Goal: Task Accomplishment & Management: Use online tool/utility

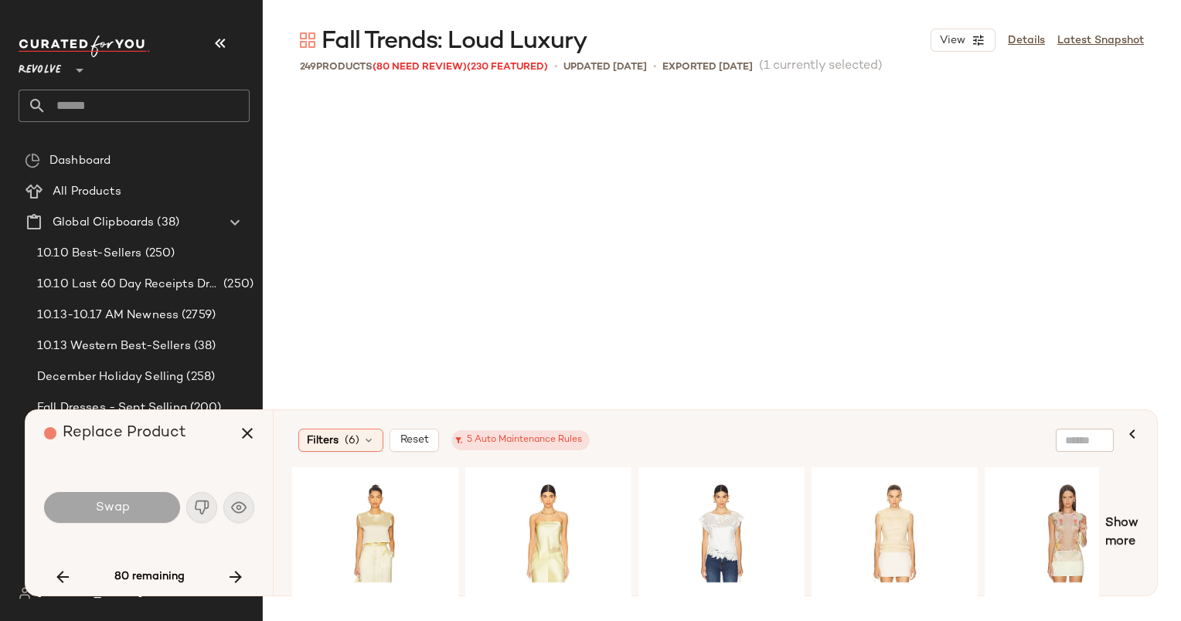
scroll to position [5966, 0]
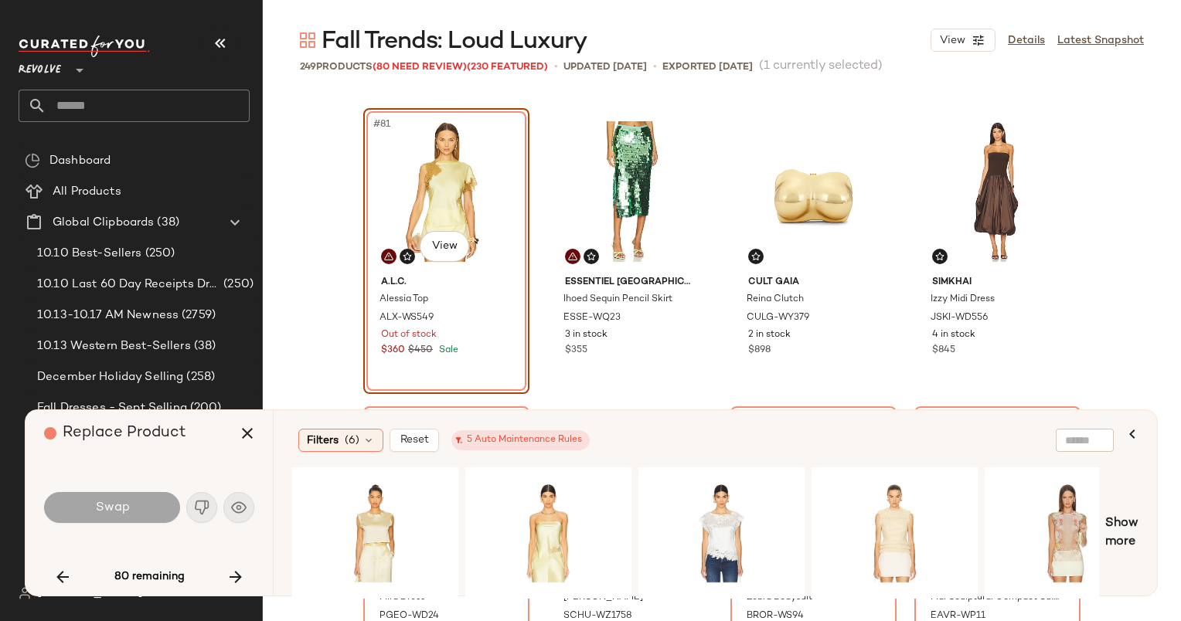
click at [421, 263] on div "#81 View" at bounding box center [446, 192] width 155 height 156
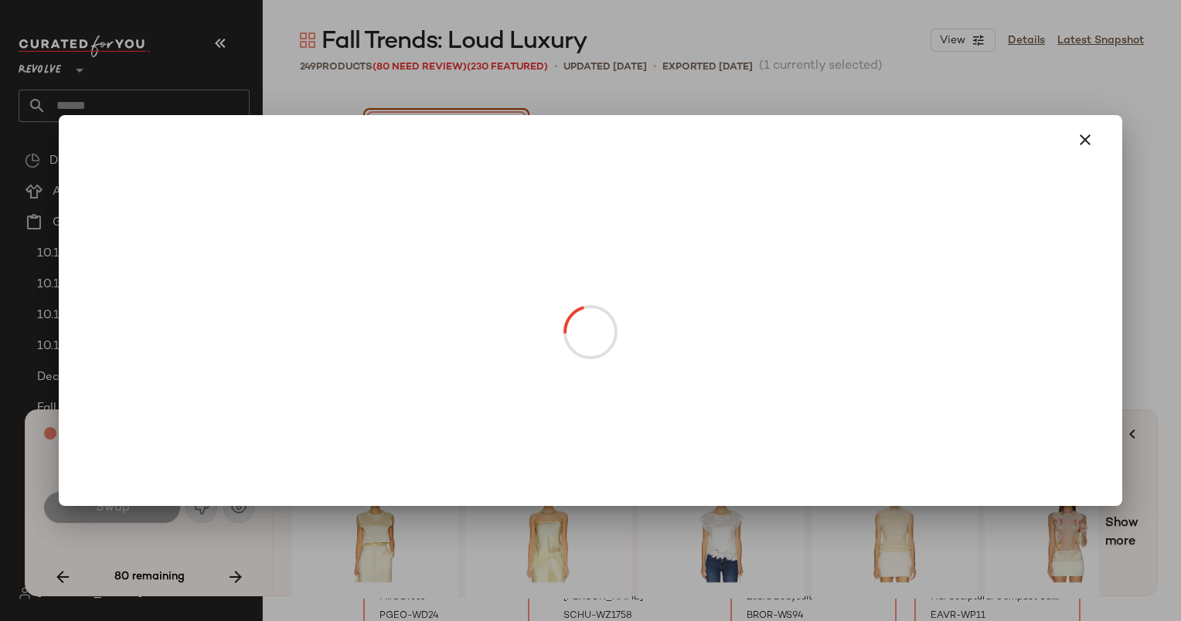
click at [437, 247] on body "Revolve ** Dashboard All Products Global Clipboards (38) 10.10 Best-Sellers (25…" at bounding box center [590, 310] width 1181 height 621
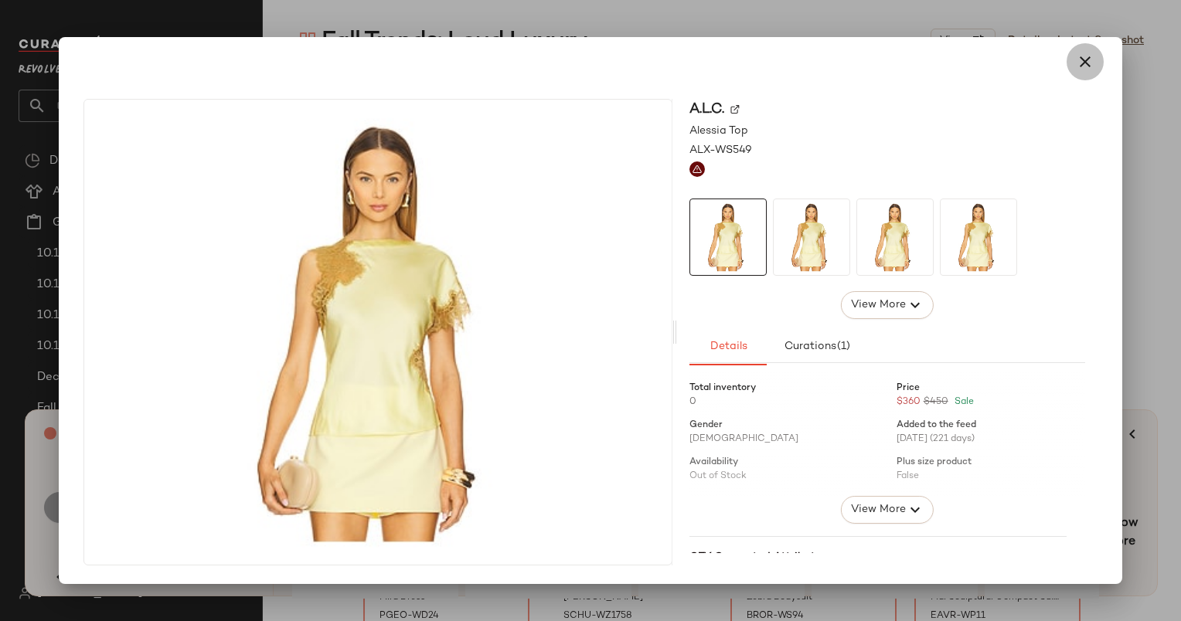
click at [1080, 62] on icon "button" at bounding box center [1085, 62] width 19 height 19
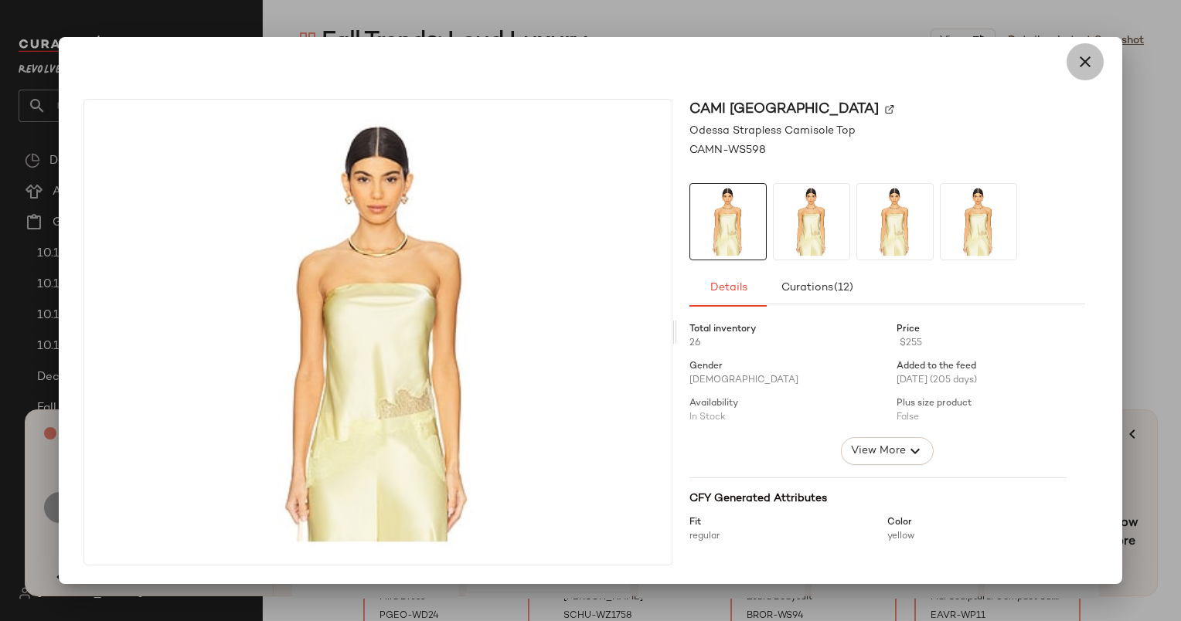
click at [1100, 65] on button "button" at bounding box center [1084, 61] width 37 height 37
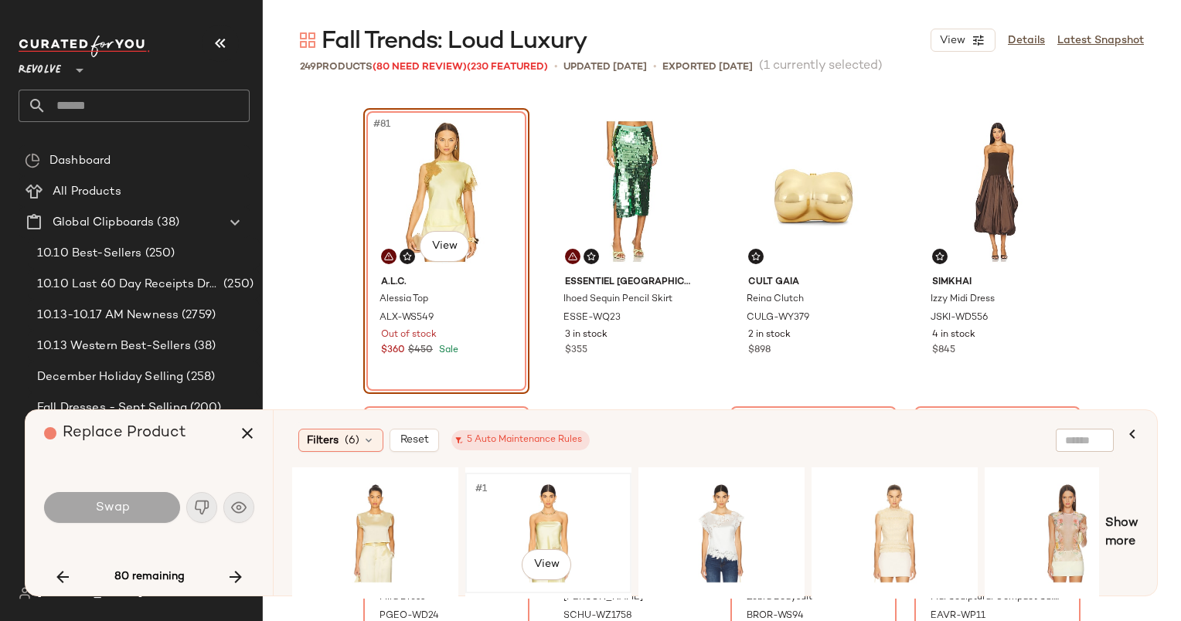
click at [546, 533] on div "#1 View" at bounding box center [548, 533] width 155 height 110
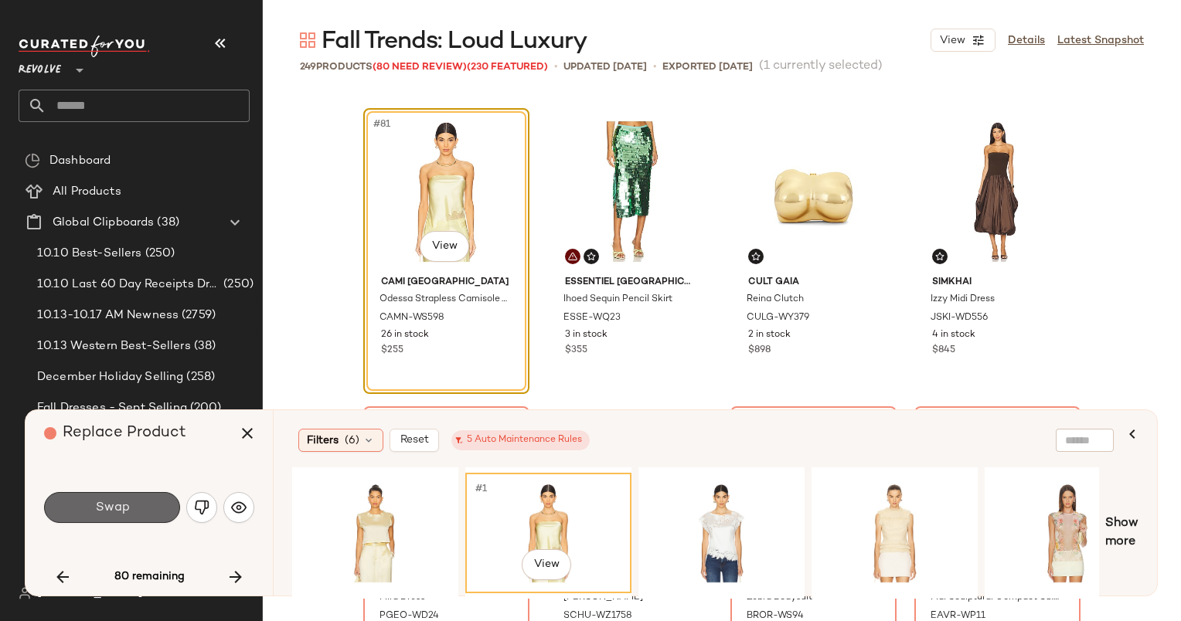
click at [87, 513] on button "Swap" at bounding box center [112, 507] width 136 height 31
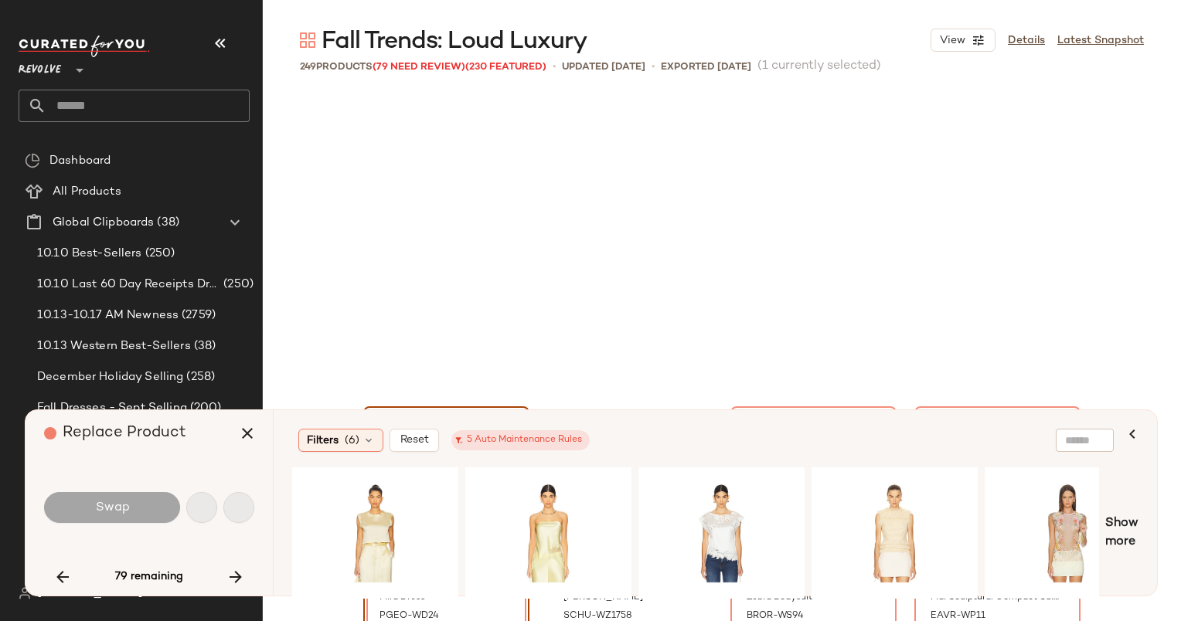
scroll to position [6264, 0]
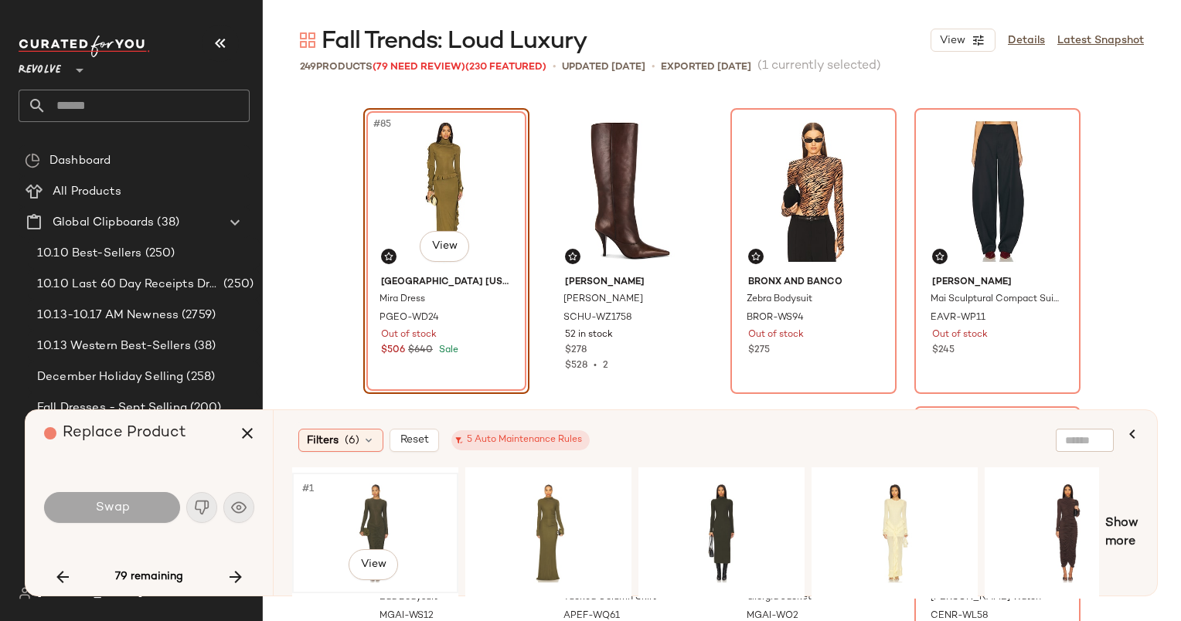
click at [396, 533] on div "#1 View" at bounding box center [375, 533] width 155 height 110
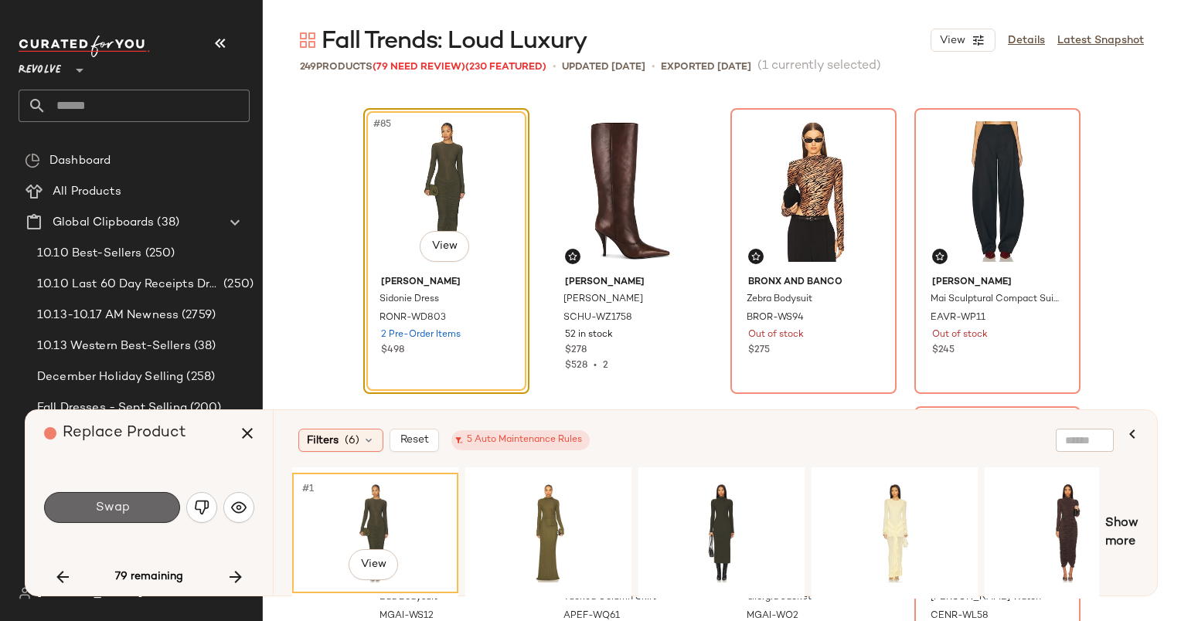
click at [131, 501] on button "Swap" at bounding box center [112, 507] width 136 height 31
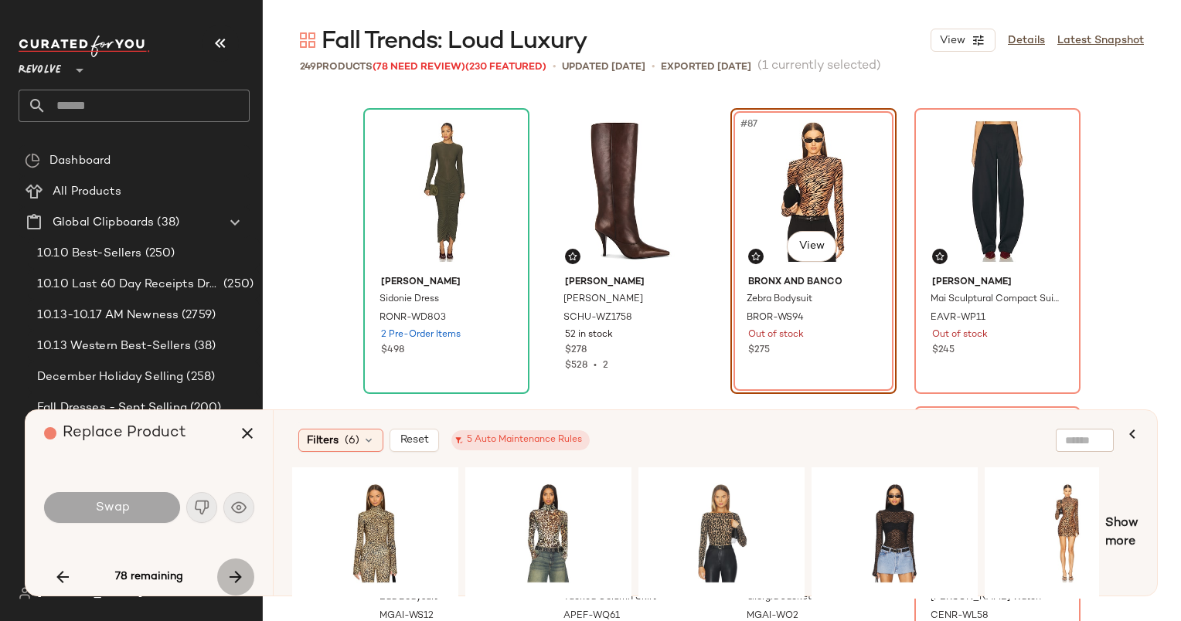
click at [234, 570] on icon "button" at bounding box center [235, 577] width 19 height 19
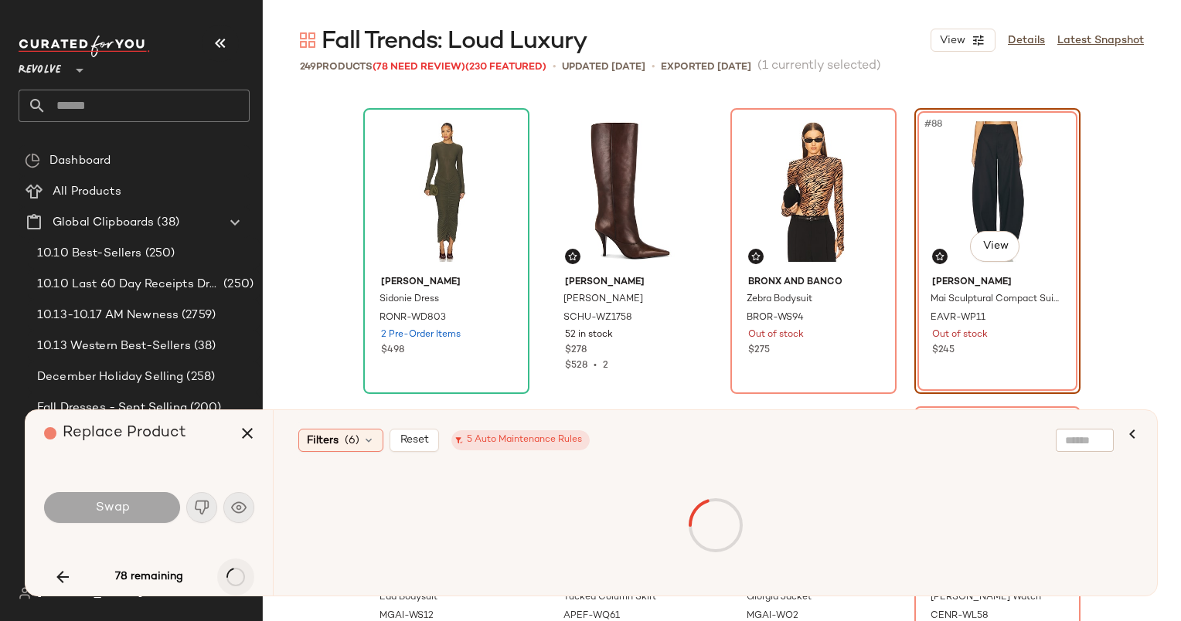
click at [234, 570] on div "78 remaining" at bounding box center [149, 577] width 210 height 37
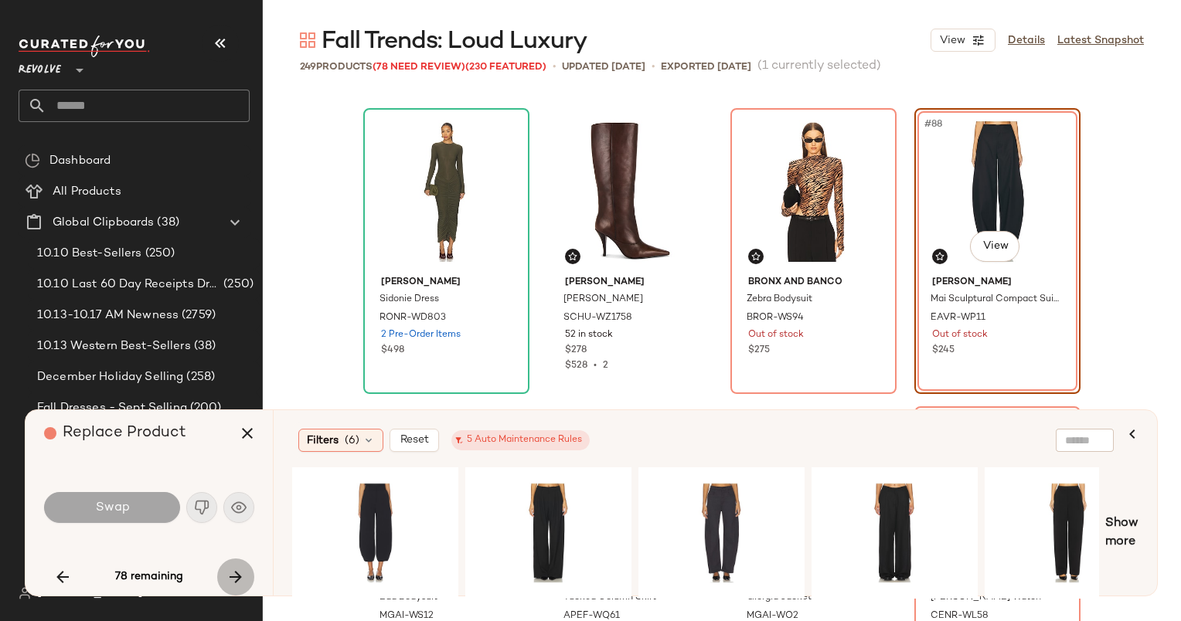
click at [234, 570] on icon "button" at bounding box center [235, 577] width 19 height 19
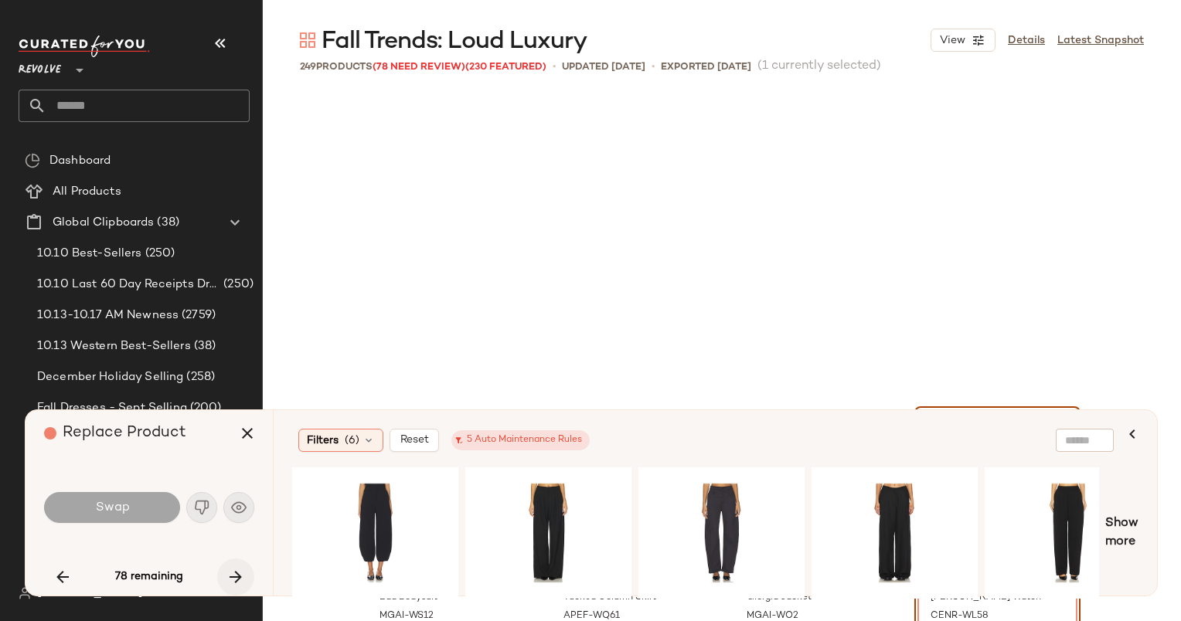
scroll to position [6562, 0]
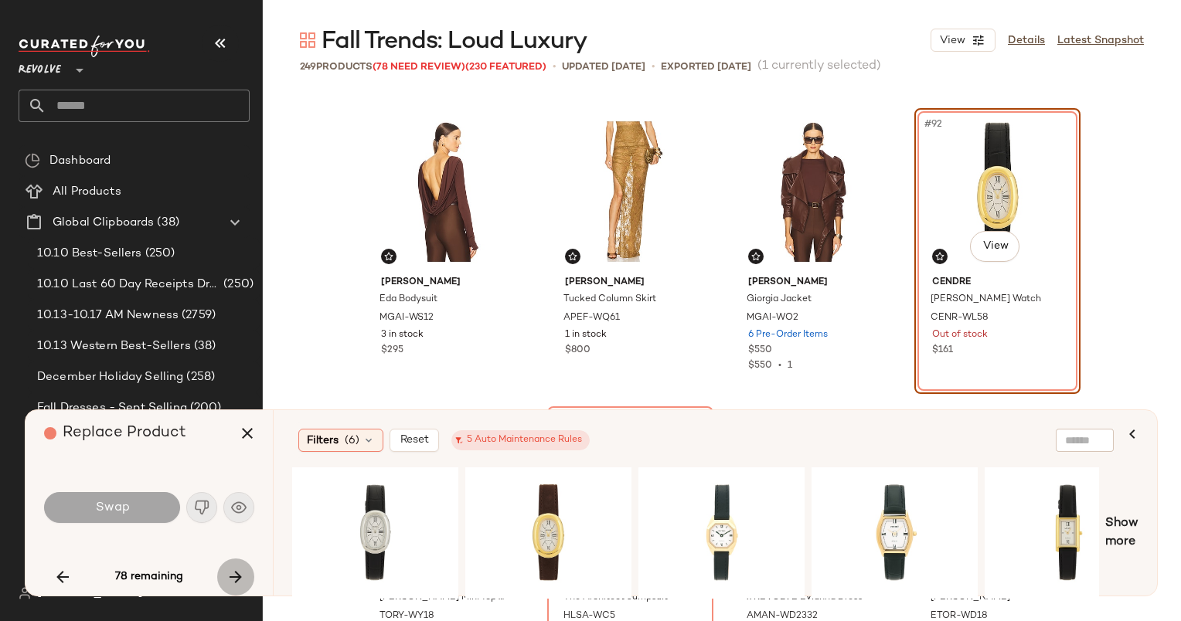
click at [234, 570] on icon "button" at bounding box center [235, 577] width 19 height 19
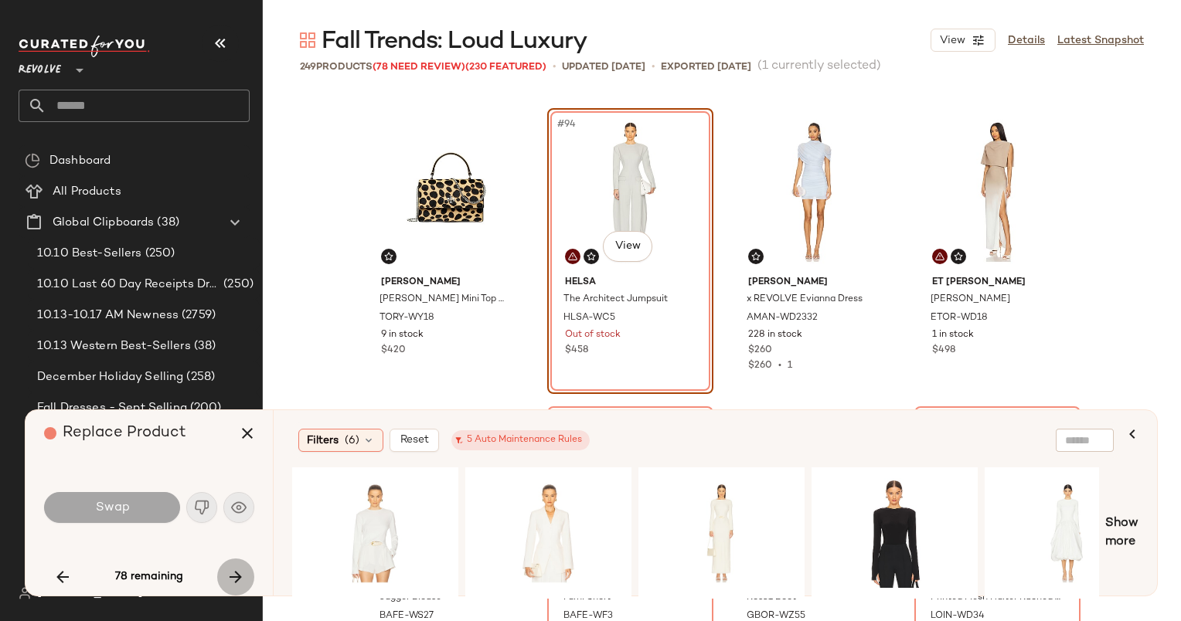
click at [234, 570] on icon "button" at bounding box center [235, 577] width 19 height 19
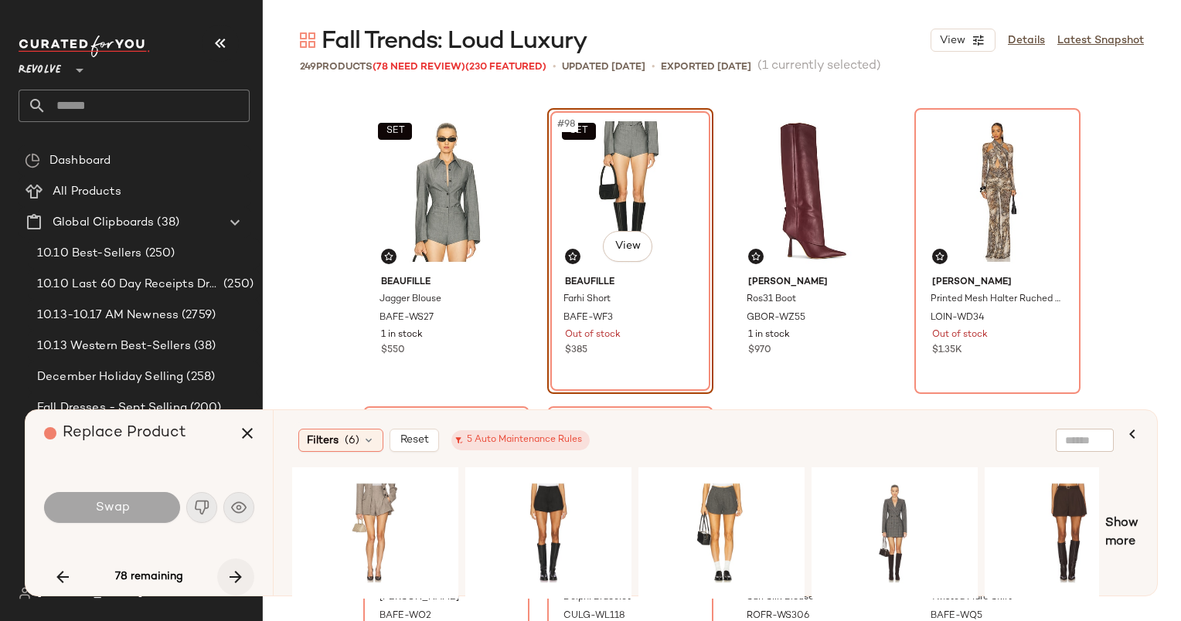
click at [234, 570] on icon "button" at bounding box center [235, 577] width 19 height 19
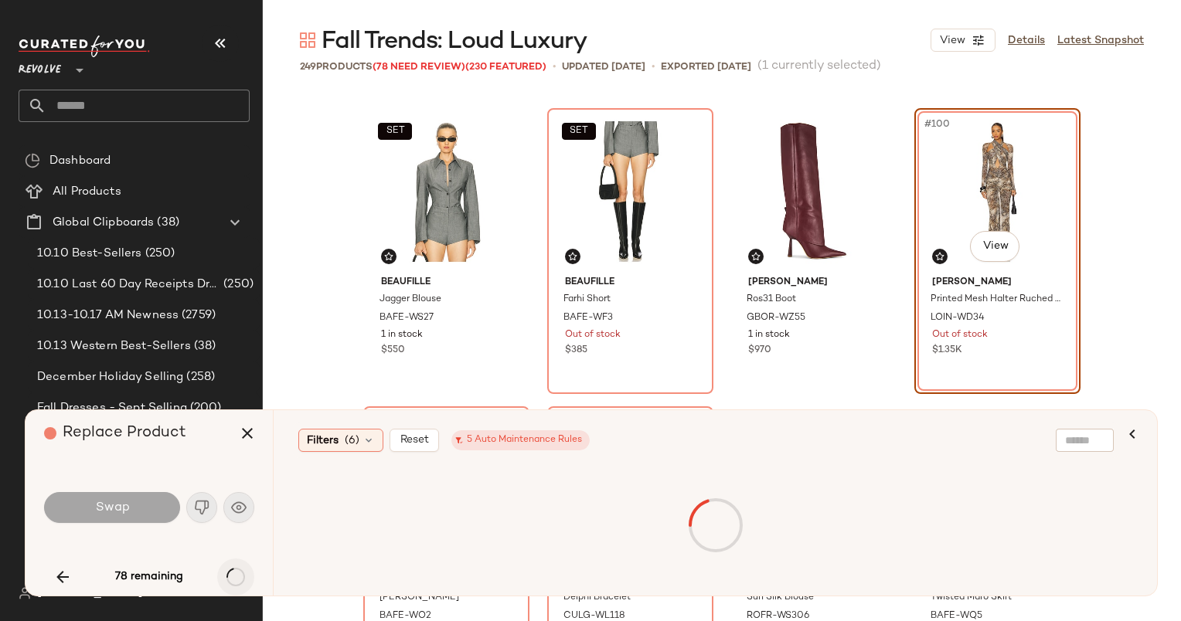
click at [234, 570] on div "78 remaining" at bounding box center [149, 577] width 210 height 37
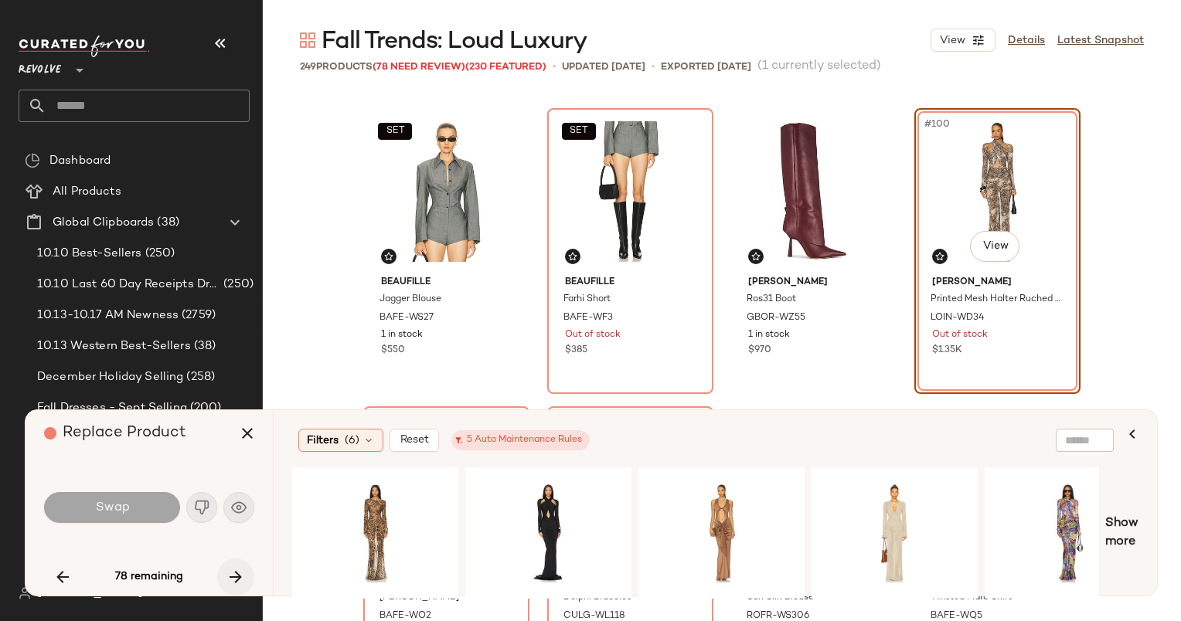
click at [234, 570] on icon "button" at bounding box center [235, 577] width 19 height 19
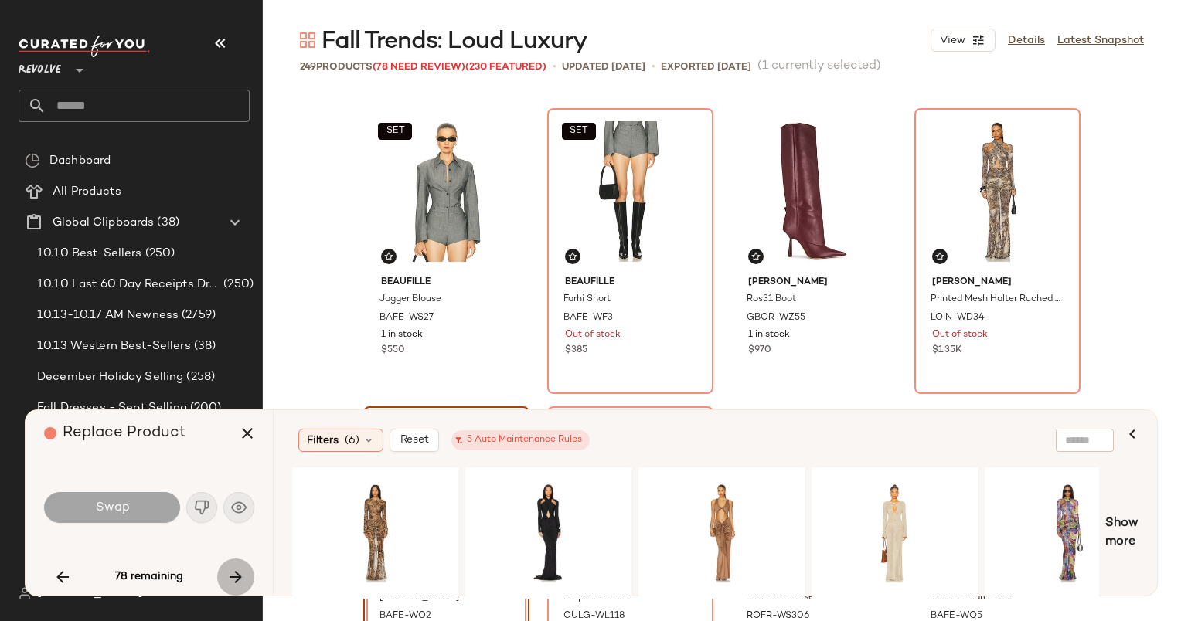
scroll to position [7457, 0]
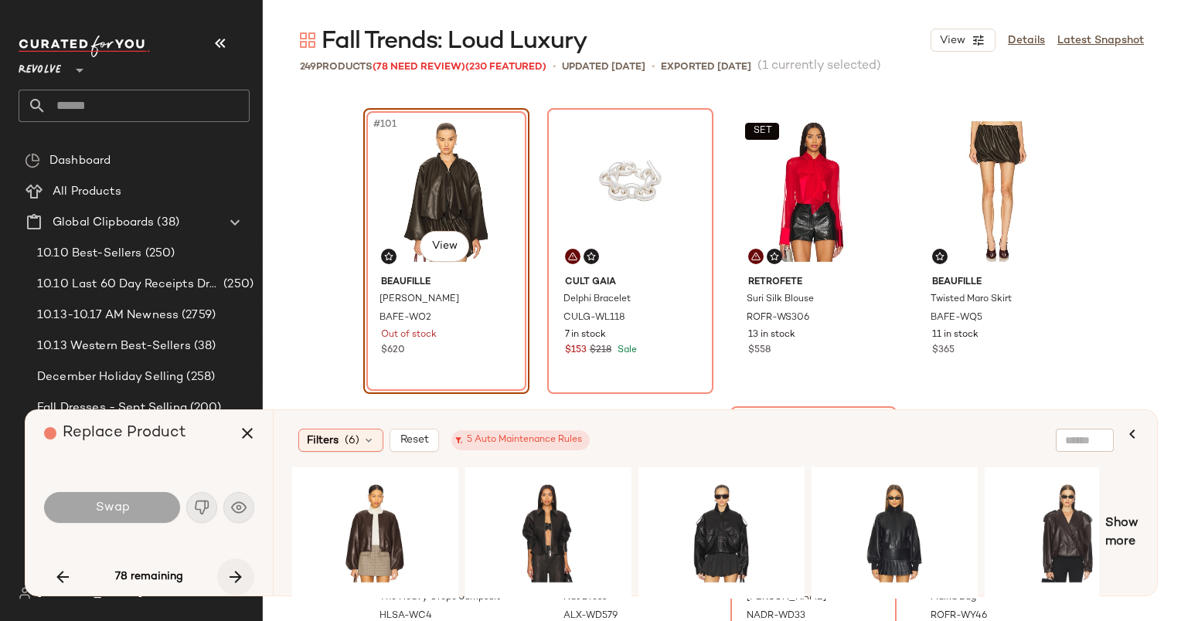
click at [223, 569] on button "button" at bounding box center [235, 577] width 37 height 37
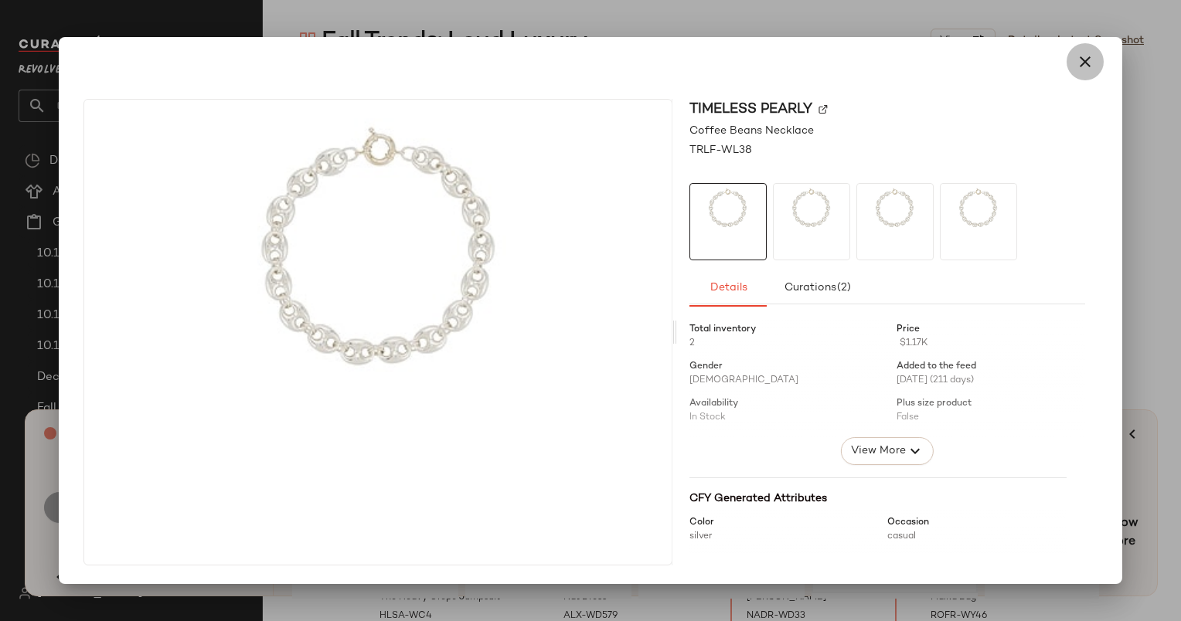
click at [1082, 66] on icon "button" at bounding box center [1085, 62] width 19 height 19
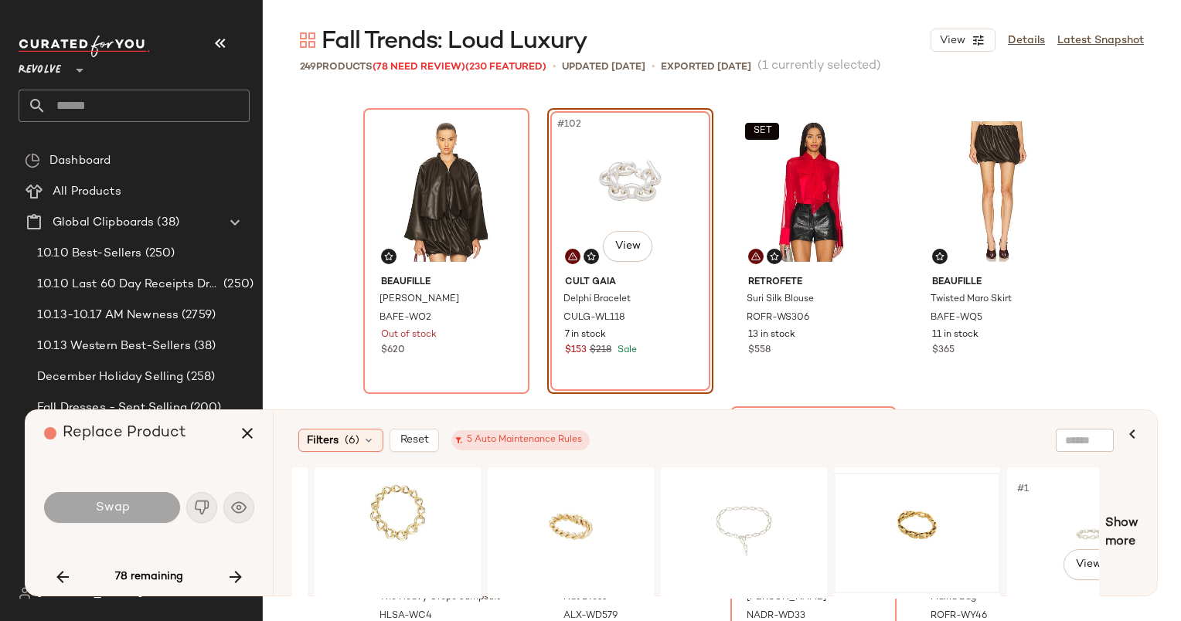
scroll to position [0, 1017]
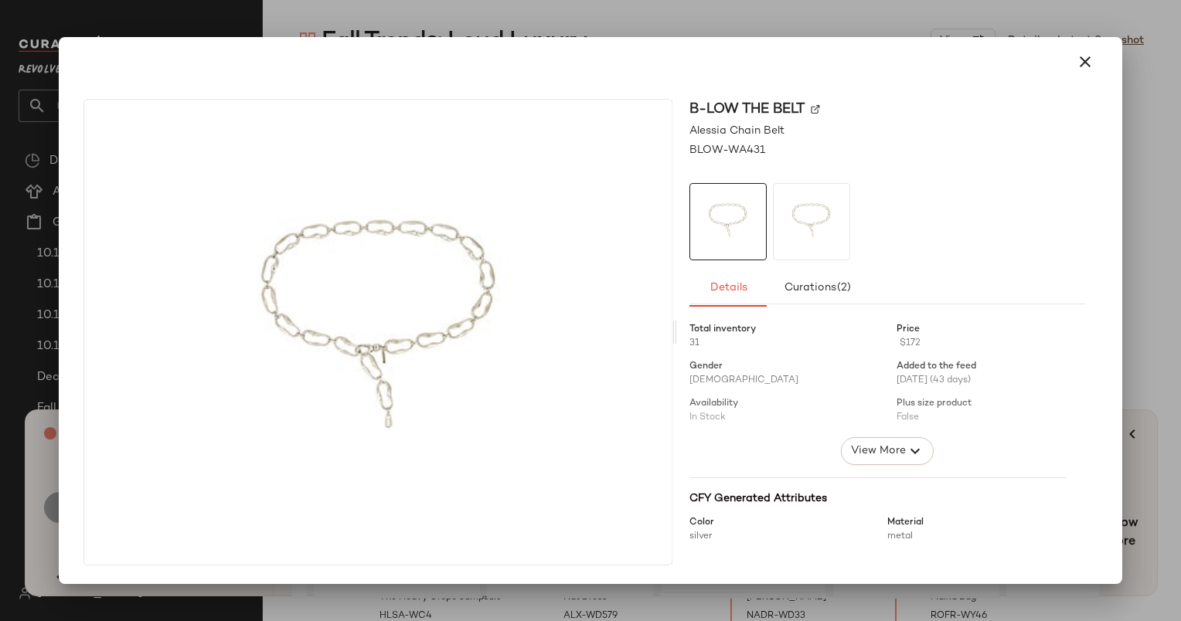
click at [1141, 551] on div at bounding box center [590, 310] width 1181 height 621
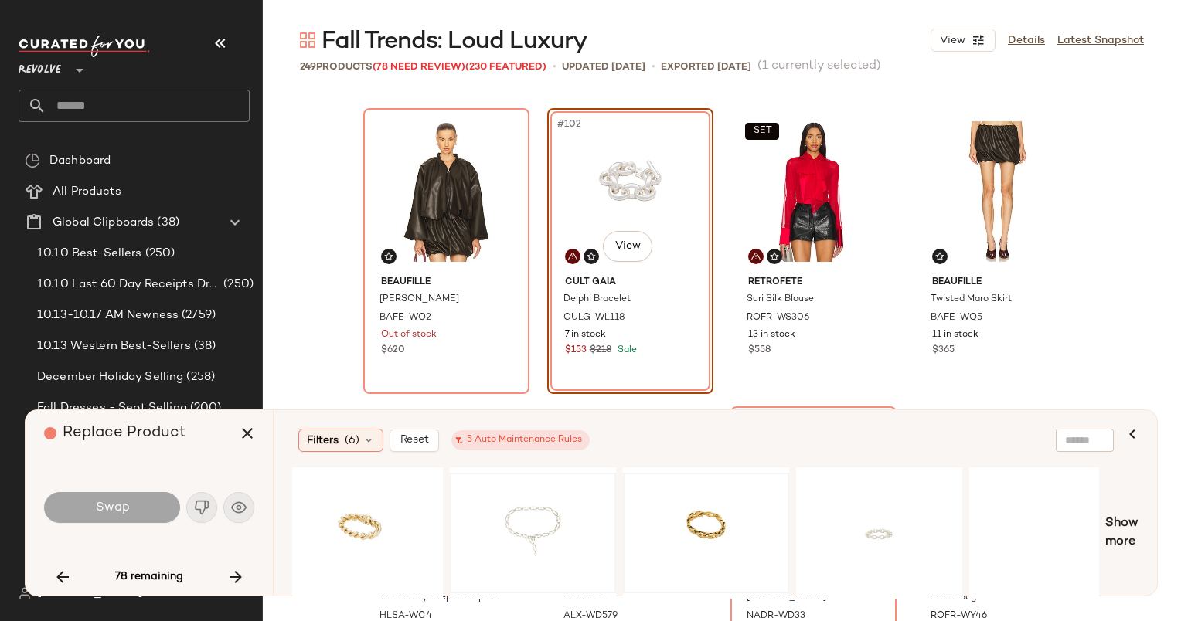
scroll to position [0, 1226]
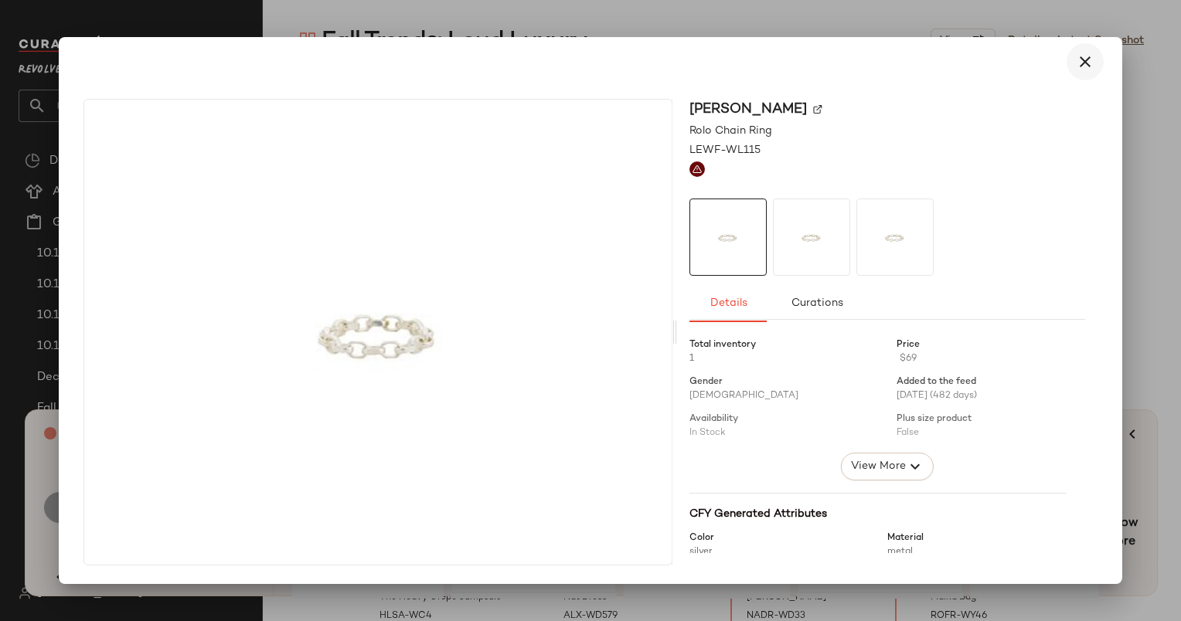
click at [1067, 68] on button "button" at bounding box center [1084, 61] width 37 height 37
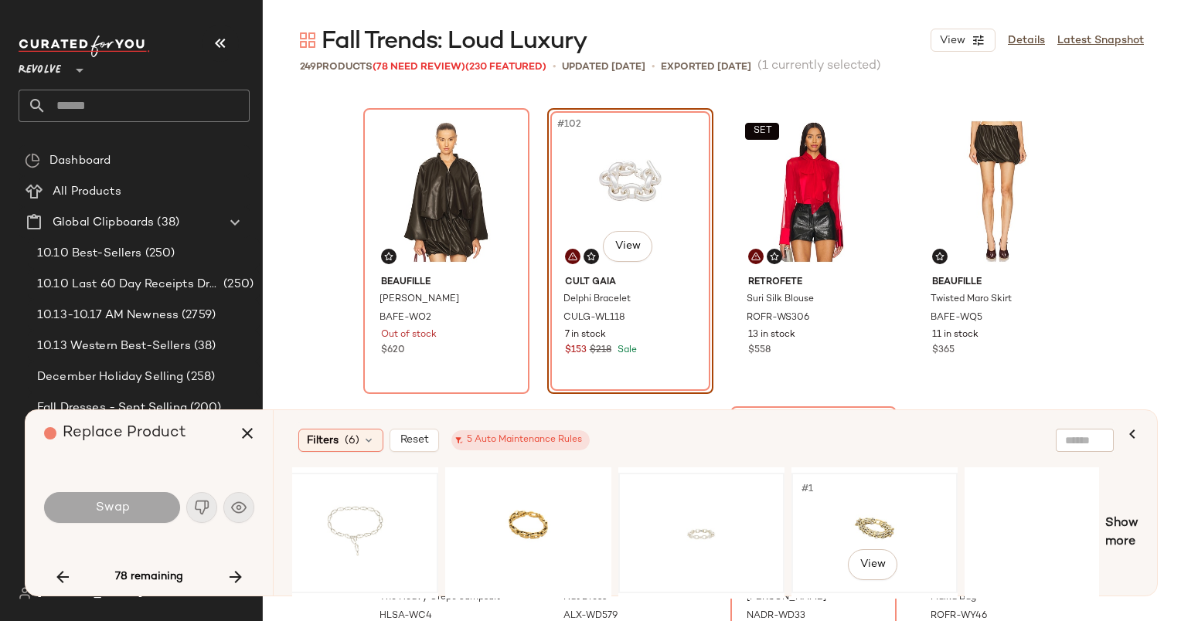
scroll to position [0, 1413]
click at [1071, 530] on div "#1 View" at bounding box center [1039, 533] width 155 height 110
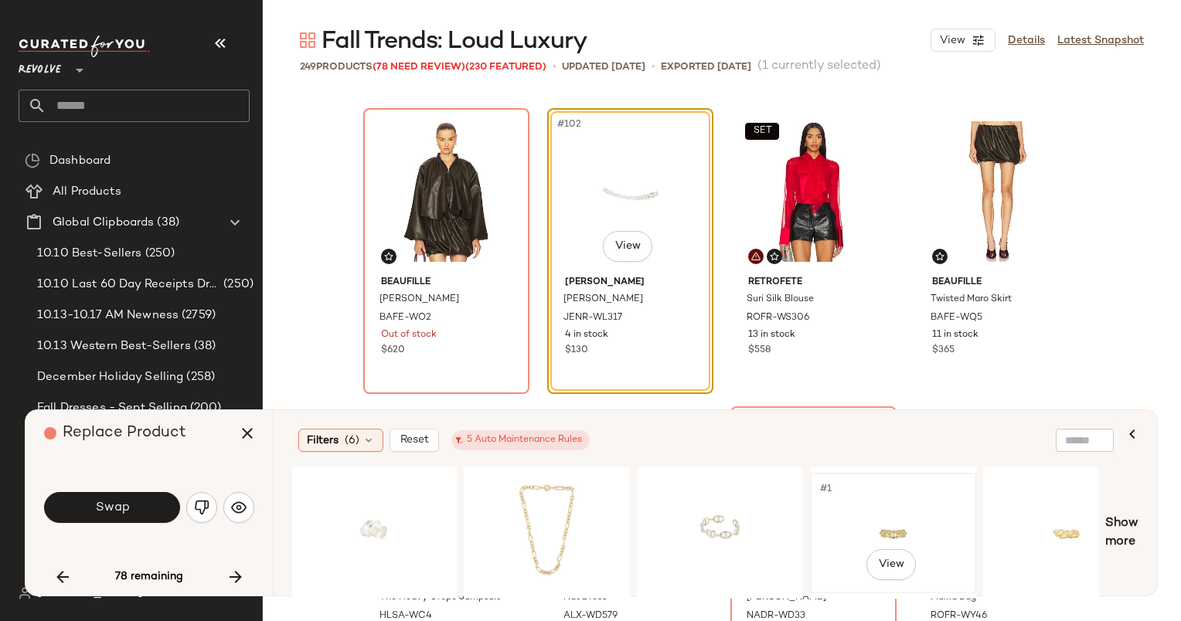
scroll to position [0, 2425]
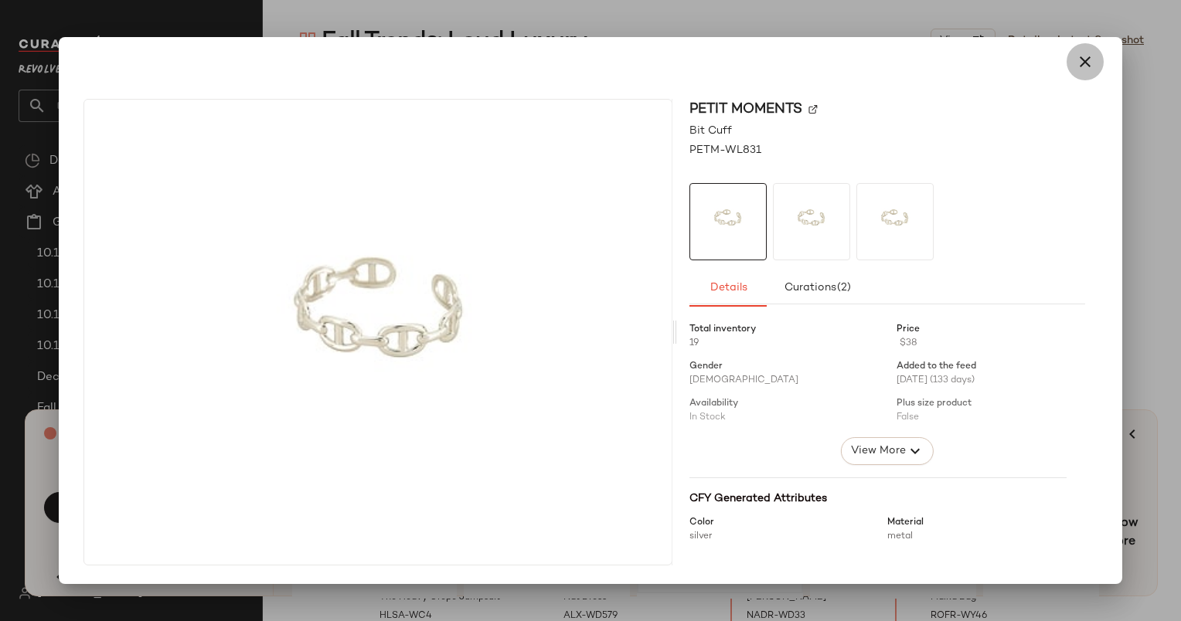
click at [1093, 64] on icon "button" at bounding box center [1085, 62] width 19 height 19
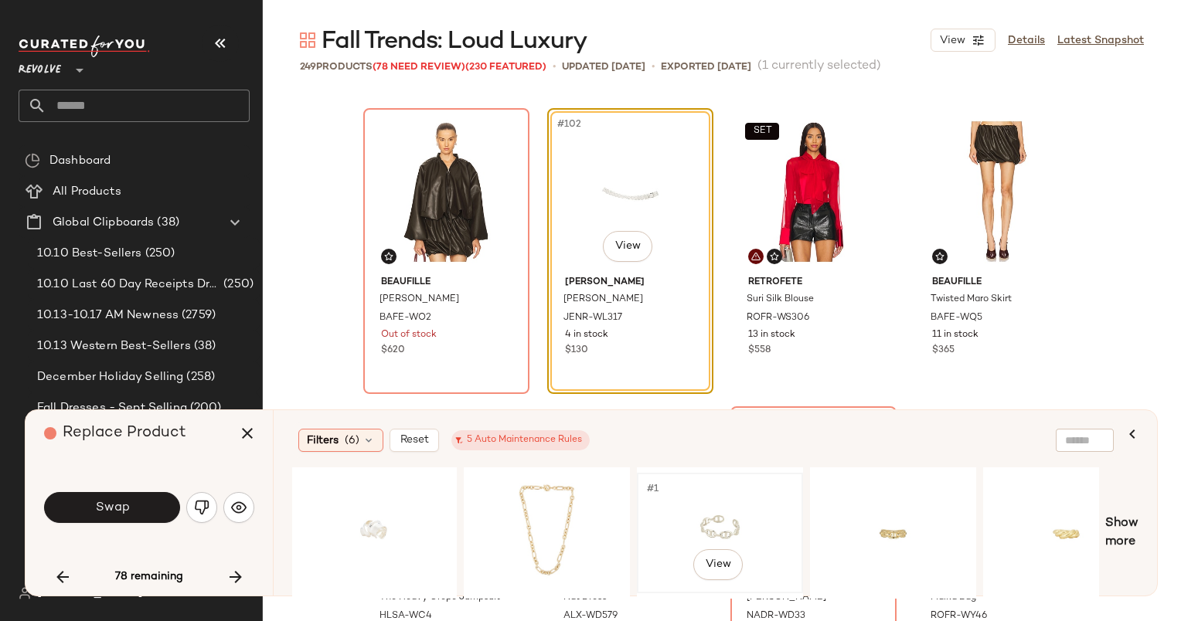
click at [723, 529] on div "#1 View" at bounding box center [719, 533] width 155 height 110
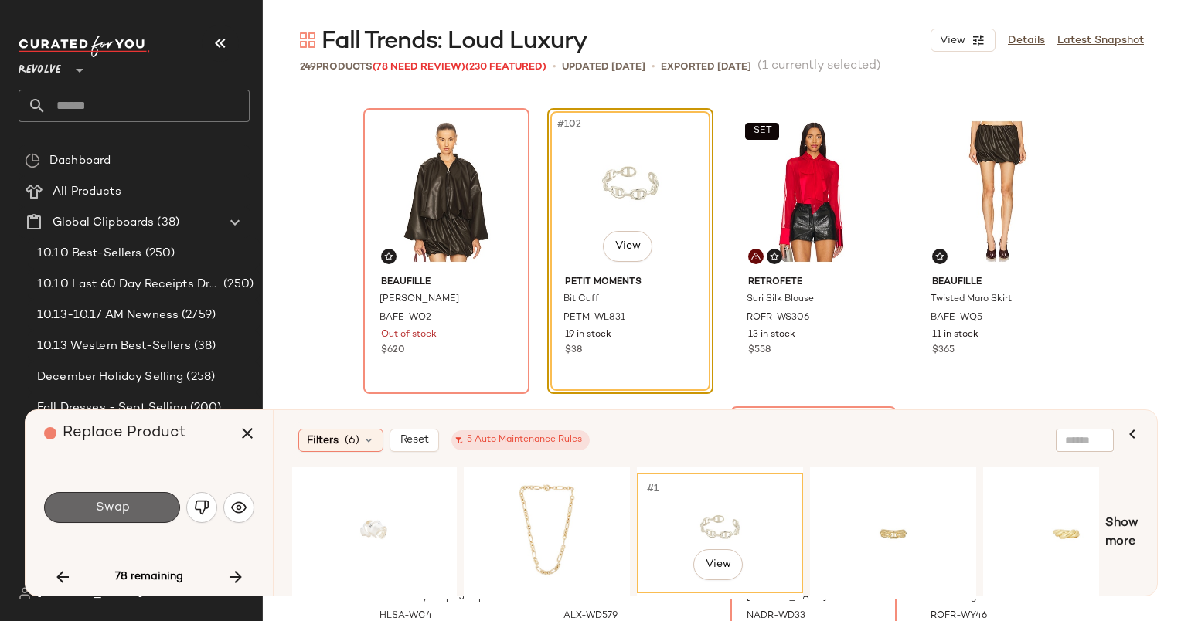
click at [85, 498] on button "Swap" at bounding box center [112, 507] width 136 height 31
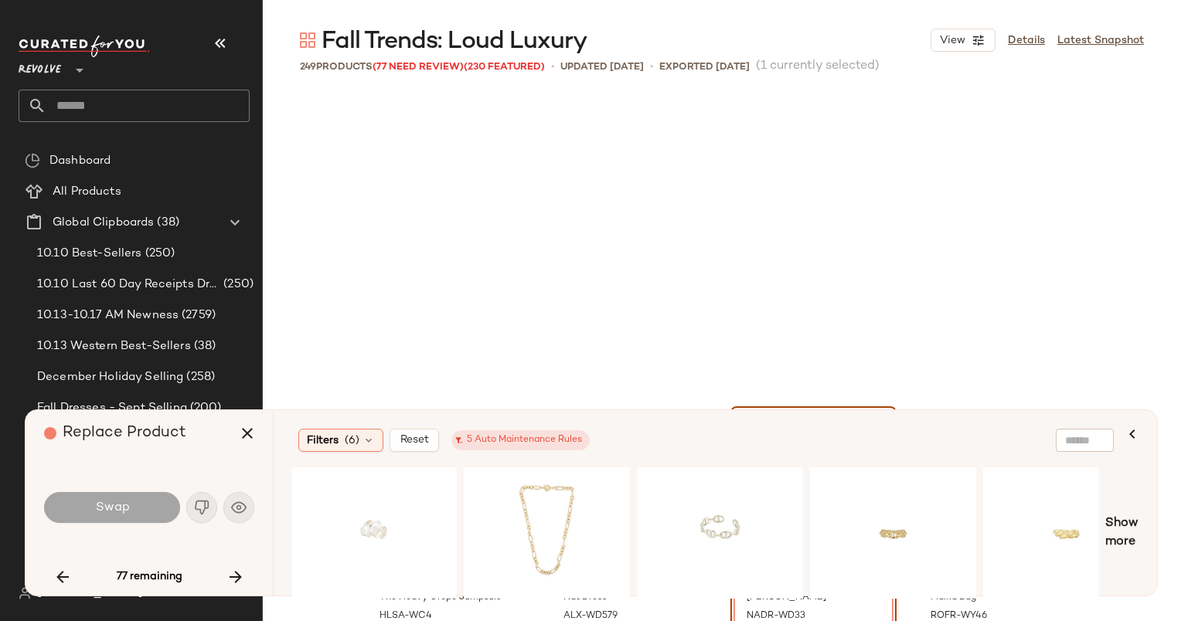
scroll to position [7755, 0]
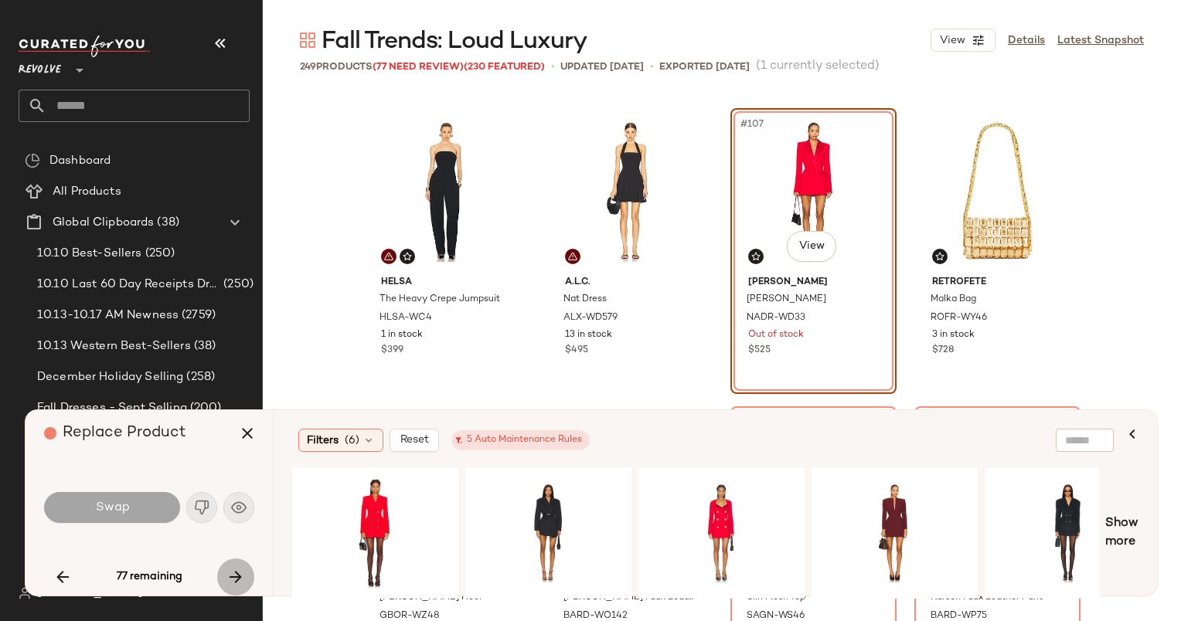
click at [245, 587] on button "button" at bounding box center [235, 577] width 37 height 37
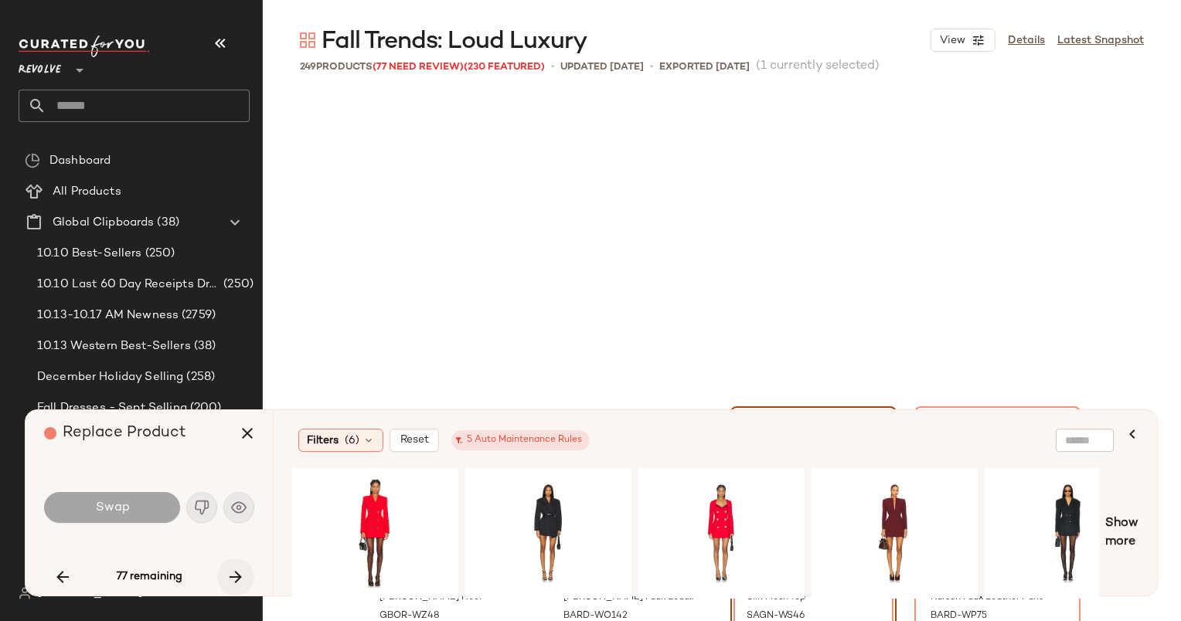
scroll to position [8053, 0]
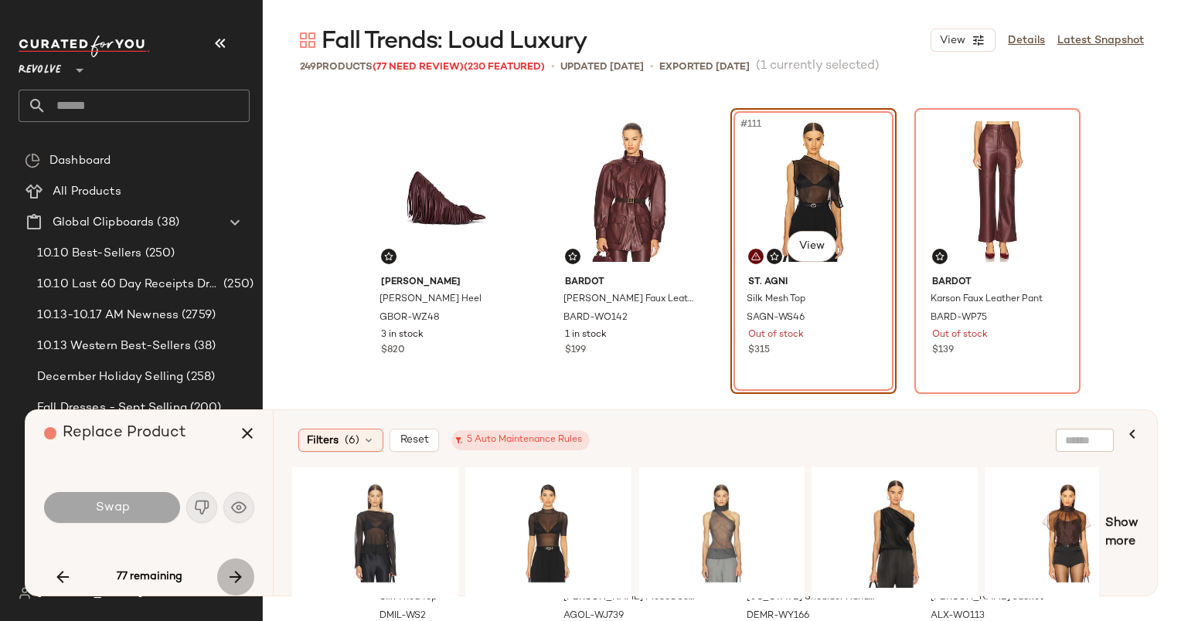
click at [245, 587] on button "button" at bounding box center [235, 577] width 37 height 37
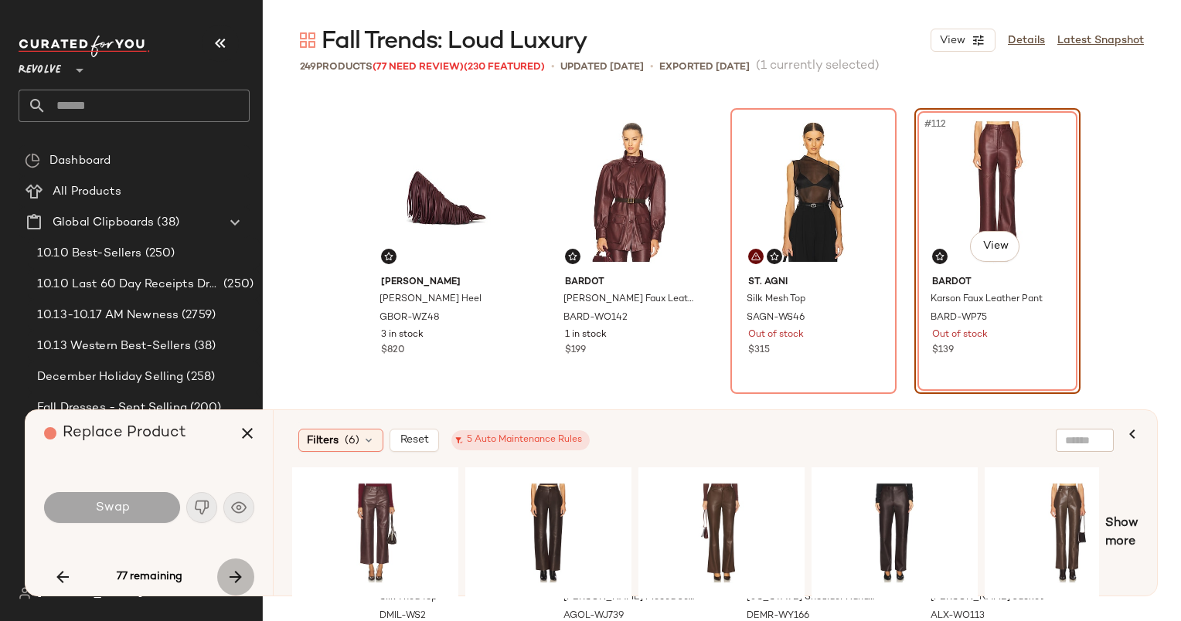
click at [245, 587] on button "button" at bounding box center [235, 577] width 37 height 37
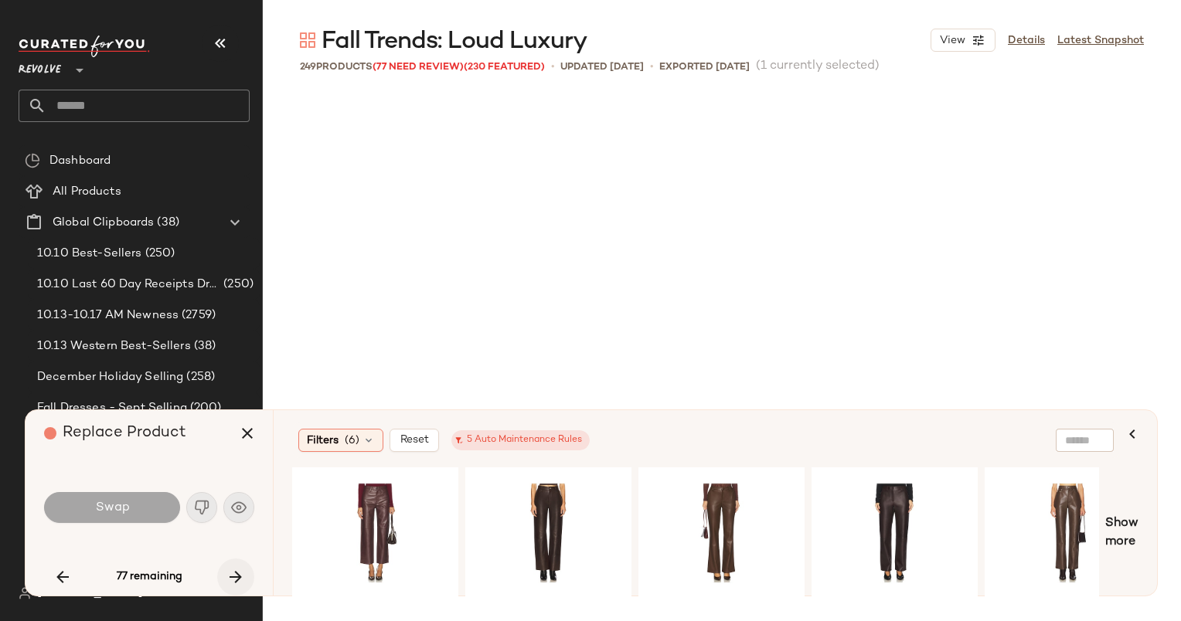
scroll to position [8650, 0]
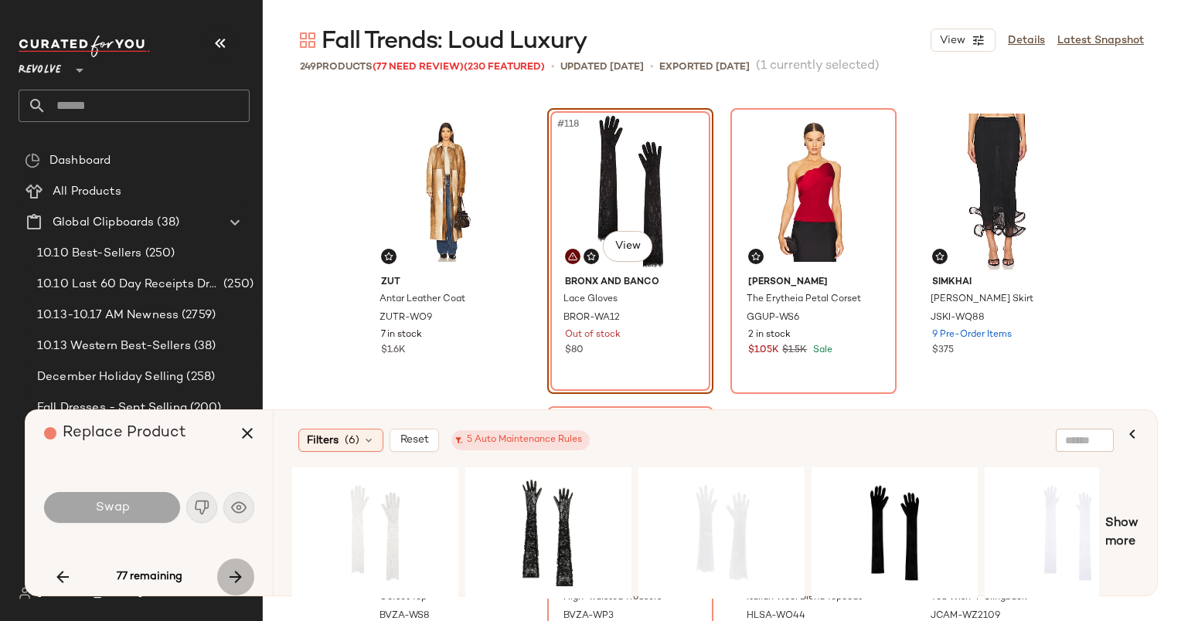
click at [245, 587] on button "button" at bounding box center [235, 577] width 37 height 37
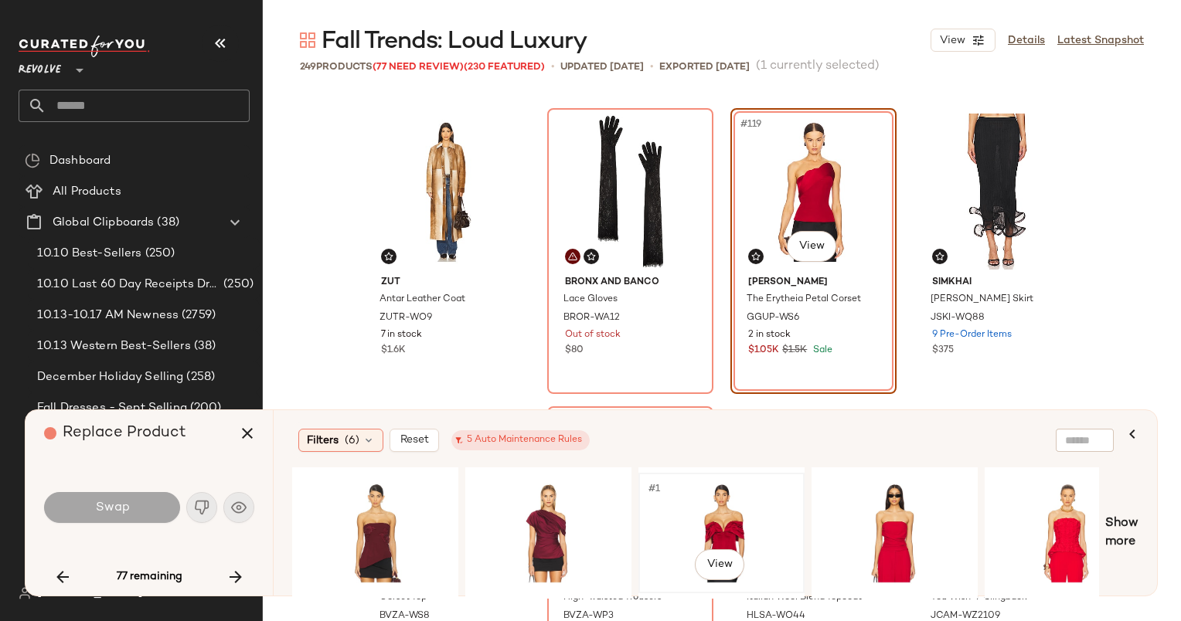
click at [729, 513] on div "#1 View" at bounding box center [721, 533] width 155 height 110
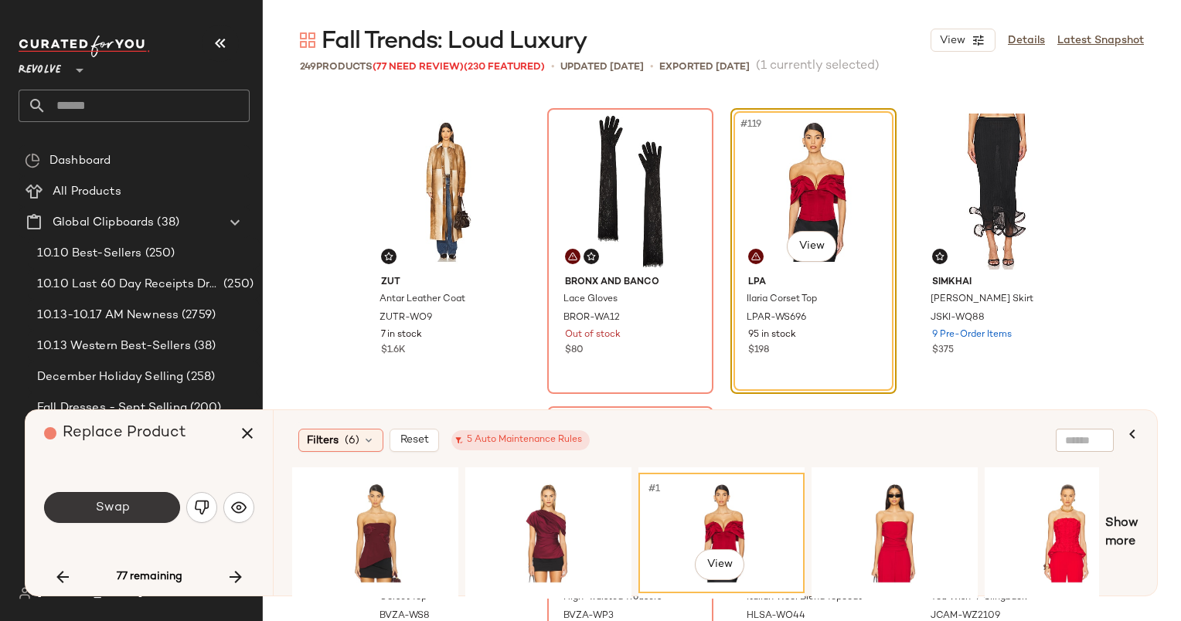
click at [124, 509] on span "Swap" at bounding box center [111, 508] width 35 height 15
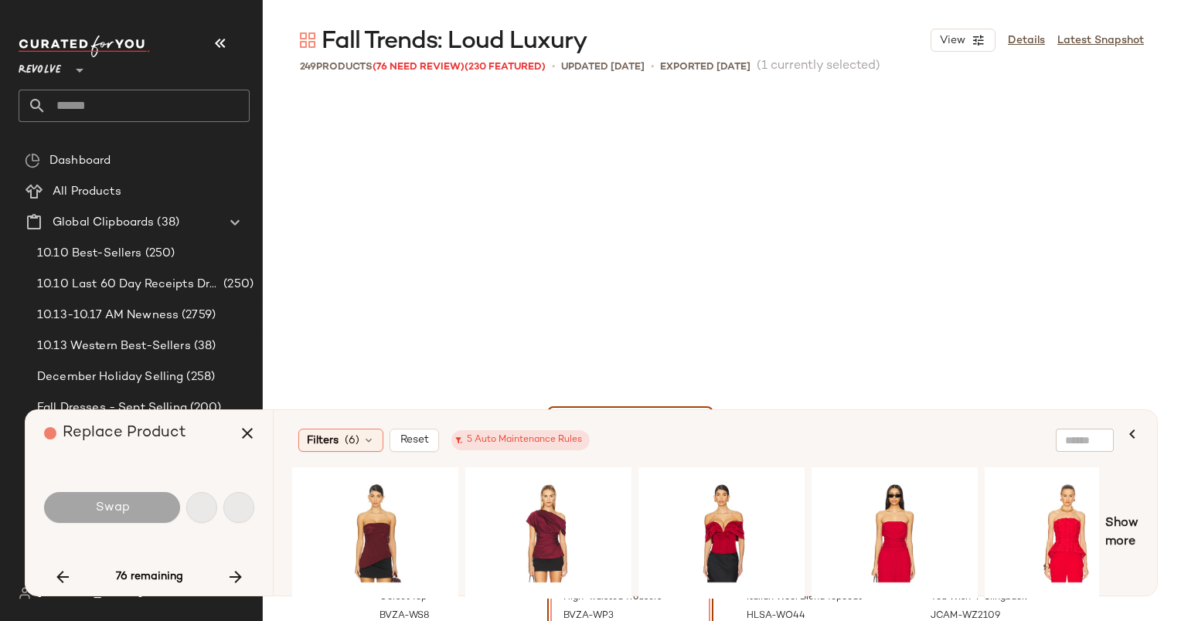
scroll to position [8948, 0]
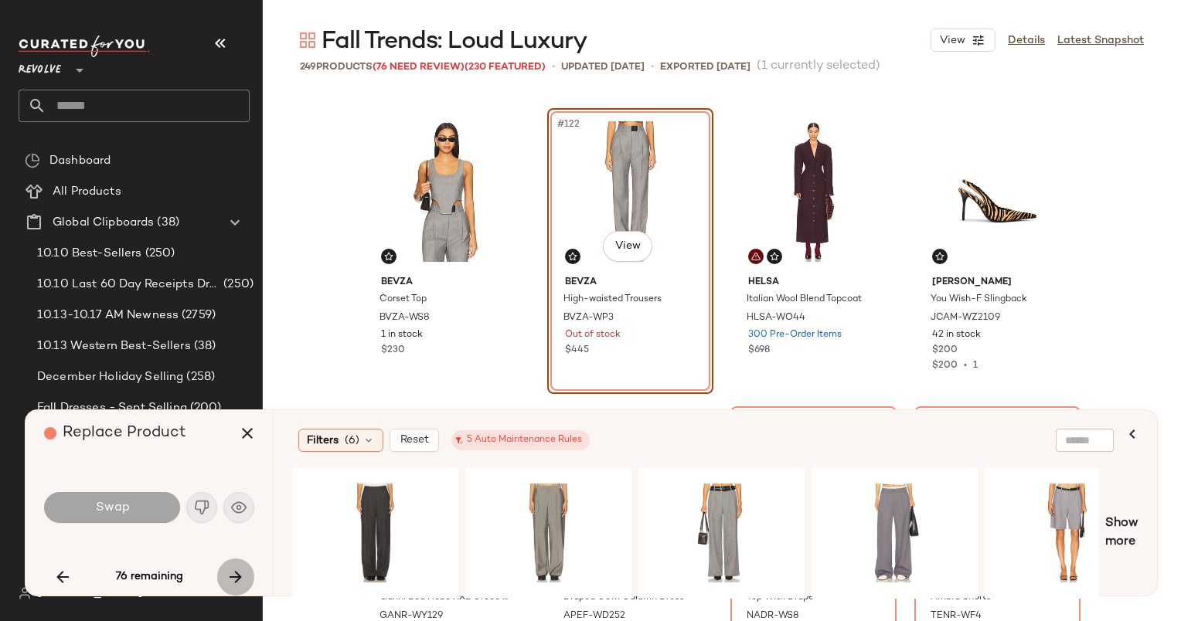
click at [242, 564] on button "button" at bounding box center [235, 577] width 37 height 37
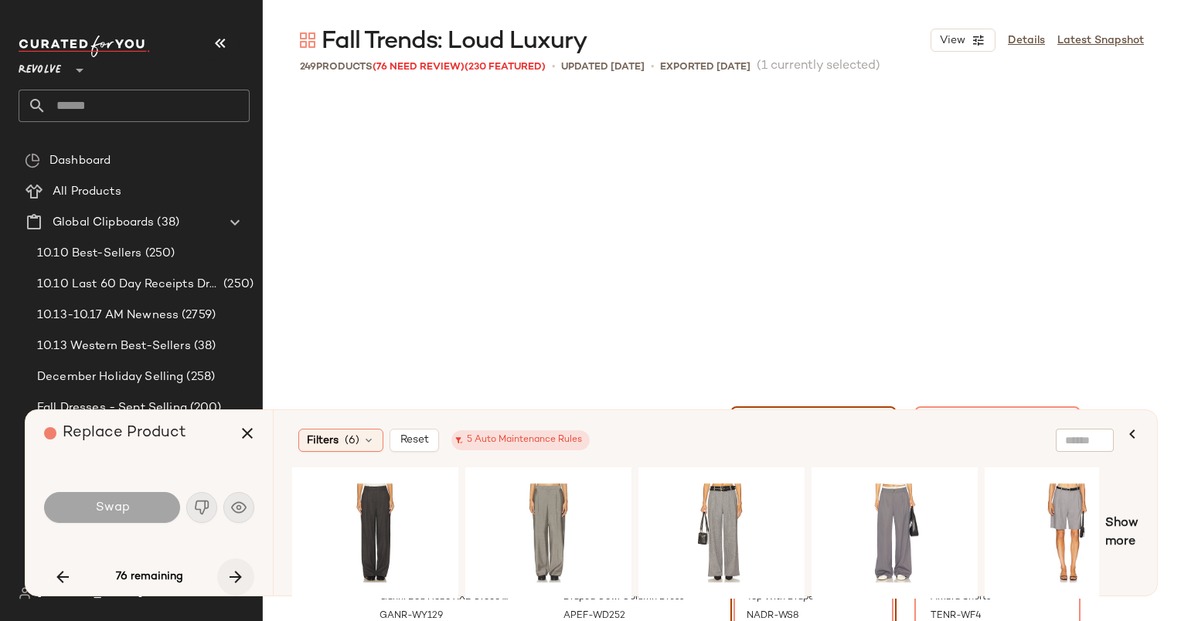
scroll to position [9247, 0]
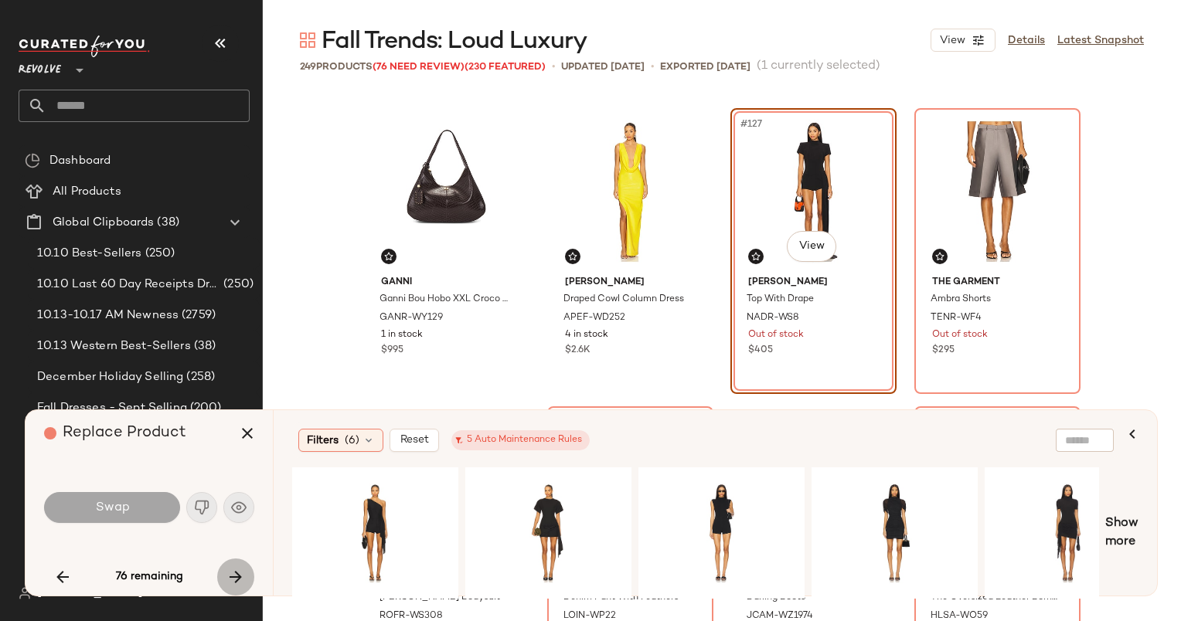
click at [242, 564] on button "button" at bounding box center [235, 577] width 37 height 37
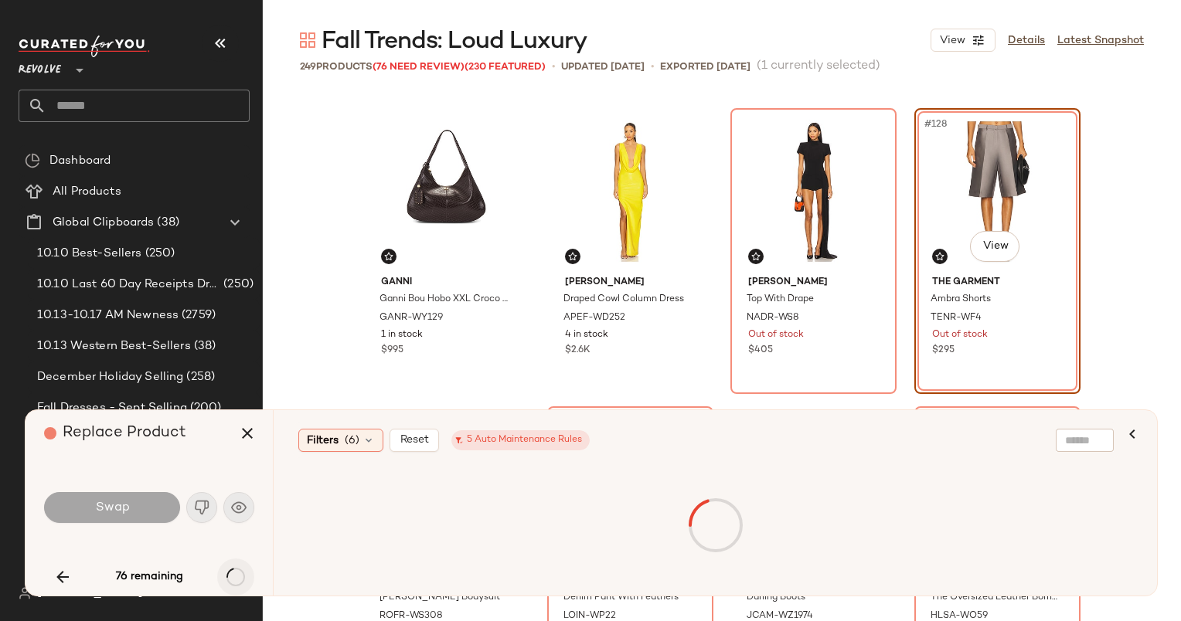
click at [242, 564] on div "76 remaining" at bounding box center [149, 577] width 210 height 37
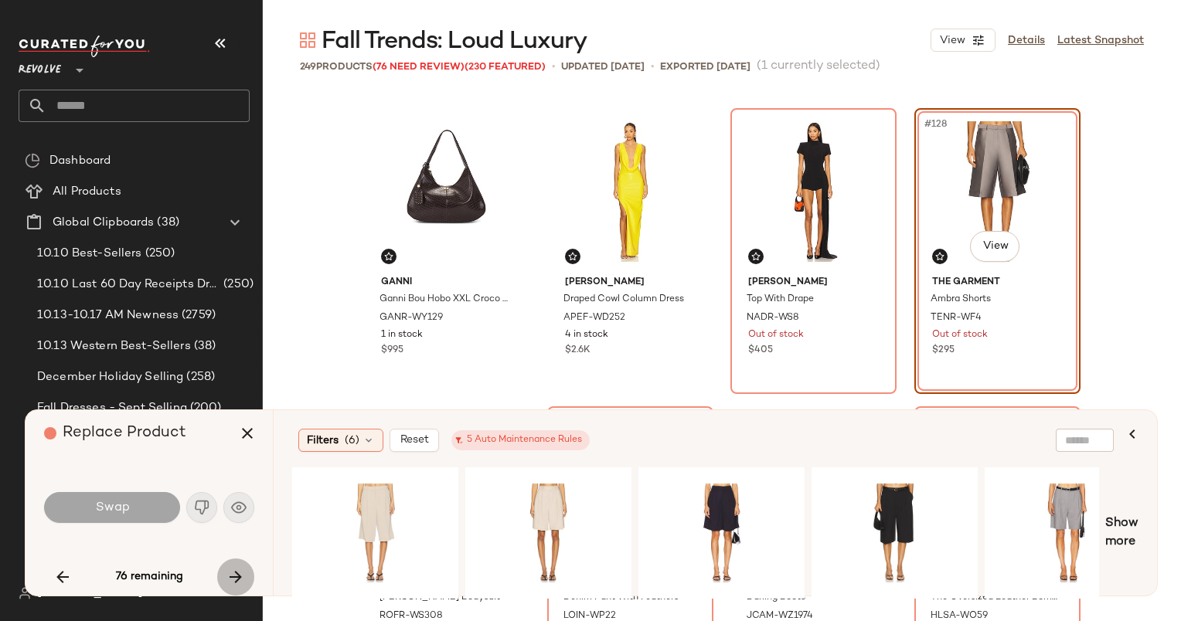
click at [242, 564] on button "button" at bounding box center [235, 577] width 37 height 37
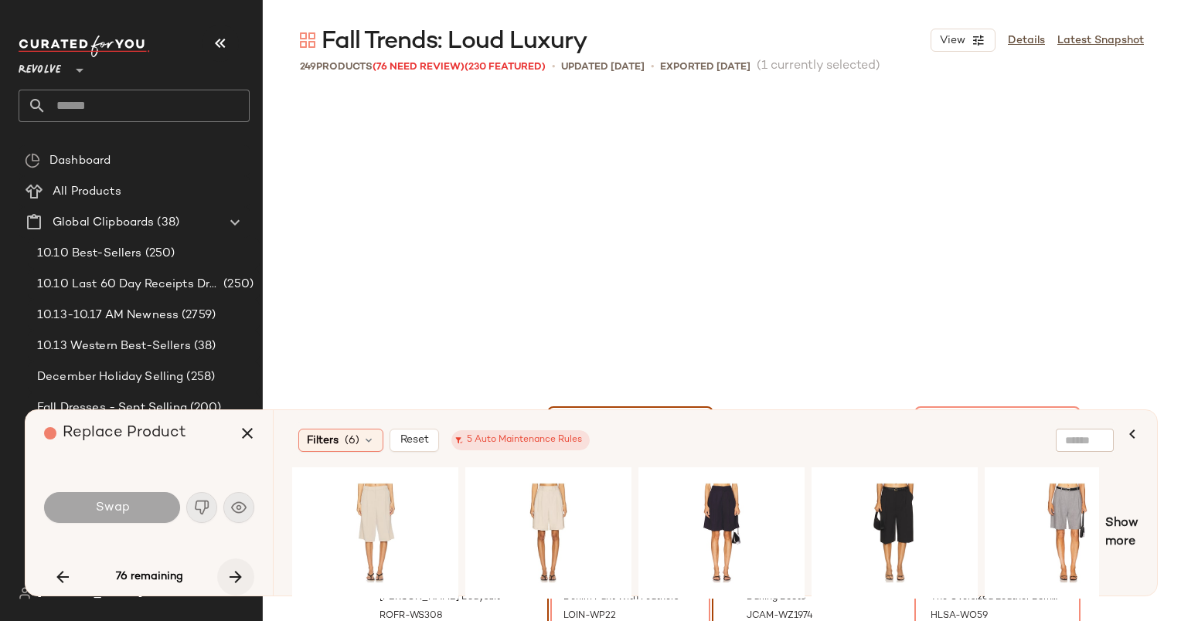
scroll to position [9545, 0]
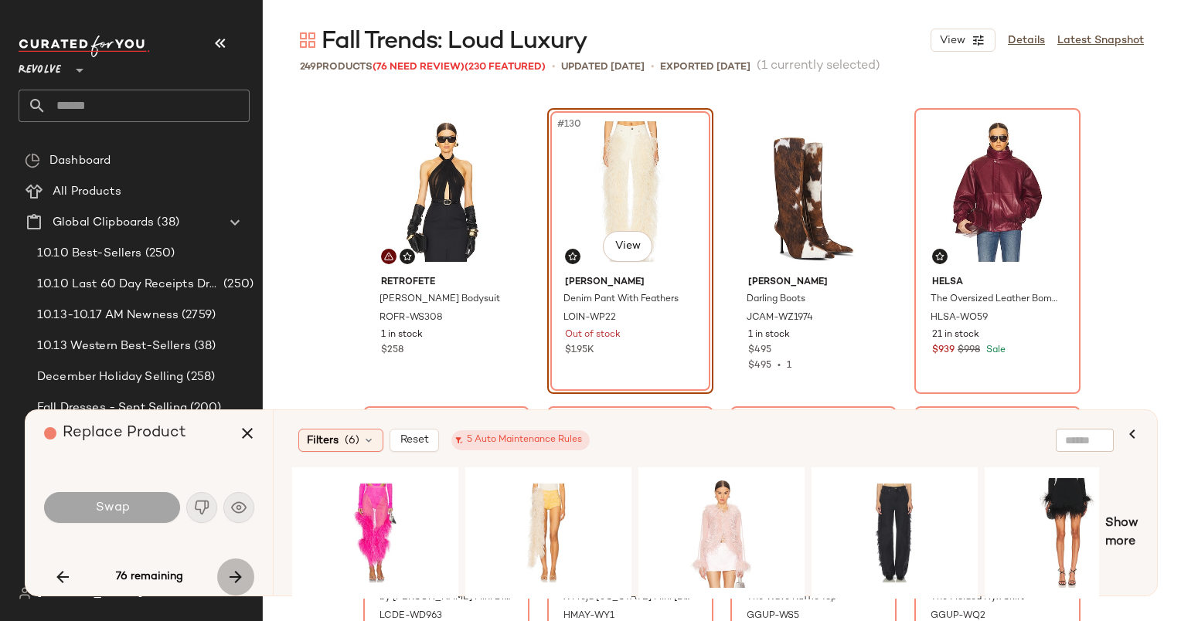
click at [242, 564] on button "button" at bounding box center [235, 577] width 37 height 37
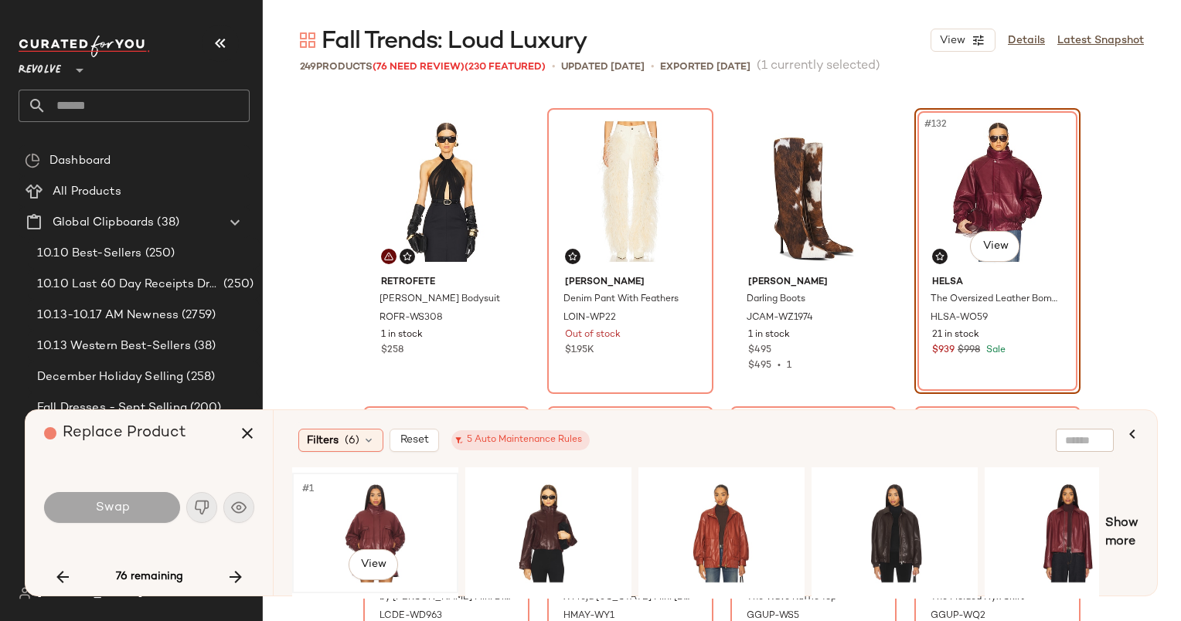
click at [346, 528] on div "#1 View" at bounding box center [375, 533] width 155 height 110
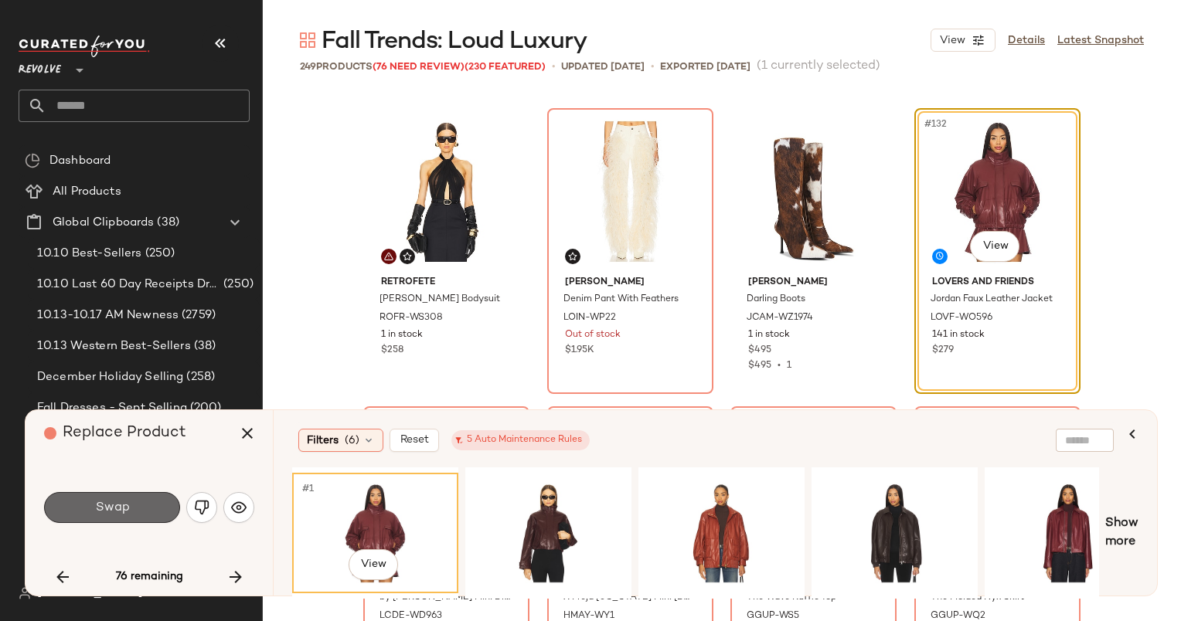
click at [135, 515] on button "Swap" at bounding box center [112, 507] width 136 height 31
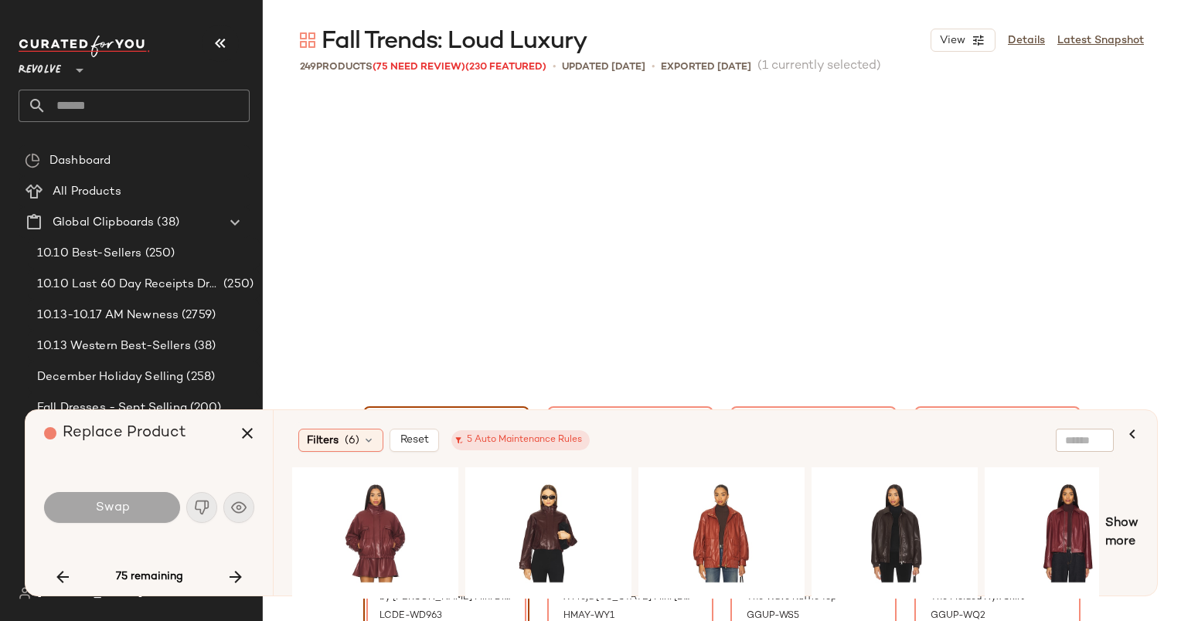
scroll to position [9843, 0]
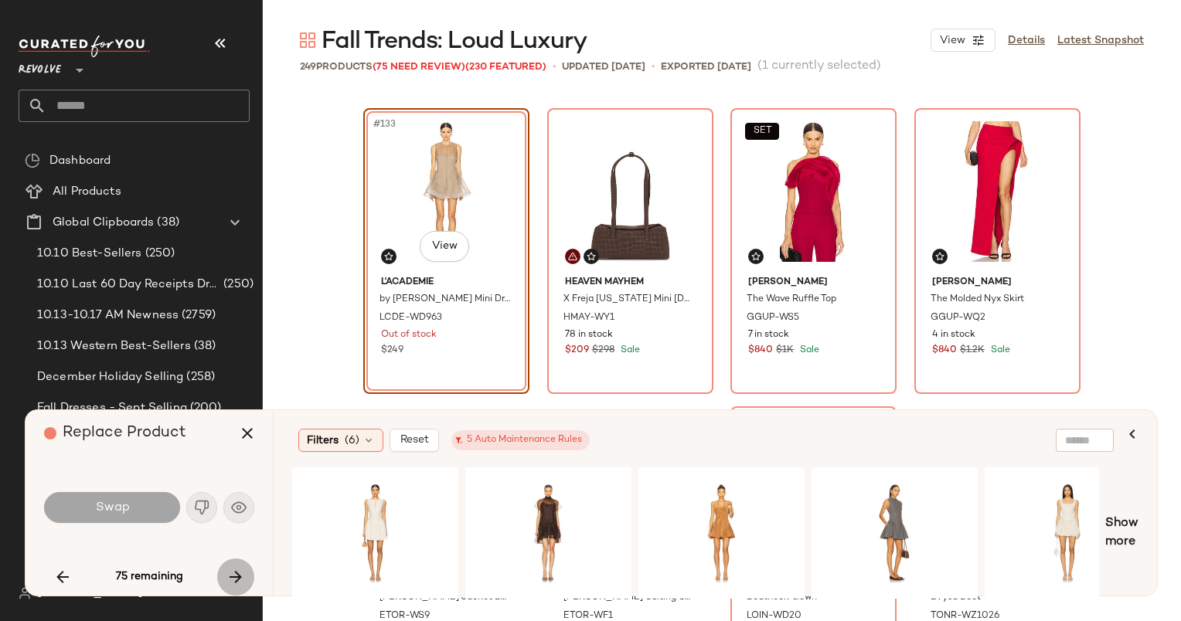
click at [236, 570] on icon "button" at bounding box center [235, 577] width 19 height 19
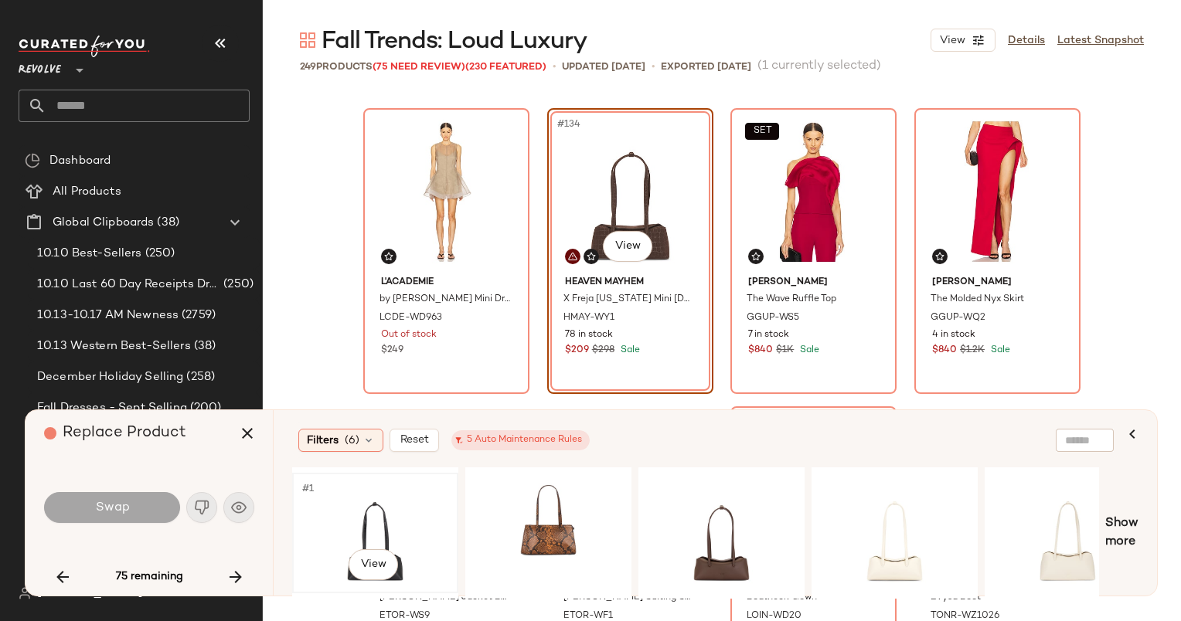
click at [365, 525] on div "#1 View" at bounding box center [375, 533] width 155 height 110
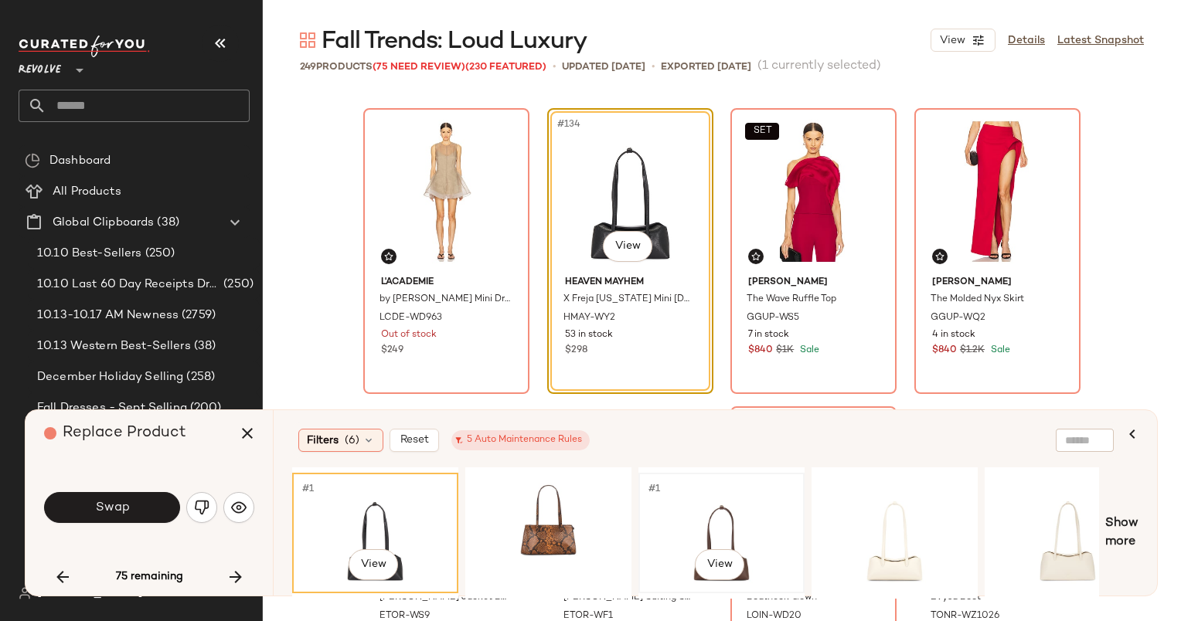
click at [744, 507] on div "#1 View" at bounding box center [721, 533] width 155 height 110
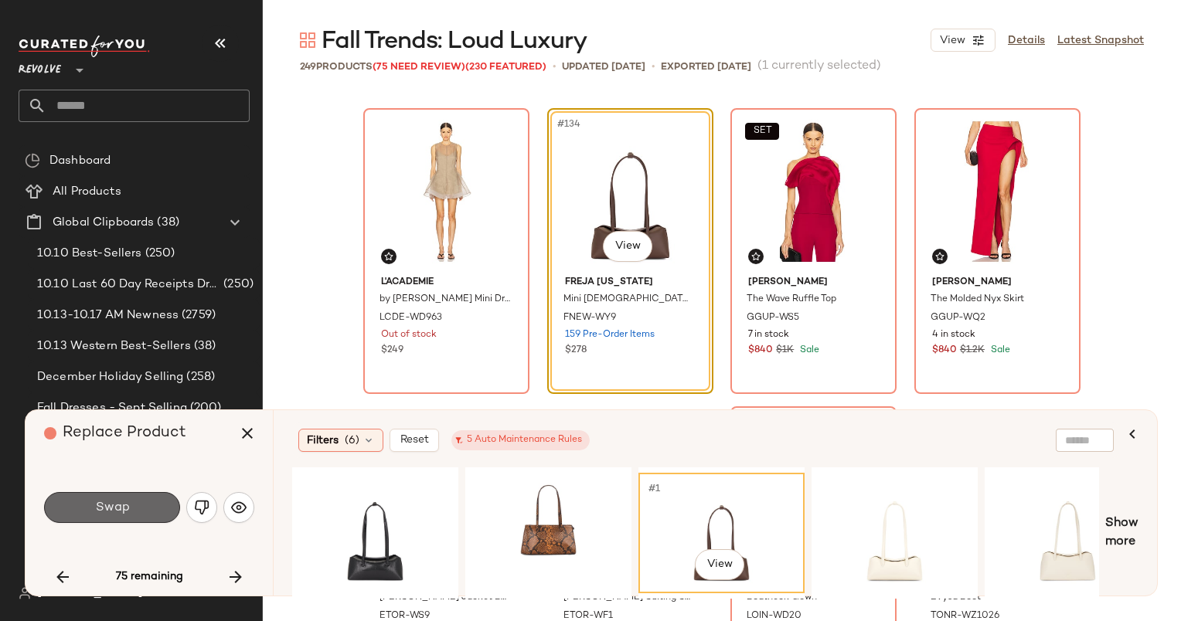
click at [118, 519] on button "Swap" at bounding box center [112, 507] width 136 height 31
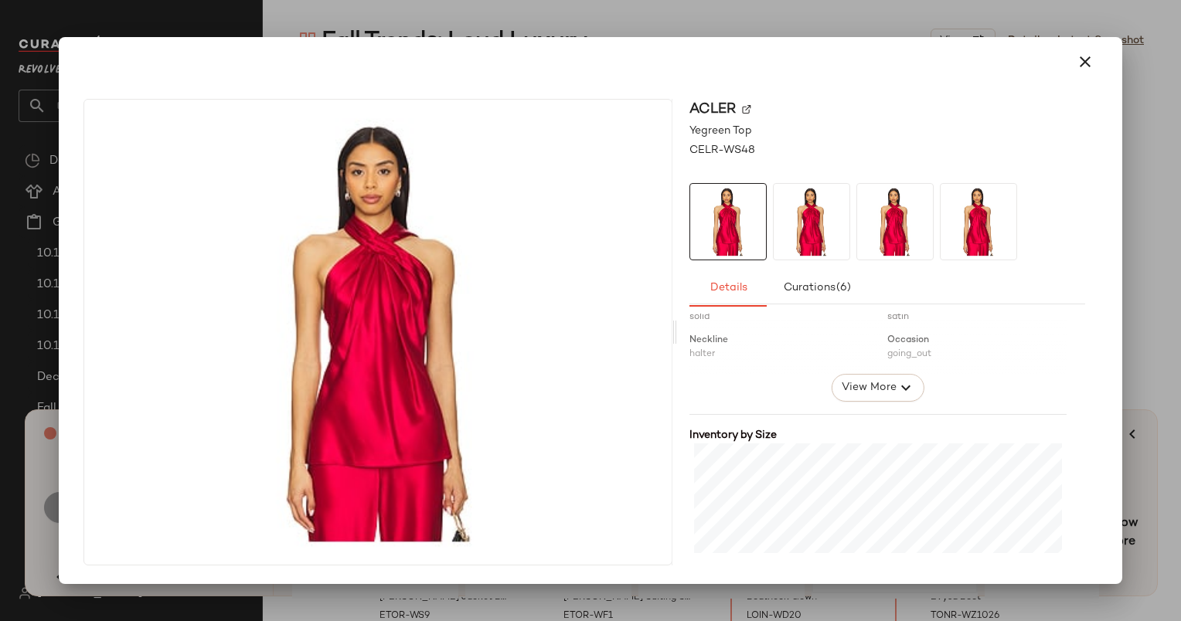
scroll to position [257, 0]
click at [1078, 64] on icon "button" at bounding box center [1085, 62] width 19 height 19
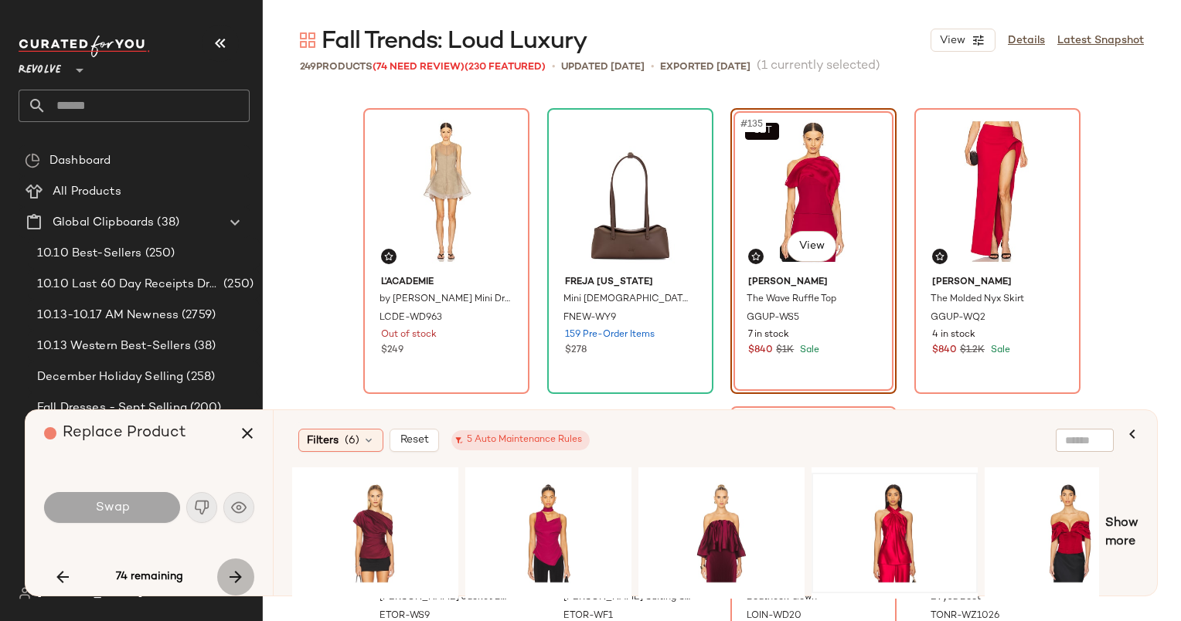
click at [244, 575] on button "button" at bounding box center [235, 577] width 37 height 37
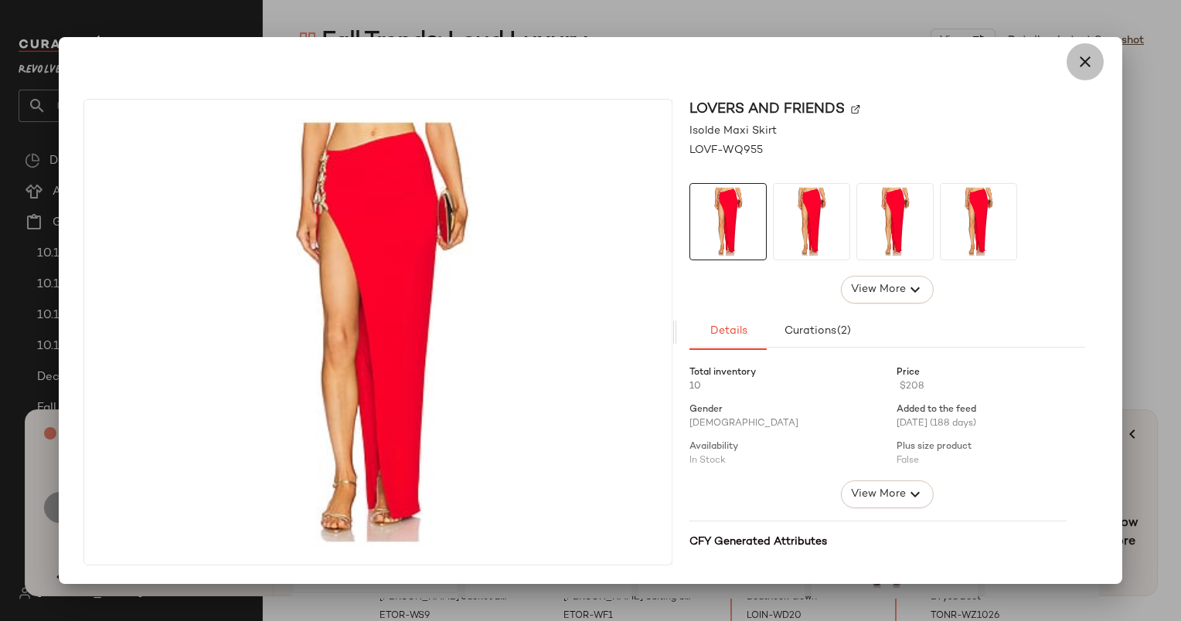
click at [1083, 56] on icon "button" at bounding box center [1085, 62] width 19 height 19
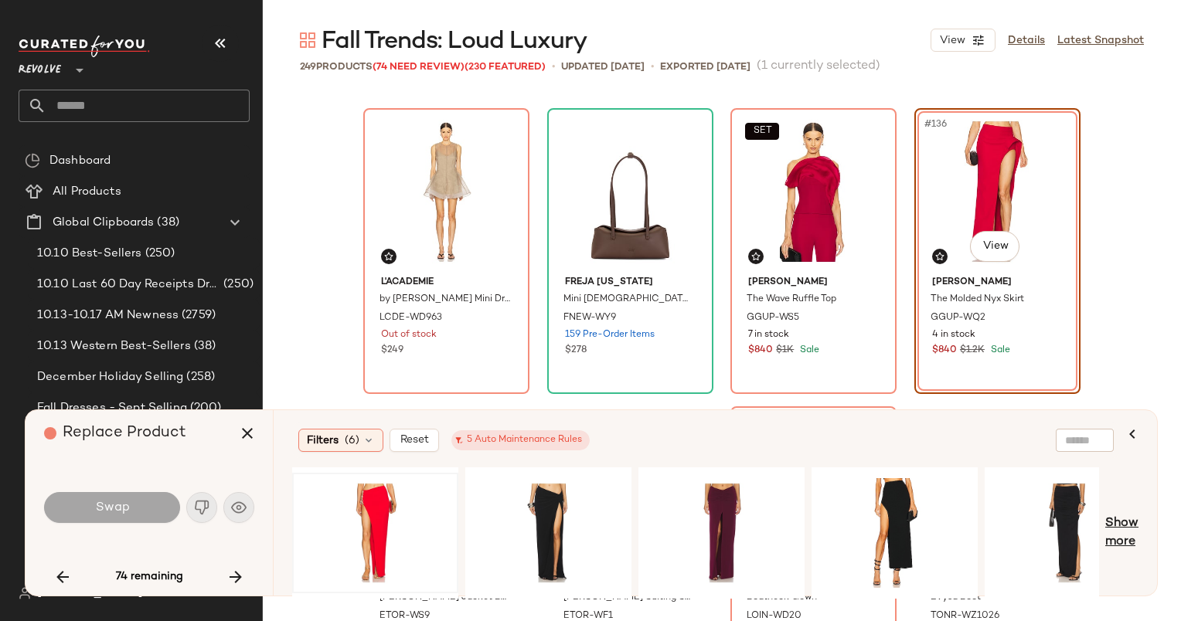
click at [1124, 522] on span "Show more" at bounding box center [1121, 533] width 33 height 37
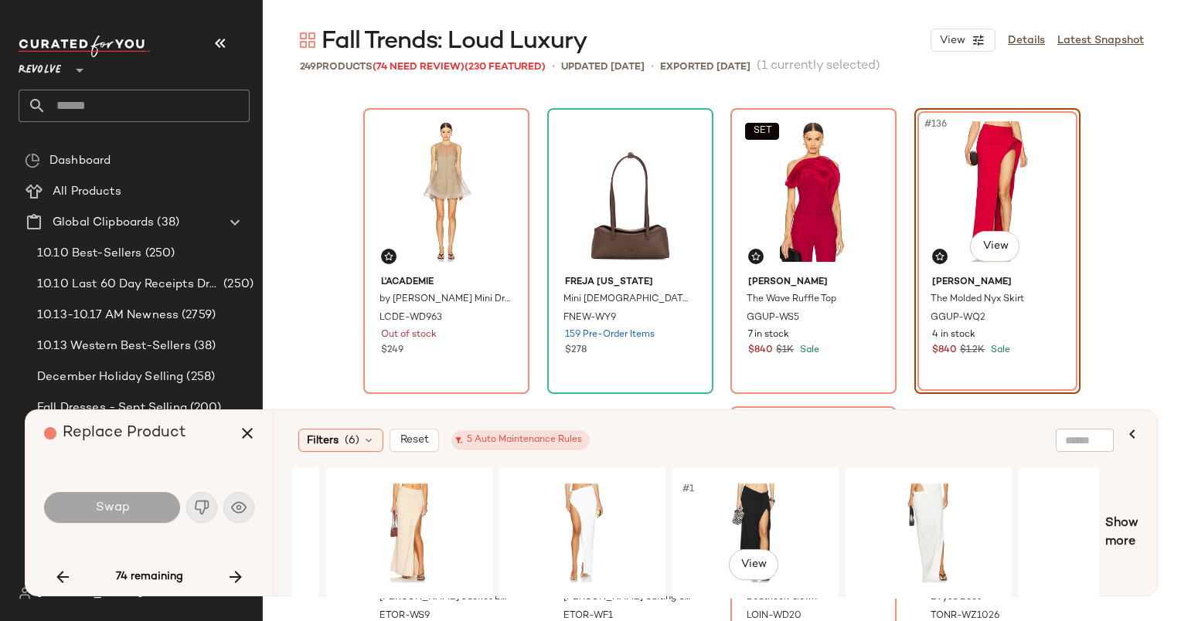
scroll to position [0, 1703]
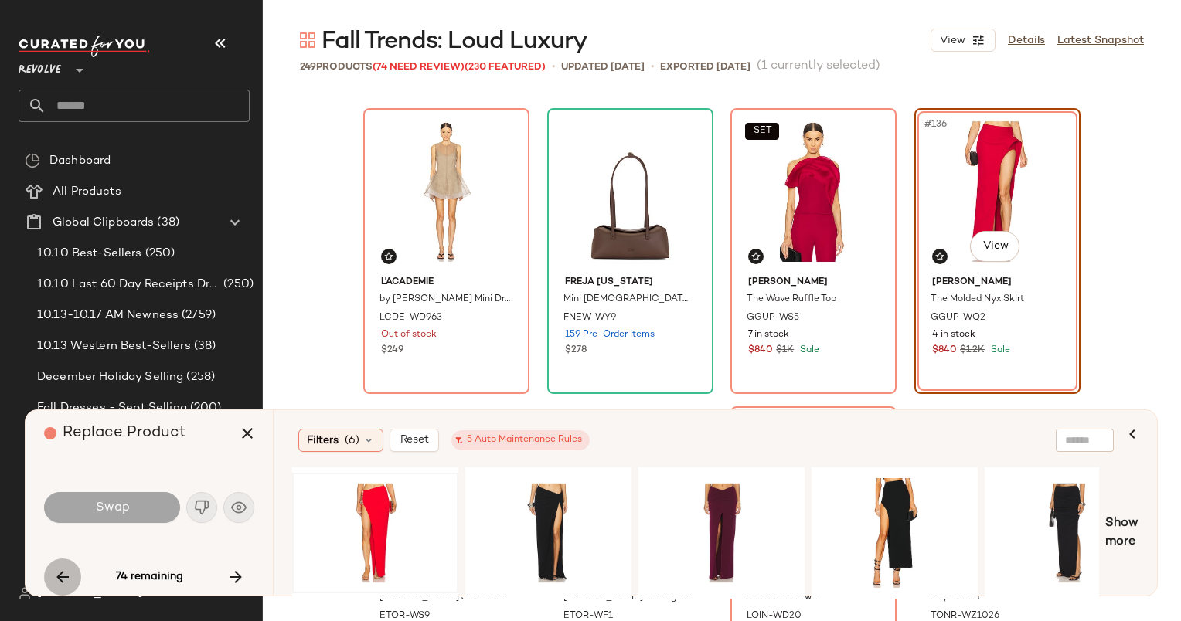
click at [68, 587] on button "button" at bounding box center [62, 577] width 37 height 37
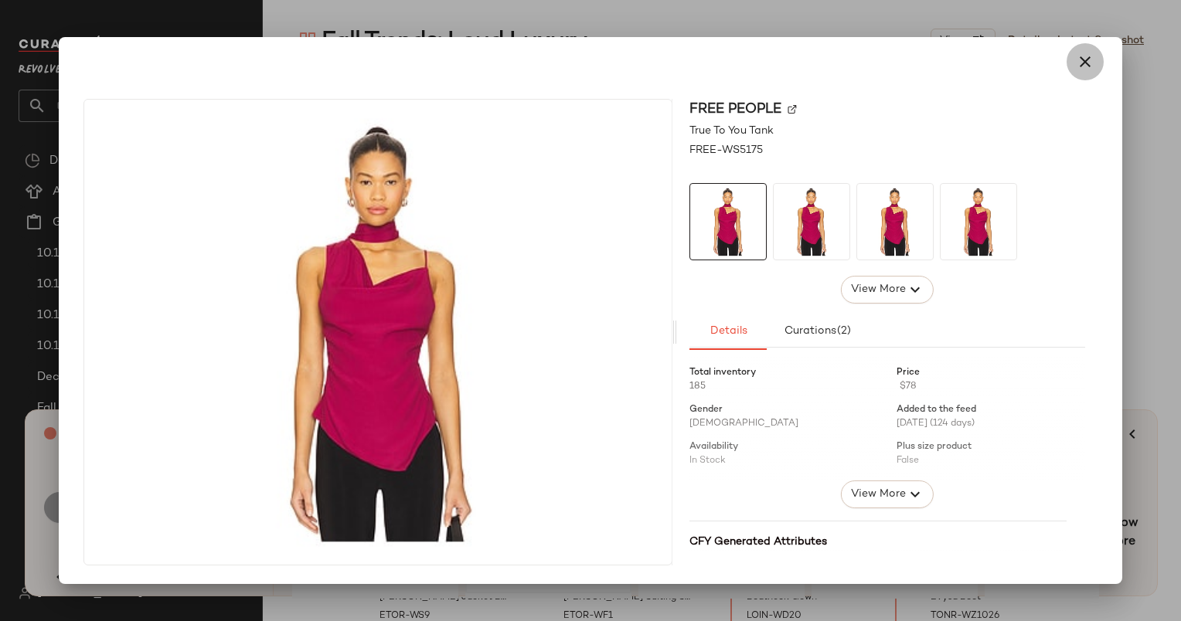
click at [1080, 57] on icon "button" at bounding box center [1085, 62] width 19 height 19
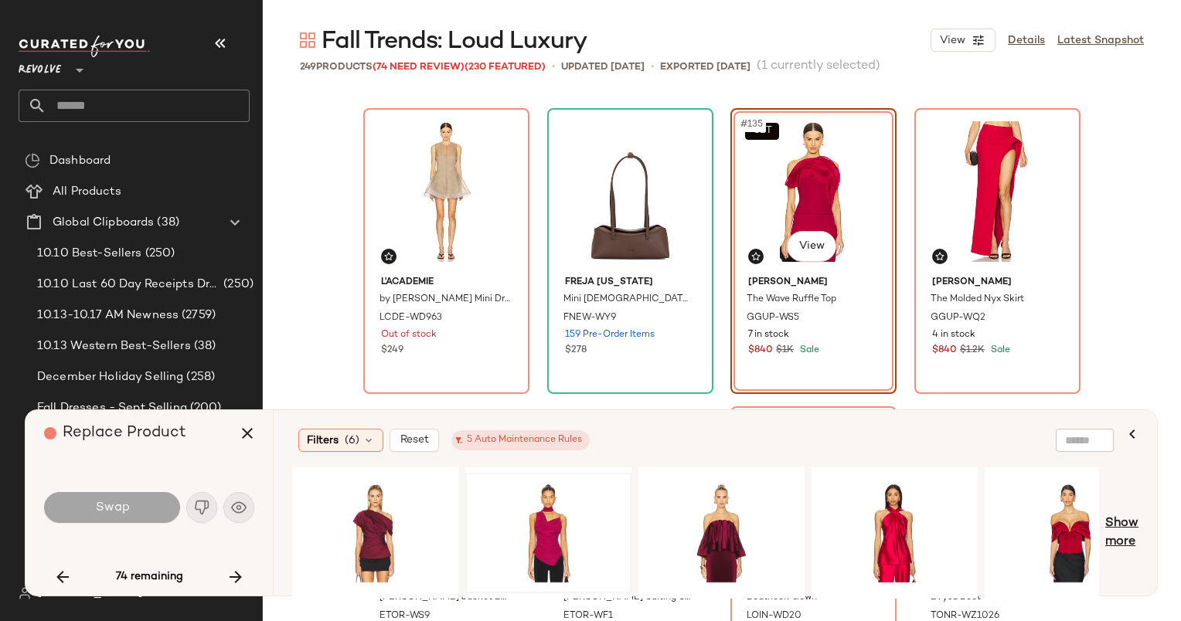
click at [1110, 525] on span "Show more" at bounding box center [1121, 533] width 33 height 37
click at [238, 566] on button "button" at bounding box center [235, 577] width 37 height 37
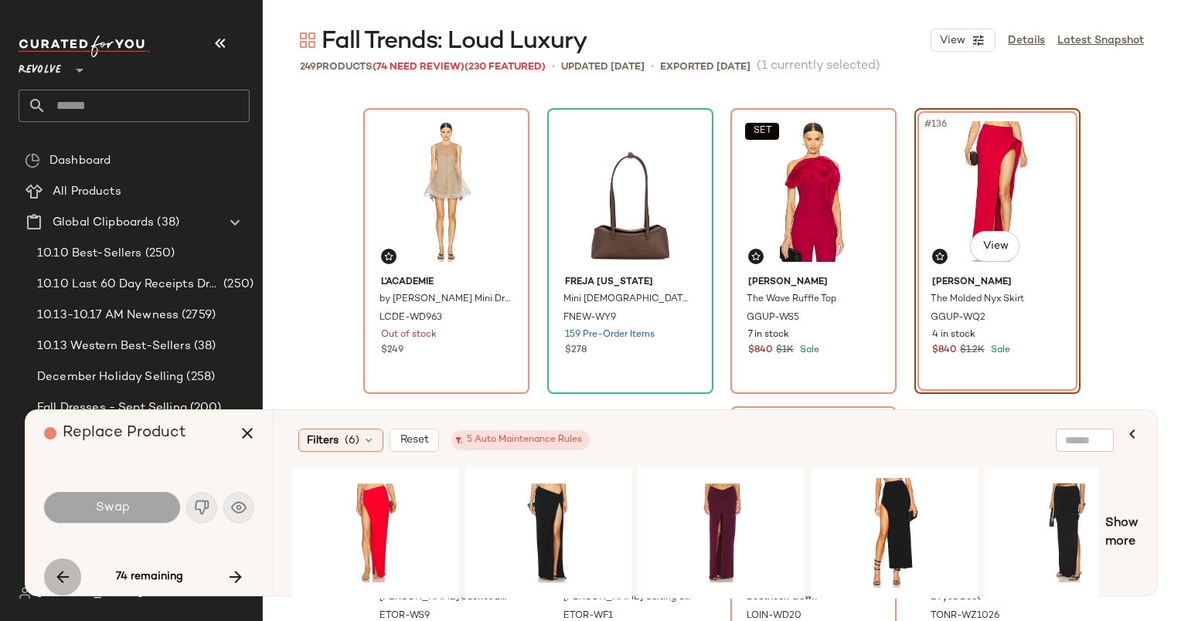
click at [70, 591] on button "button" at bounding box center [62, 577] width 37 height 37
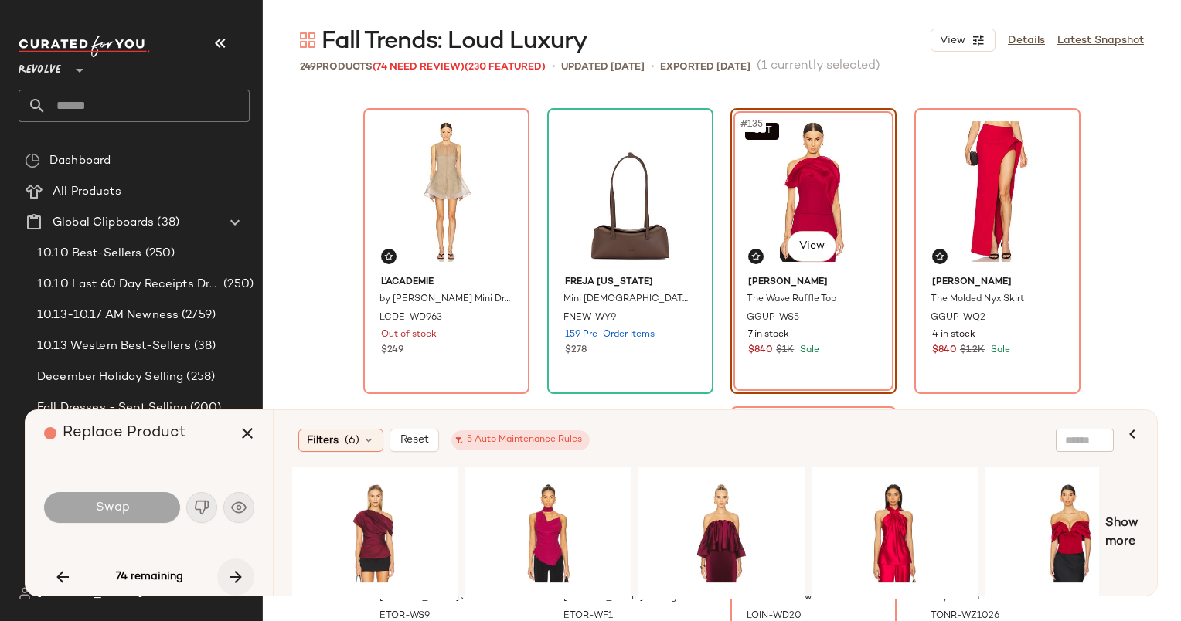
click at [239, 576] on icon "button" at bounding box center [235, 577] width 19 height 19
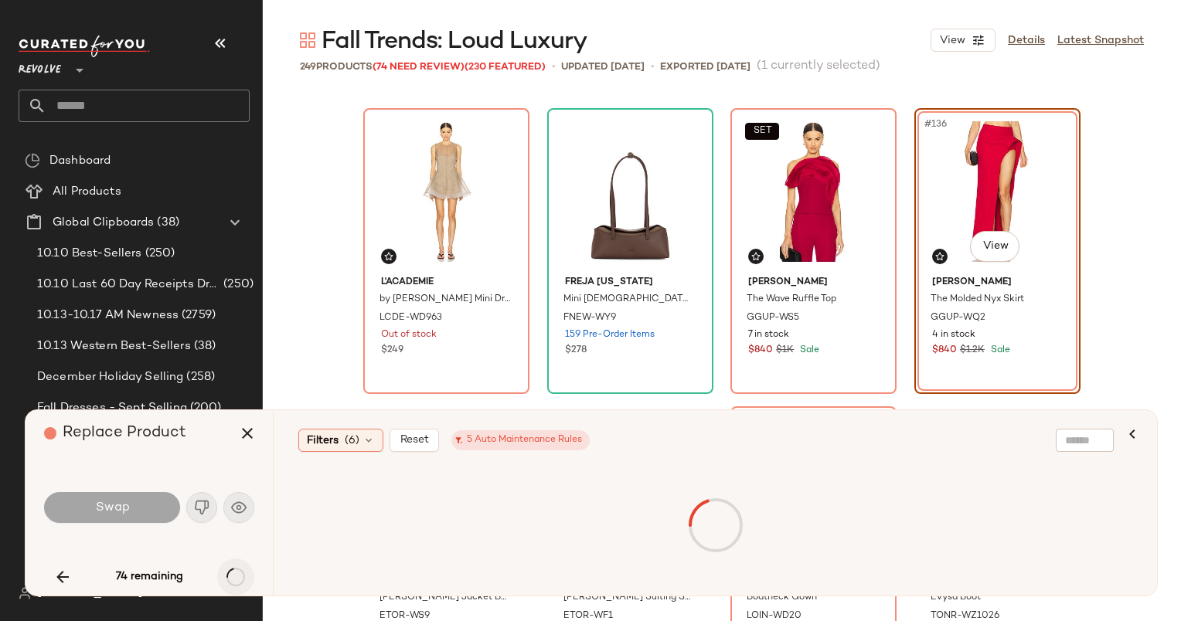
click at [239, 576] on div "74 remaining" at bounding box center [149, 577] width 210 height 37
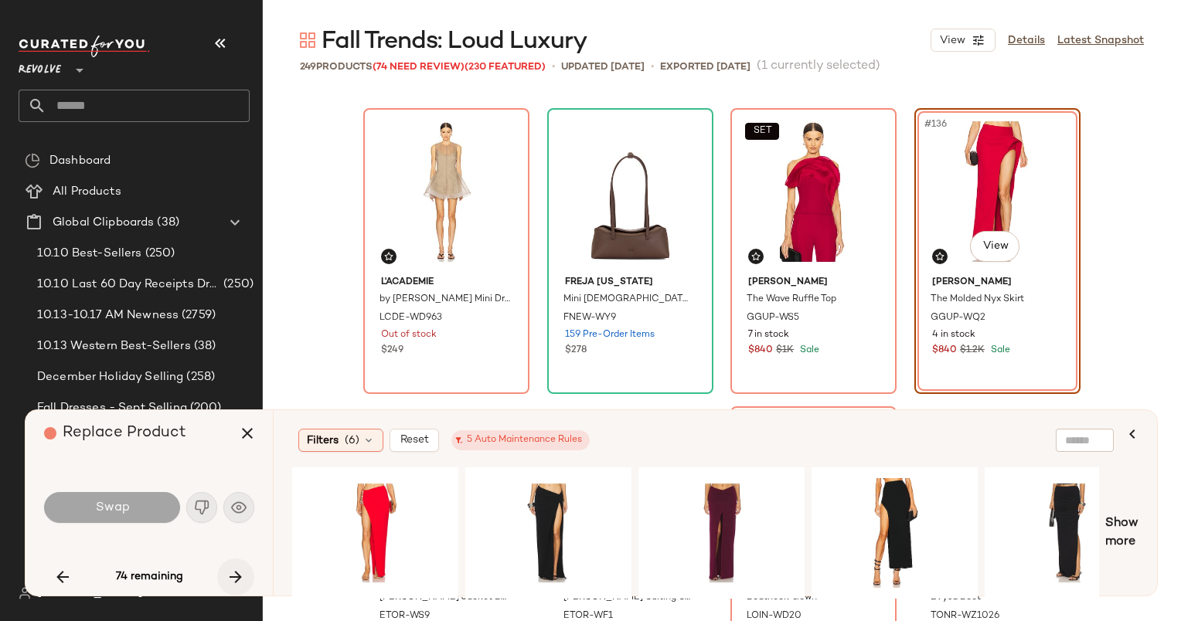
click at [239, 576] on icon "button" at bounding box center [235, 577] width 19 height 19
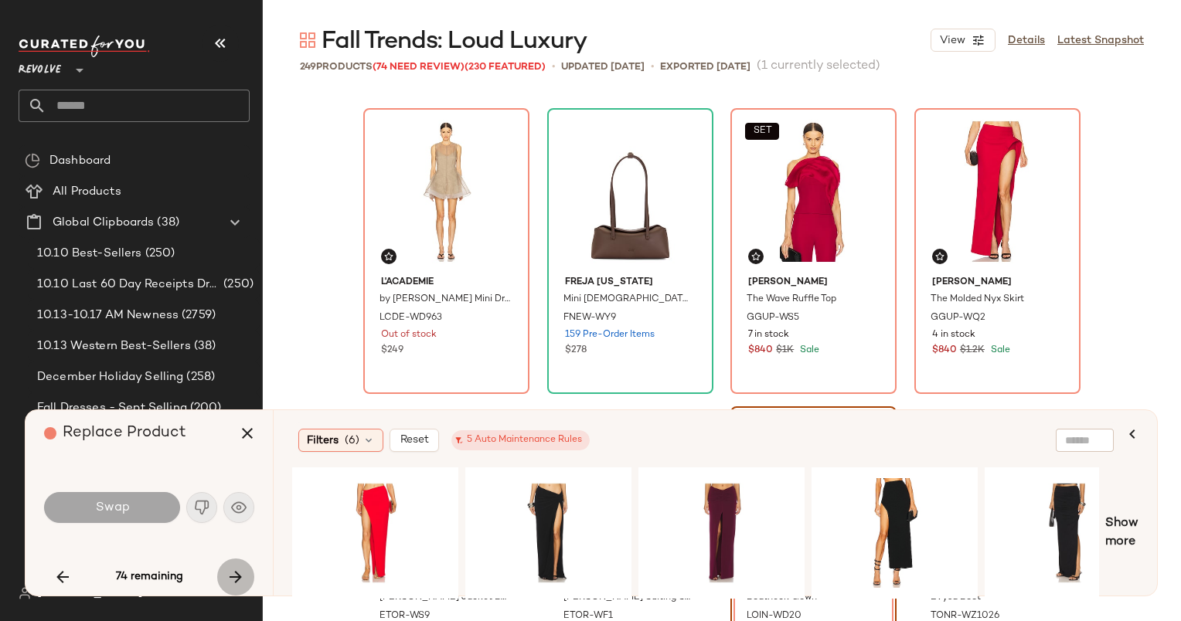
scroll to position [10141, 0]
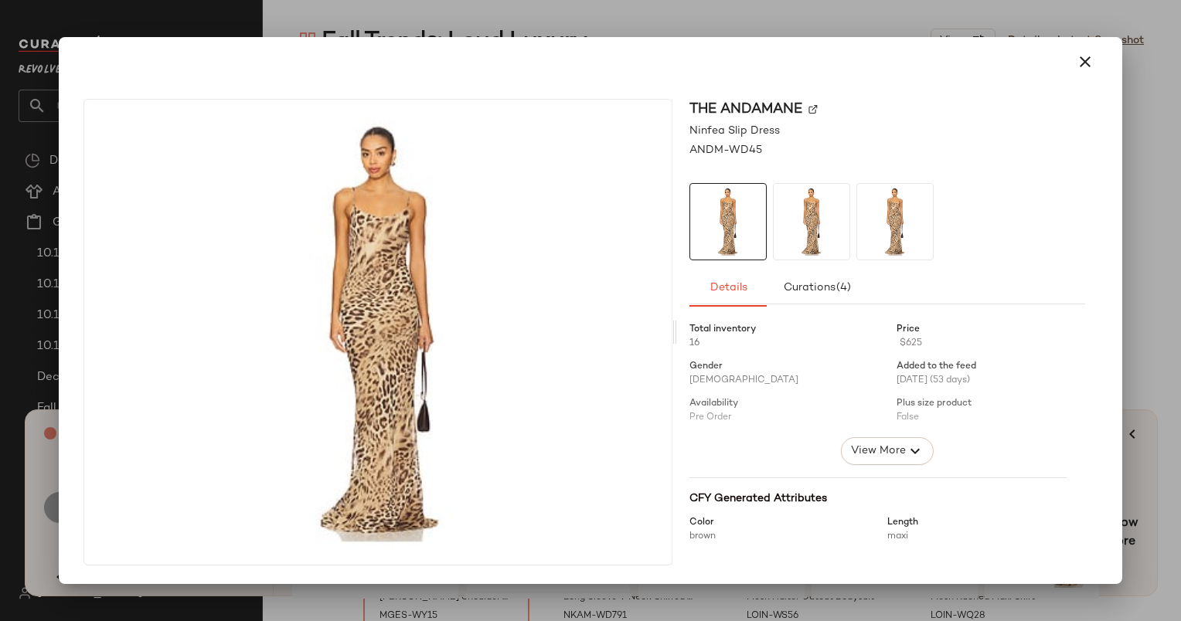
click at [551, 603] on div at bounding box center [590, 310] width 1181 height 621
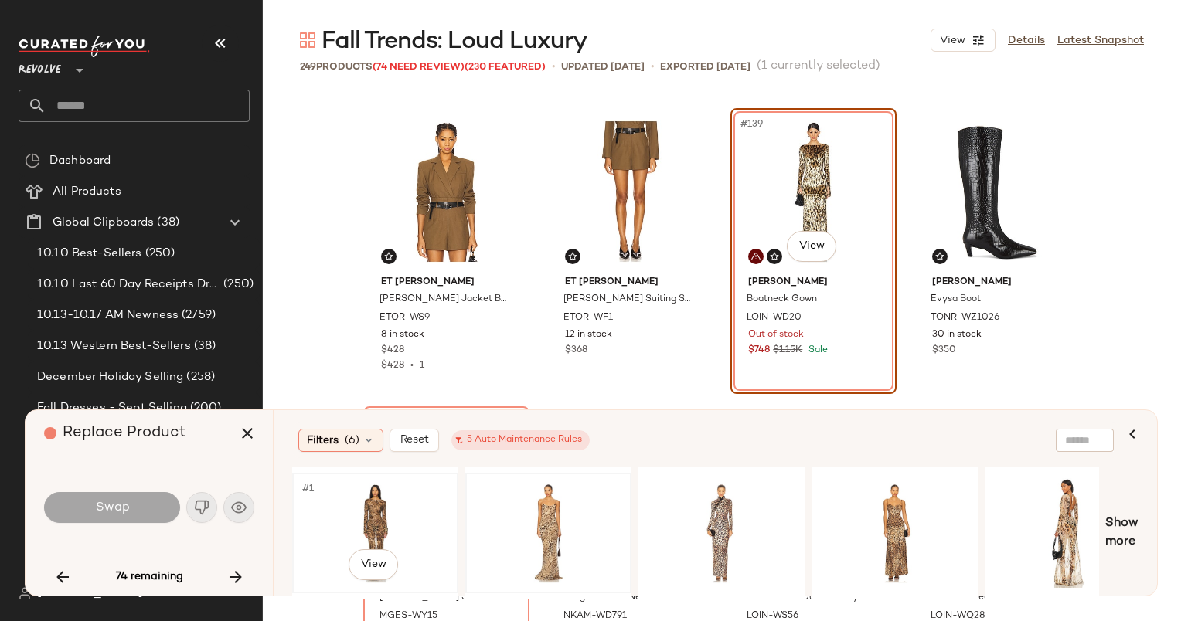
click at [408, 516] on div "#1 View" at bounding box center [375, 533] width 155 height 110
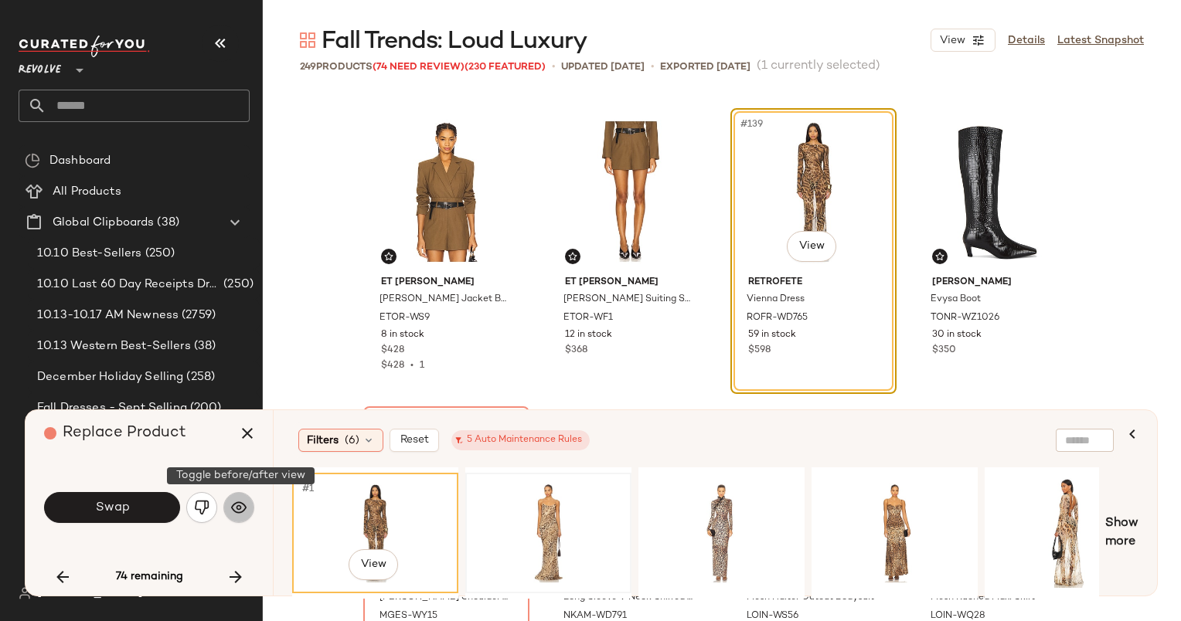
click at [232, 499] on button "button" at bounding box center [238, 507] width 31 height 31
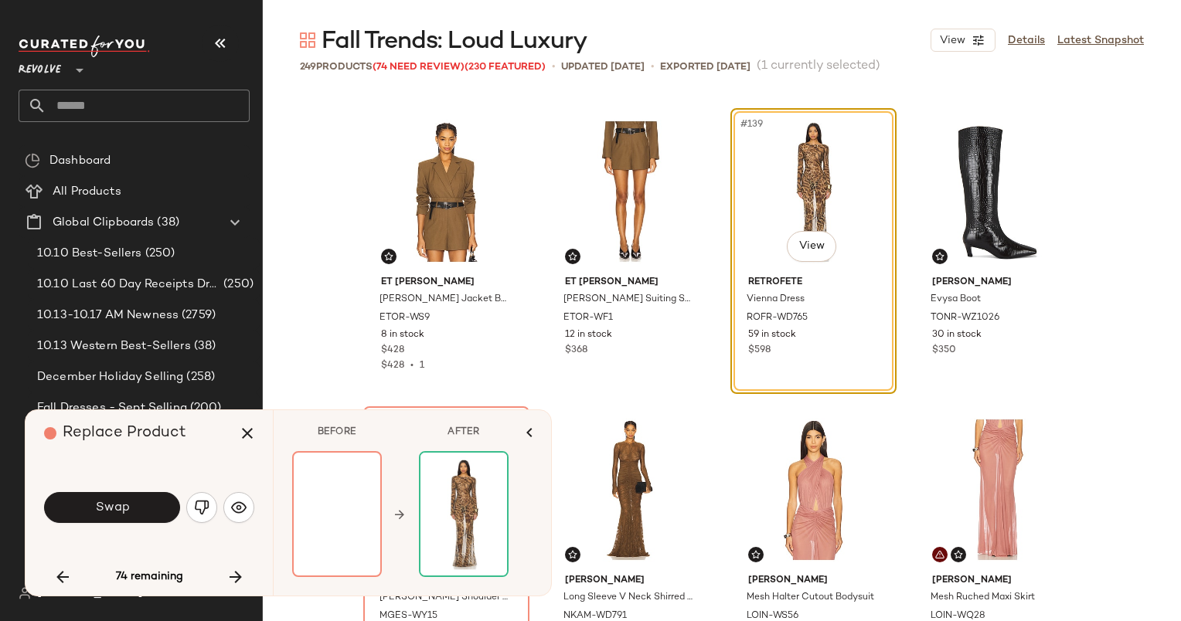
click at [321, 529] on div at bounding box center [337, 514] width 90 height 126
click at [56, 573] on icon "button" at bounding box center [62, 577] width 19 height 19
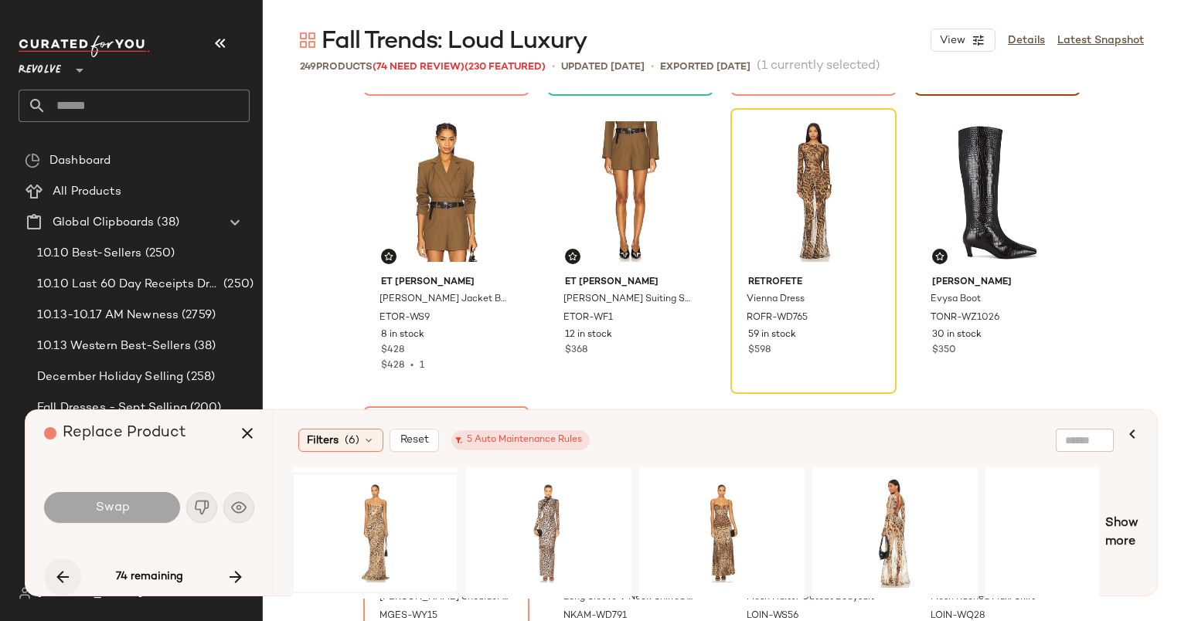
scroll to position [9843, 0]
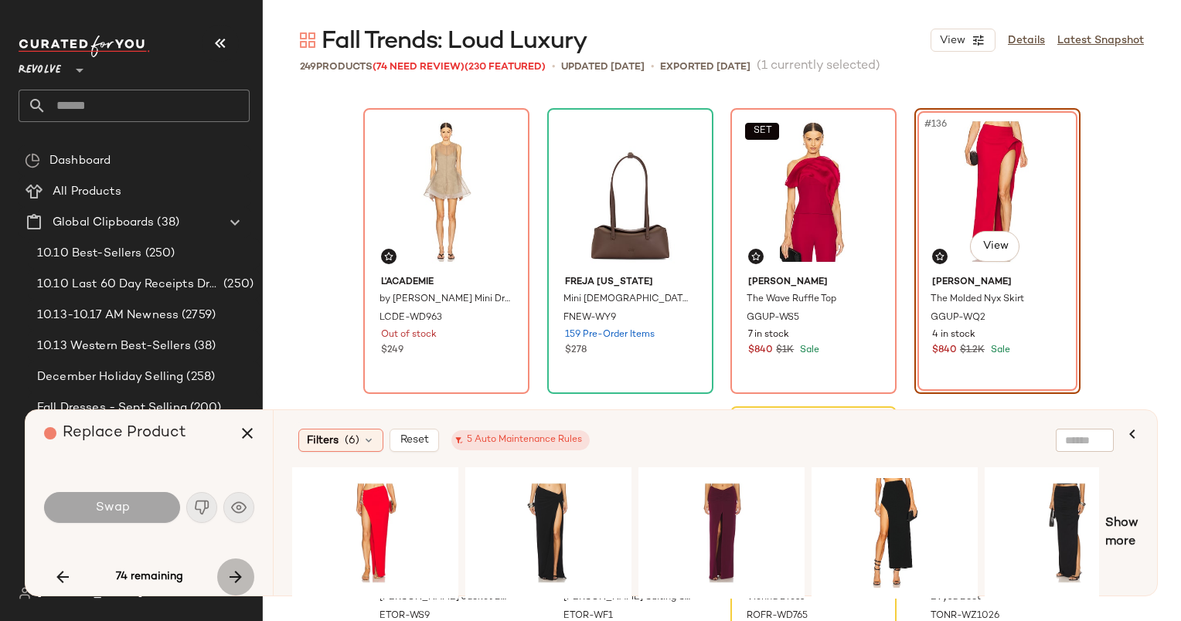
click at [237, 588] on button "button" at bounding box center [235, 577] width 37 height 37
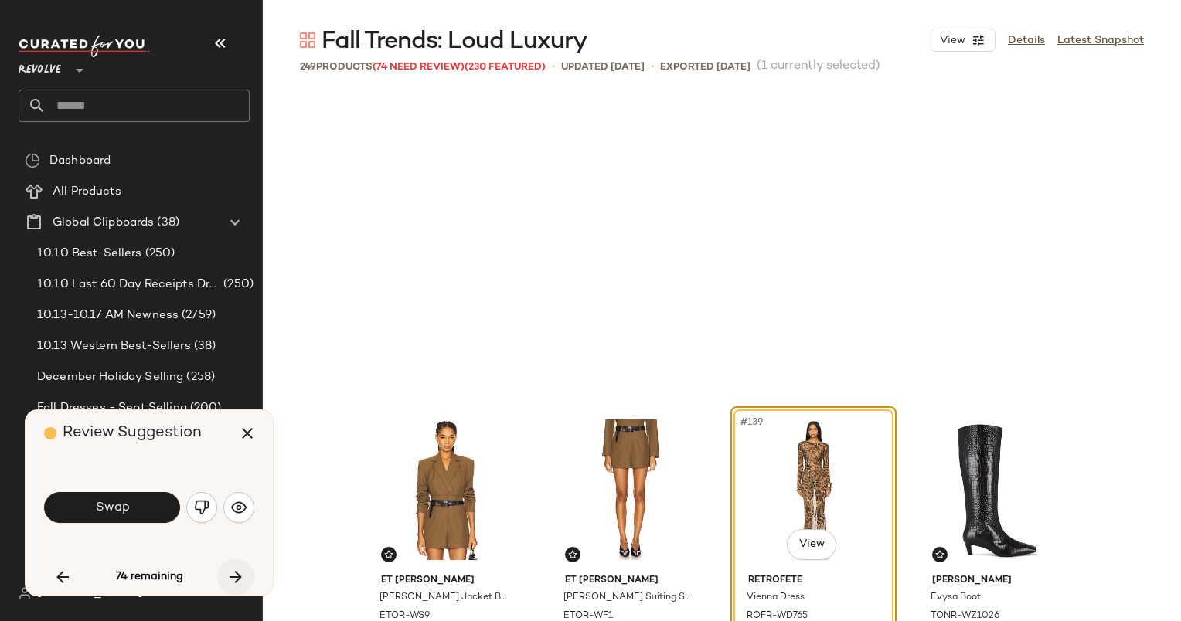
scroll to position [10141, 0]
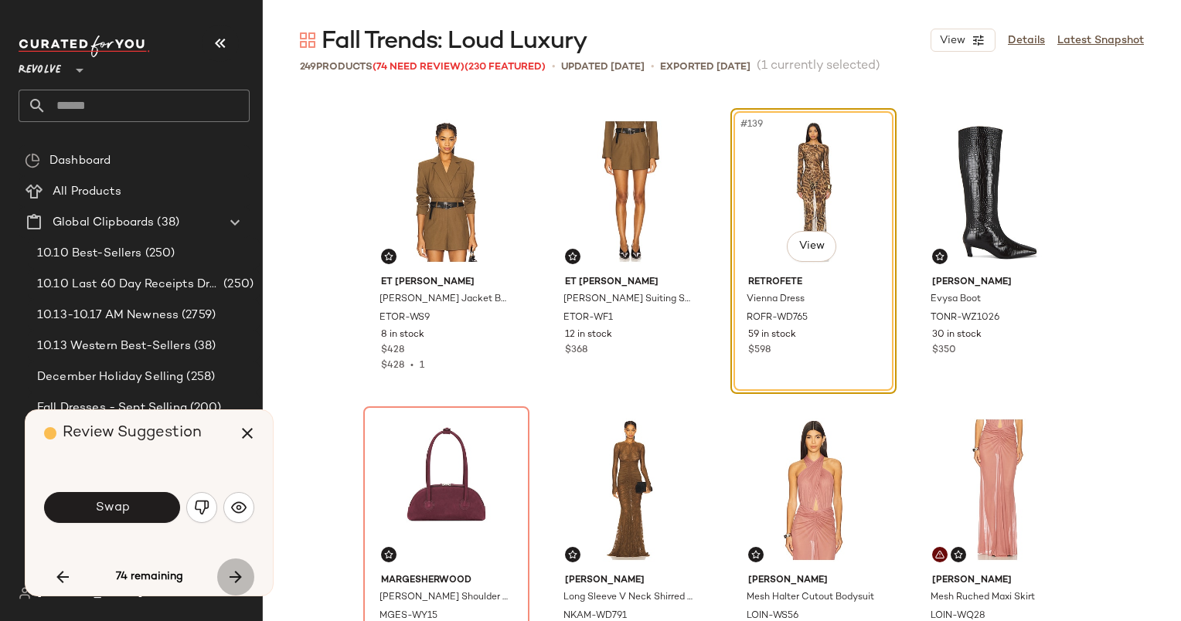
click at [237, 588] on button "button" at bounding box center [235, 577] width 37 height 37
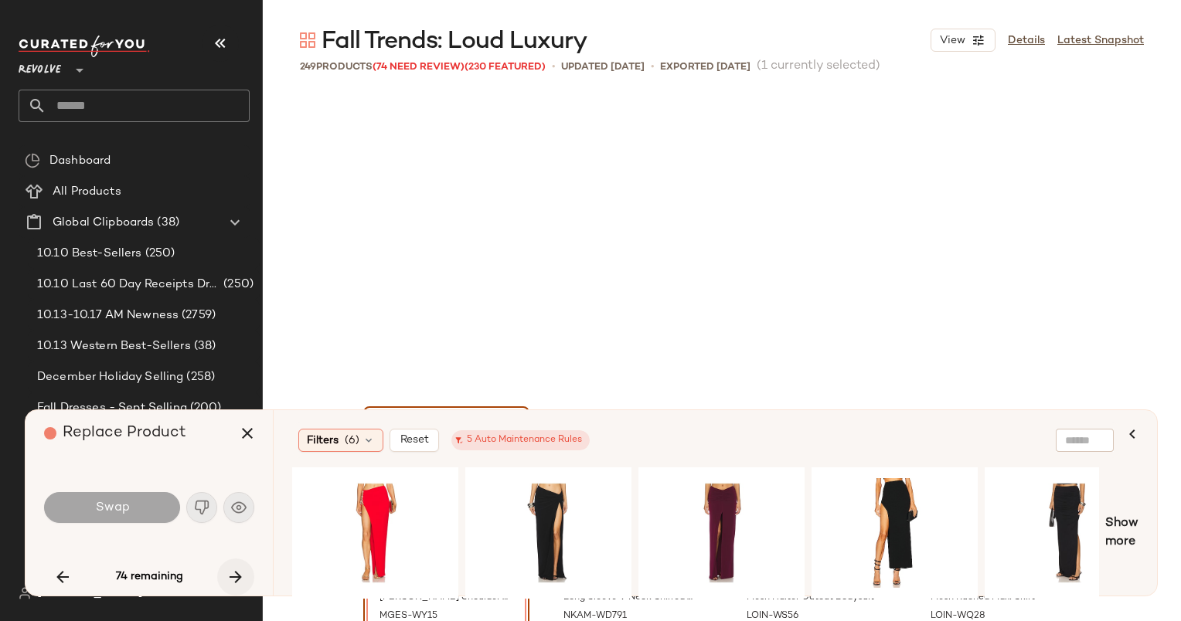
scroll to position [10440, 0]
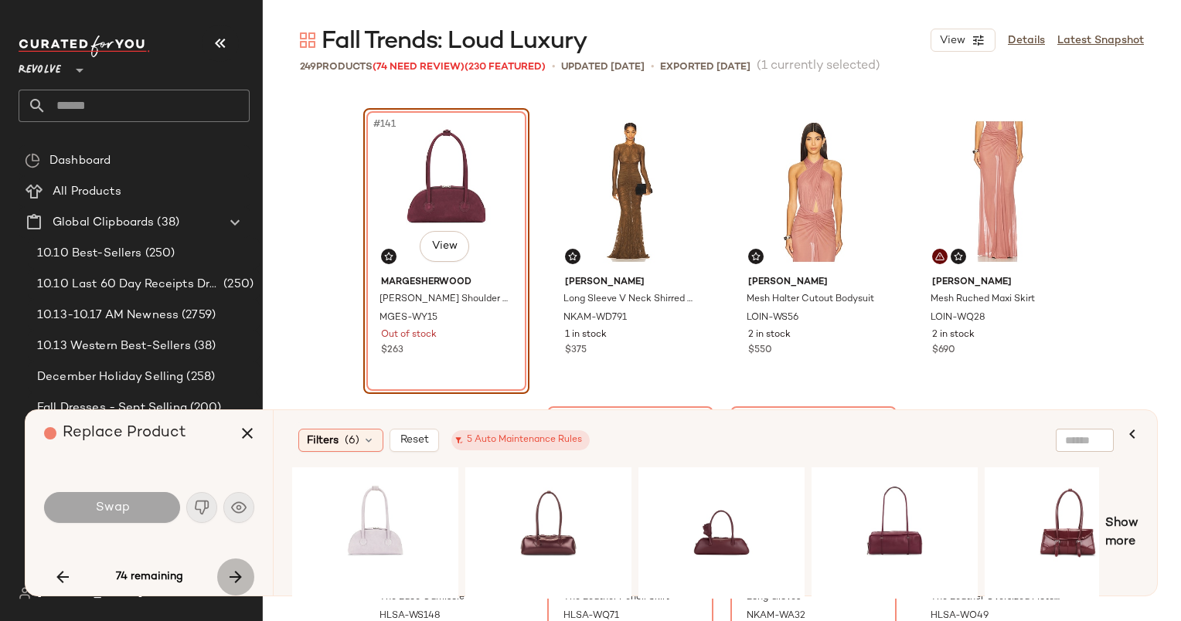
click at [237, 588] on button "button" at bounding box center [235, 577] width 37 height 37
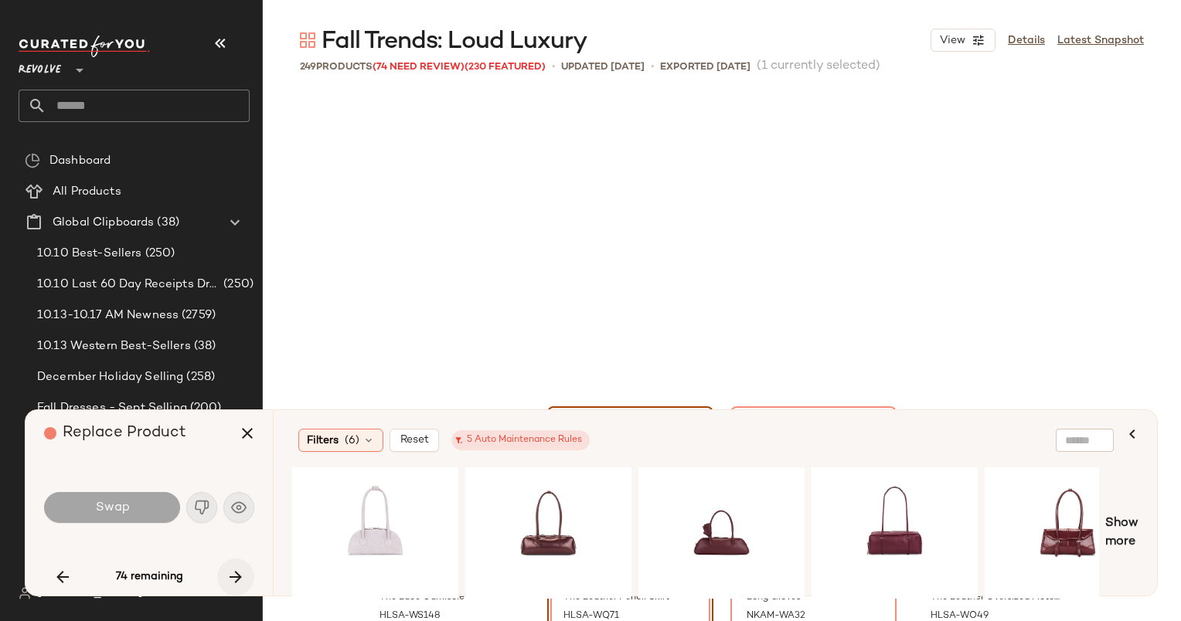
scroll to position [10738, 0]
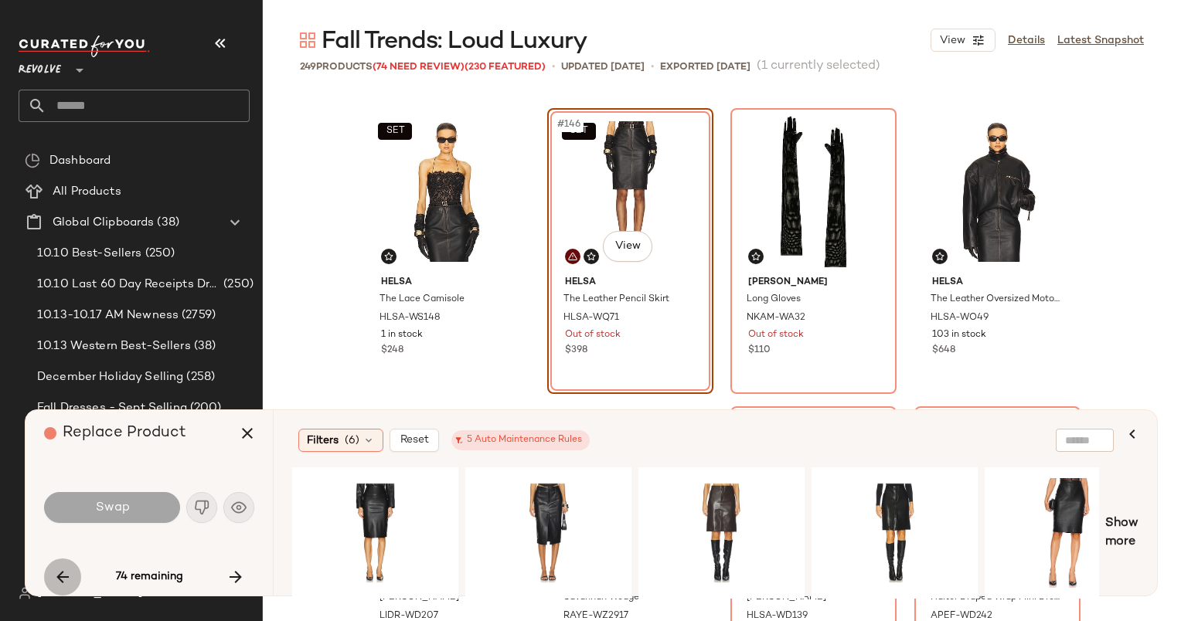
click at [62, 583] on icon "button" at bounding box center [62, 577] width 19 height 19
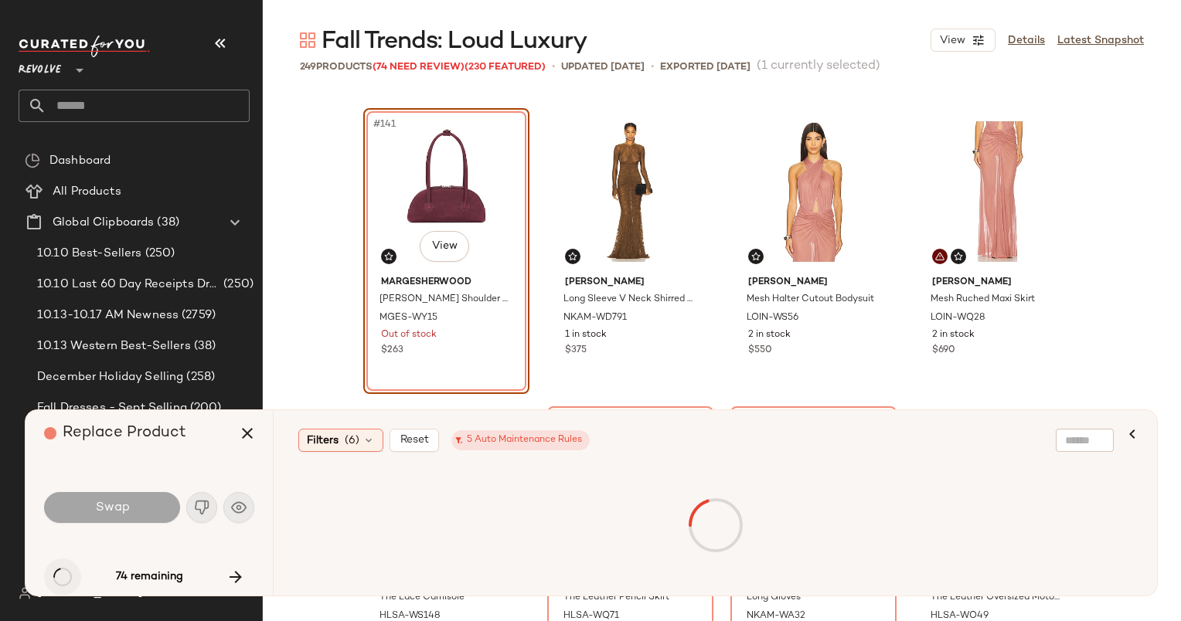
click at [62, 583] on div "74 remaining" at bounding box center [149, 577] width 210 height 37
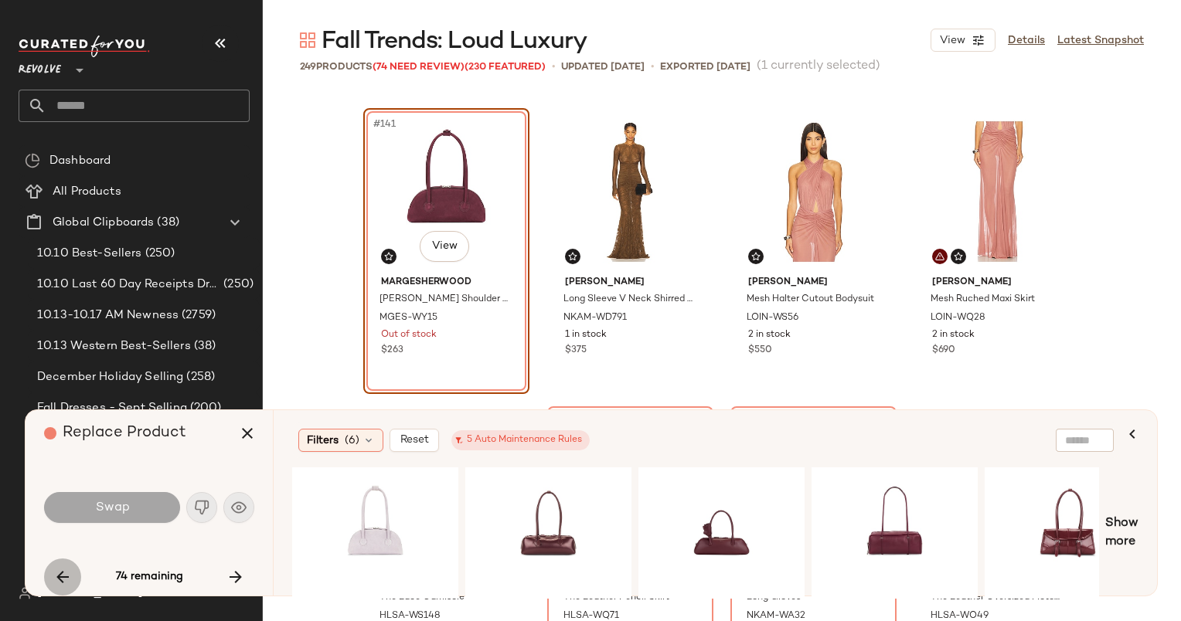
click at [62, 583] on icon "button" at bounding box center [62, 577] width 19 height 19
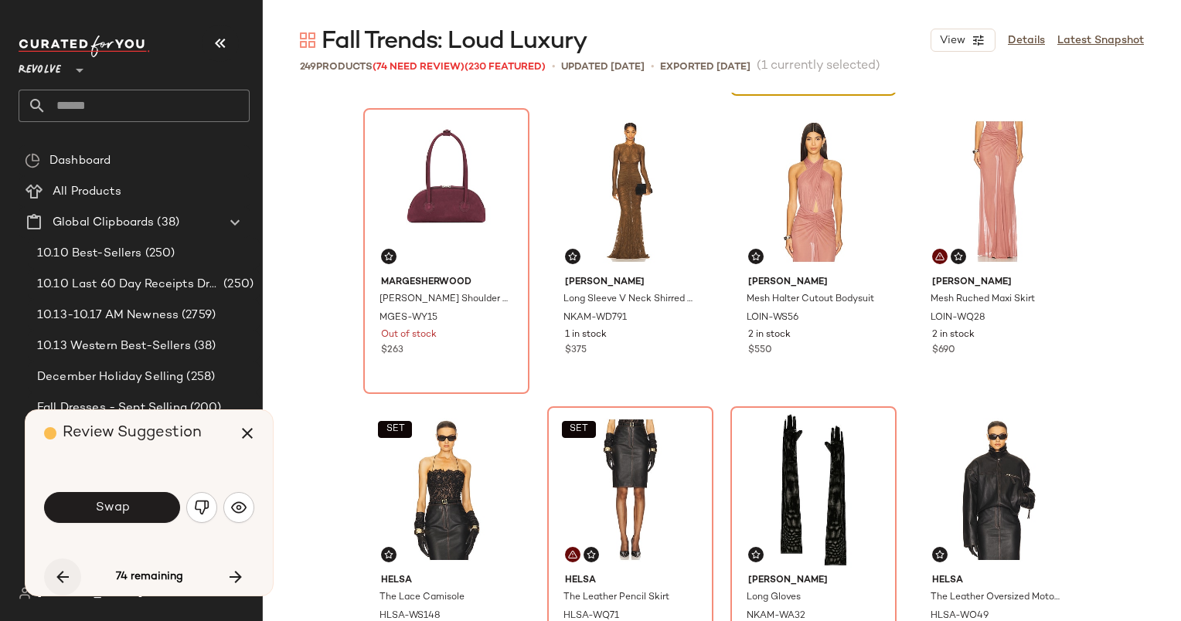
scroll to position [10141, 0]
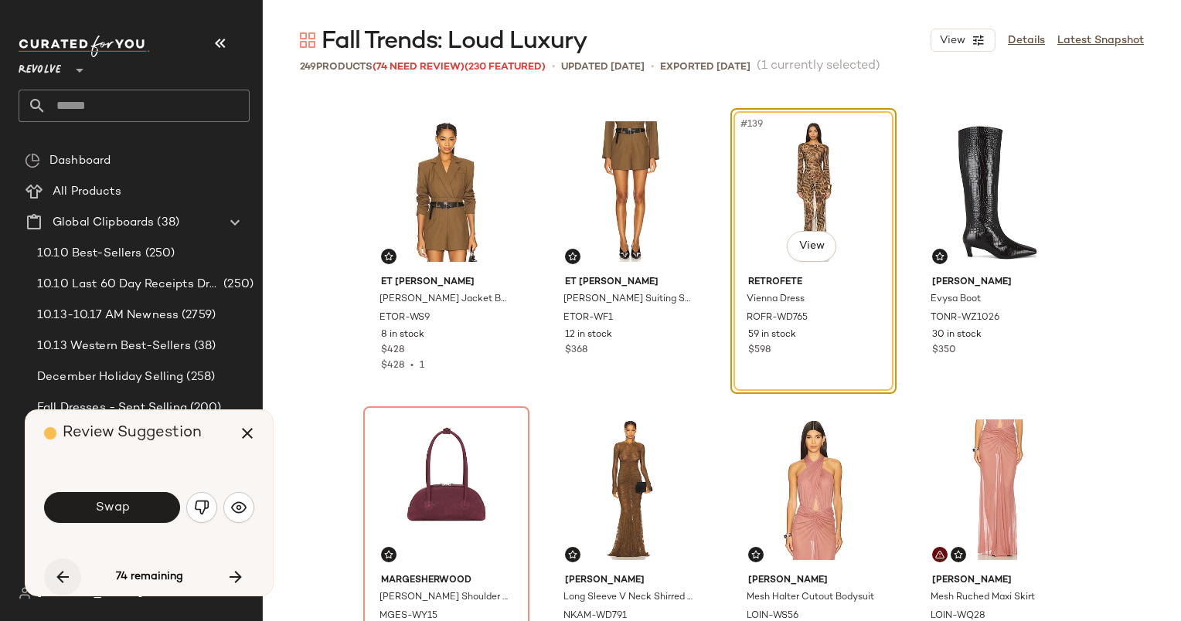
click at [62, 583] on icon "button" at bounding box center [62, 577] width 19 height 19
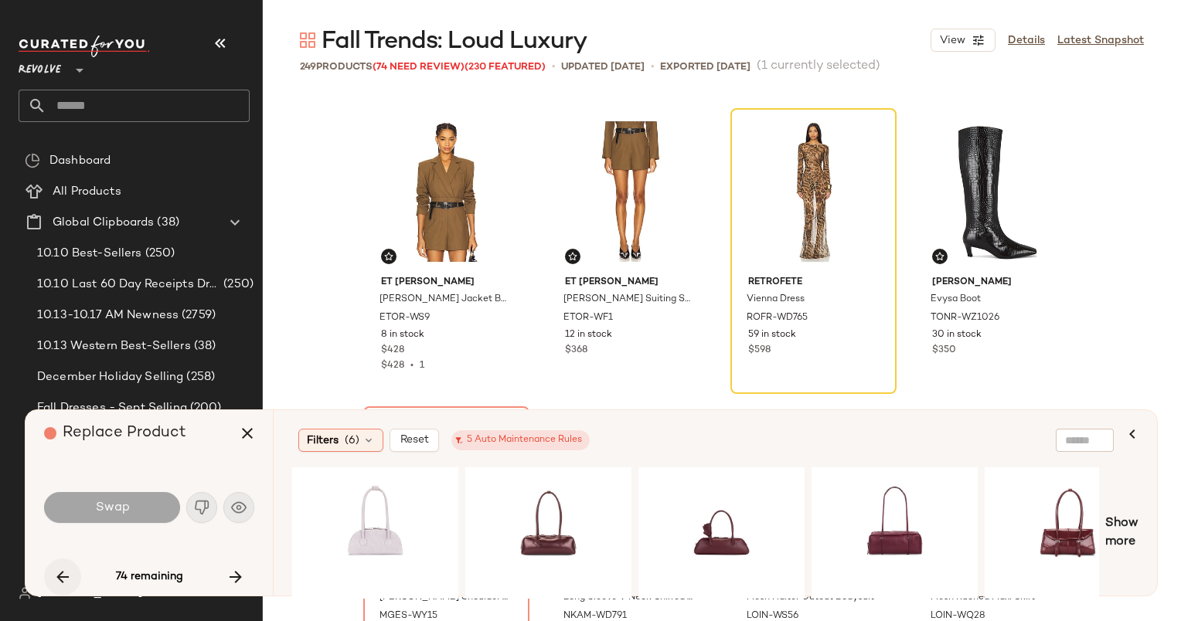
scroll to position [9843, 0]
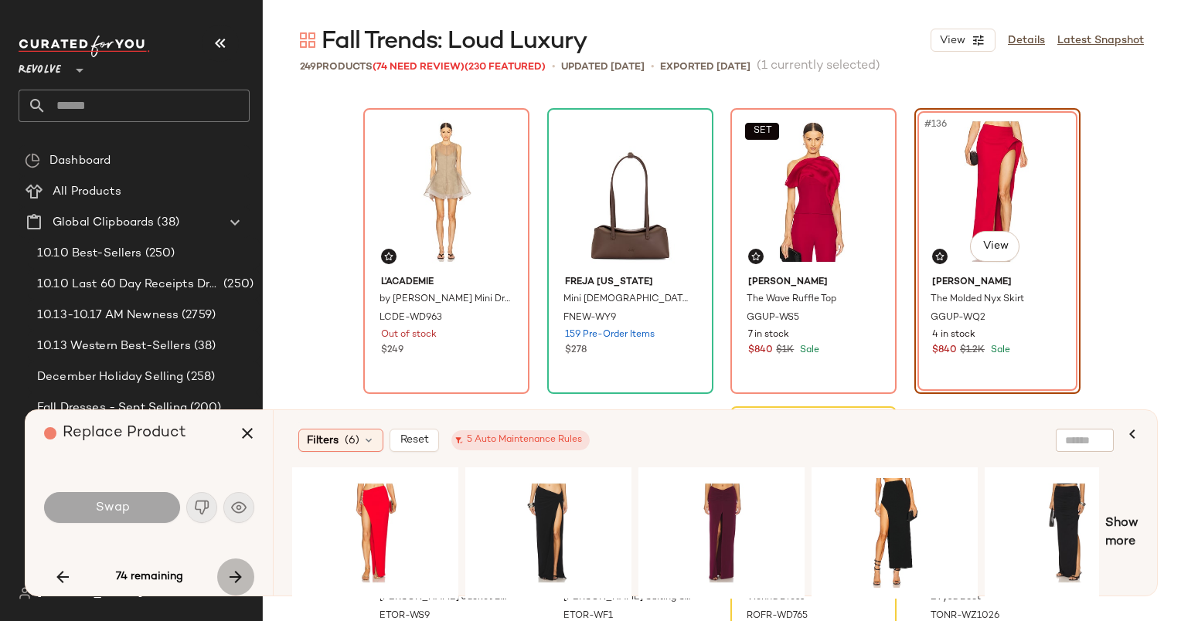
click at [233, 581] on icon "button" at bounding box center [235, 577] width 19 height 19
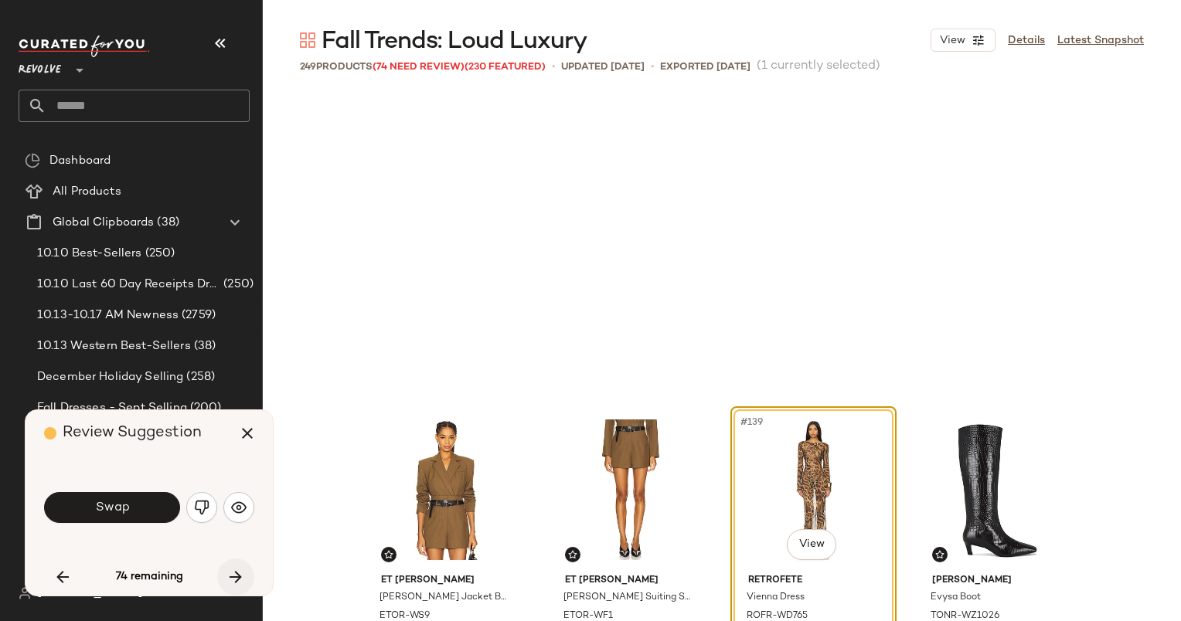
scroll to position [10141, 0]
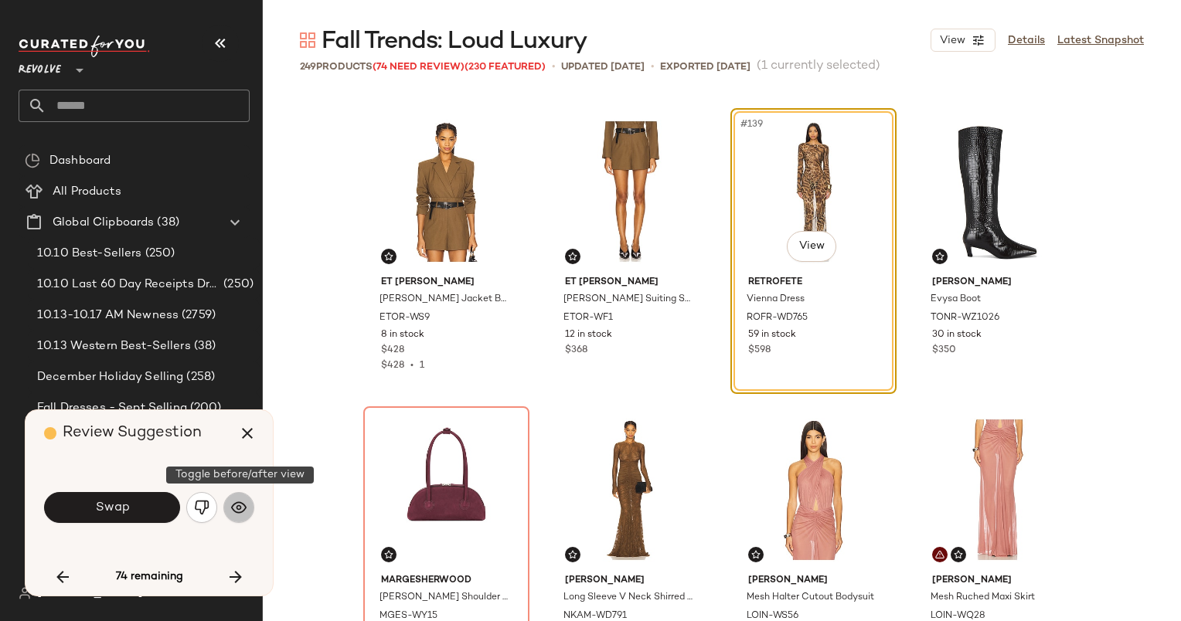
click at [229, 500] on button "button" at bounding box center [238, 507] width 31 height 31
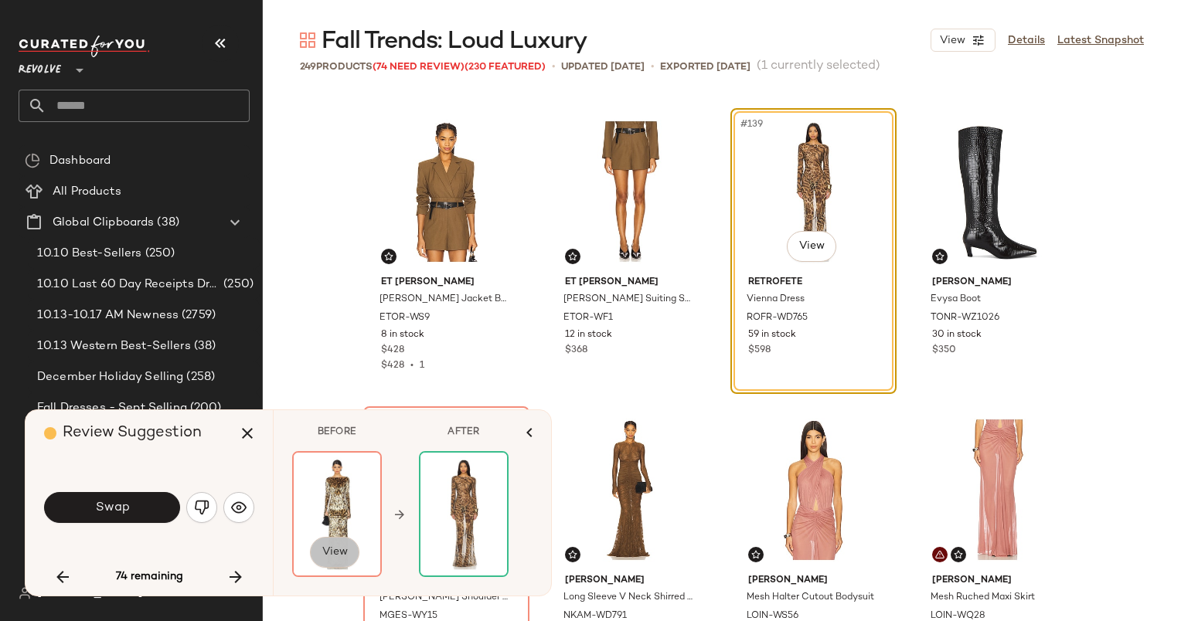
click at [326, 559] on button "View" at bounding box center [334, 552] width 49 height 31
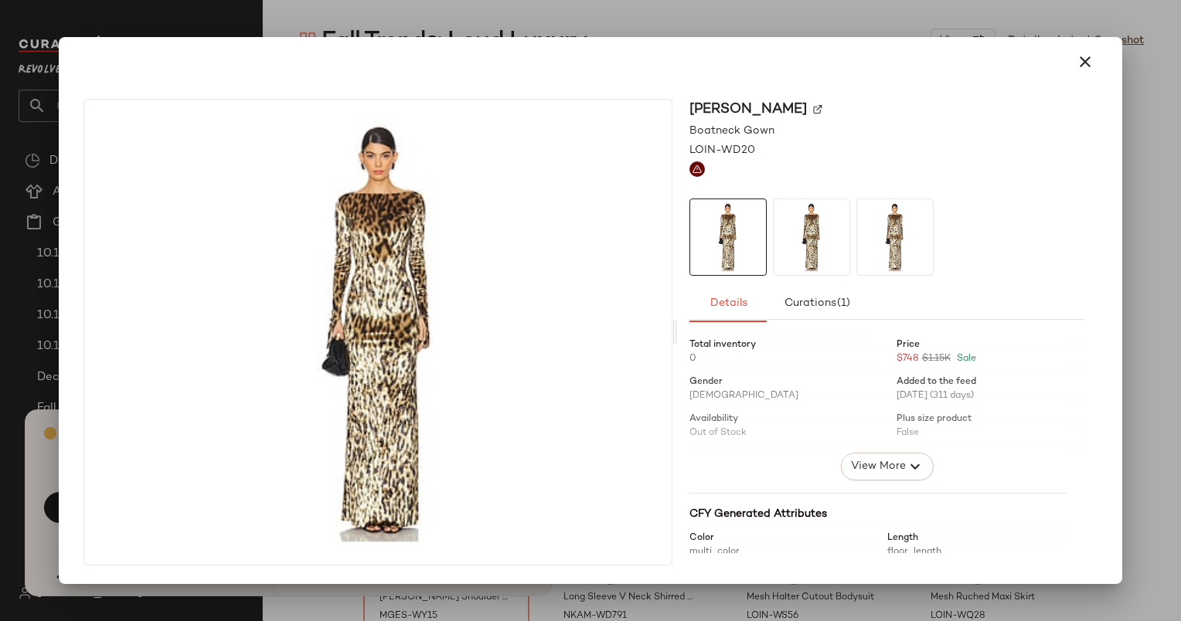
click at [372, 603] on div at bounding box center [590, 310] width 1181 height 621
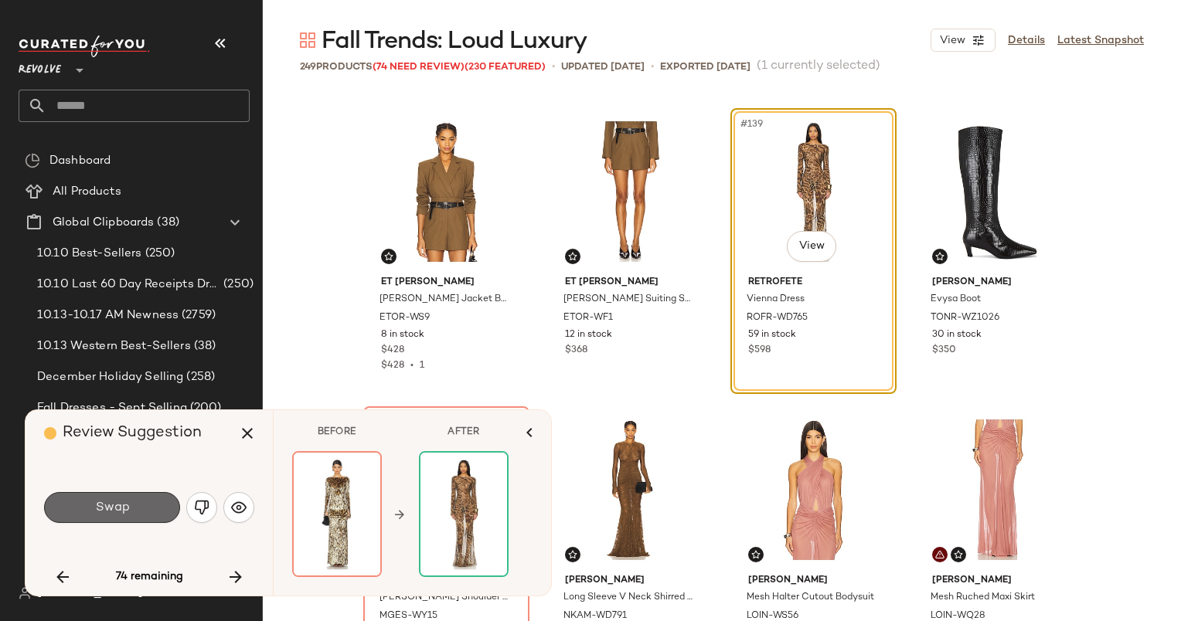
click at [142, 498] on button "Swap" at bounding box center [112, 507] width 136 height 31
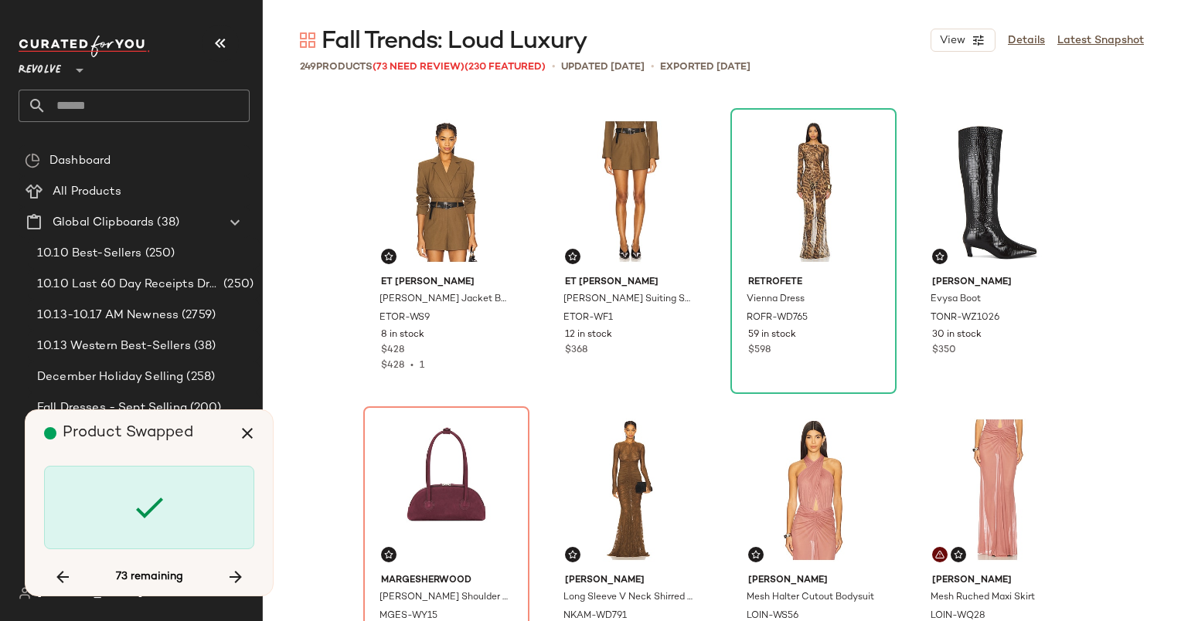
scroll to position [10440, 0]
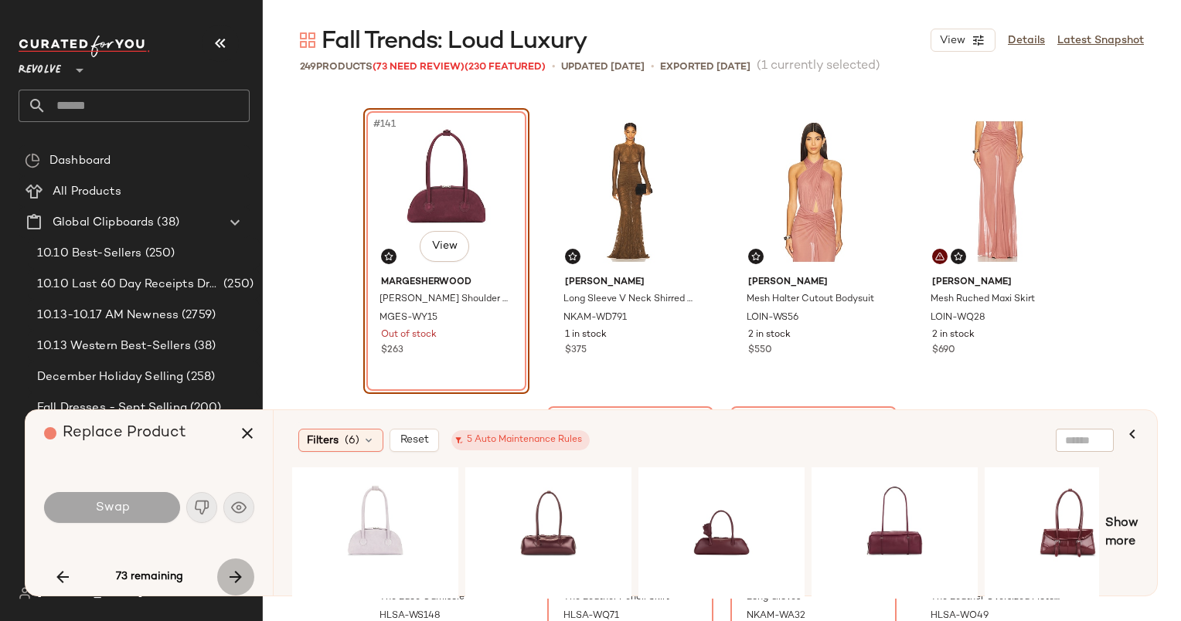
click at [234, 575] on icon "button" at bounding box center [235, 577] width 19 height 19
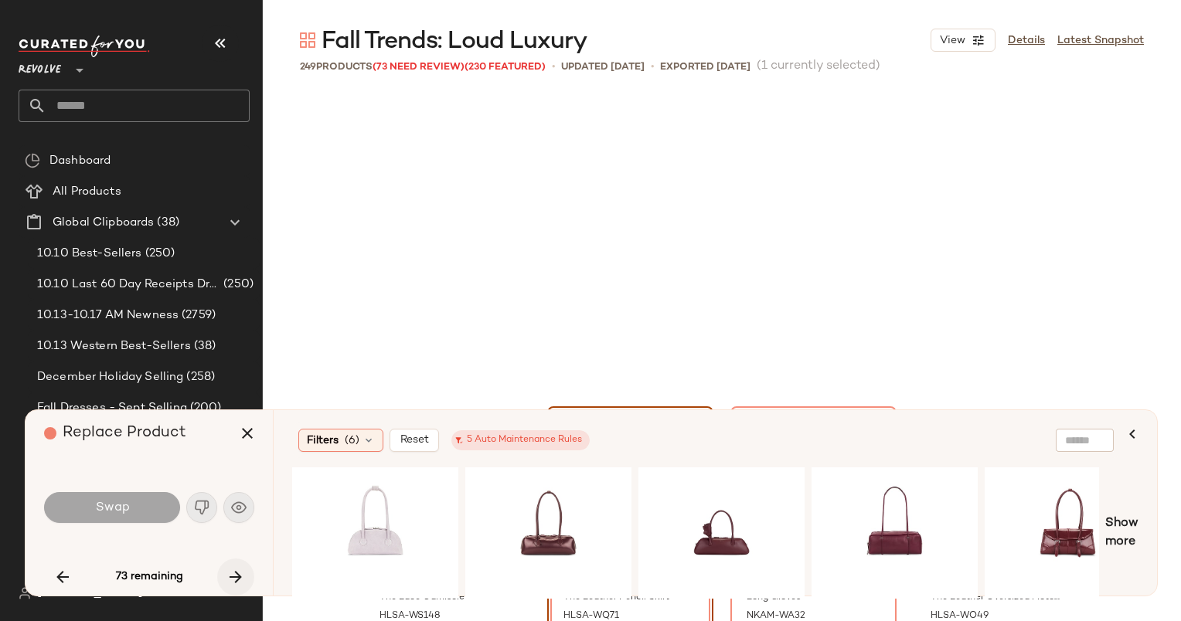
scroll to position [10738, 0]
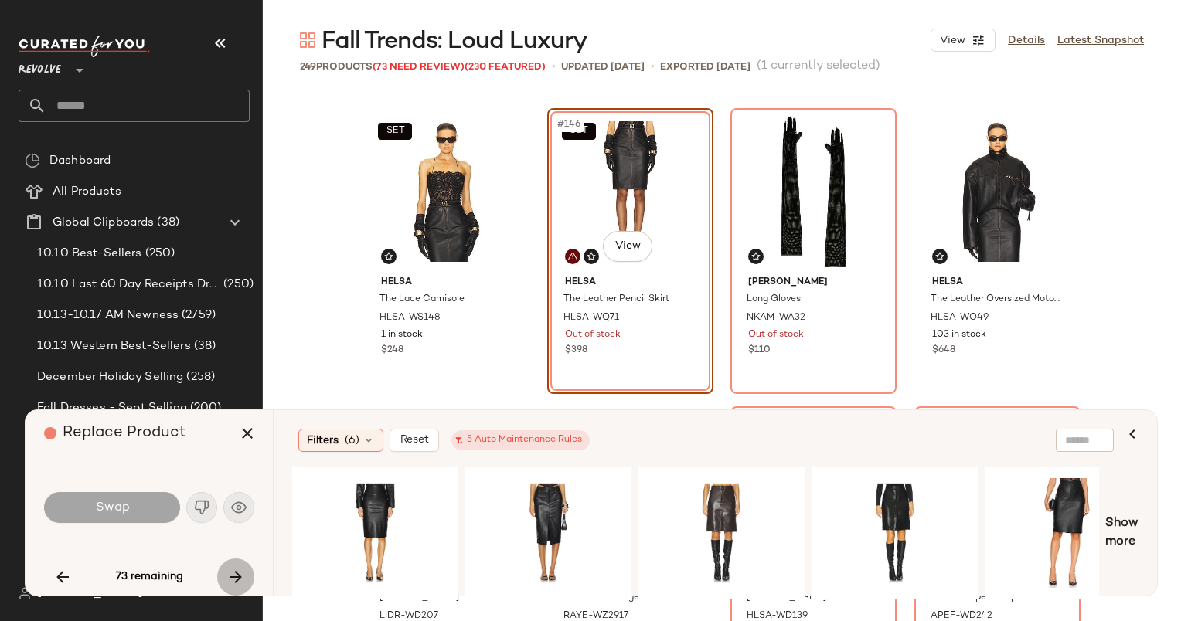
click at [234, 575] on icon "button" at bounding box center [235, 577] width 19 height 19
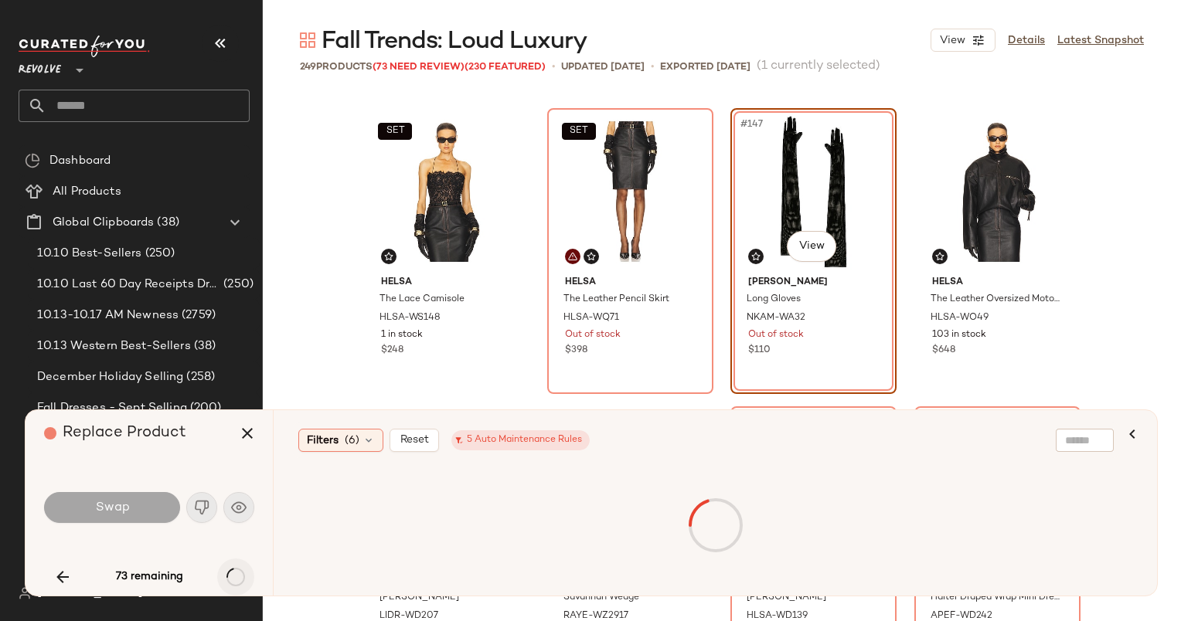
click at [234, 575] on div "73 remaining" at bounding box center [149, 577] width 210 height 37
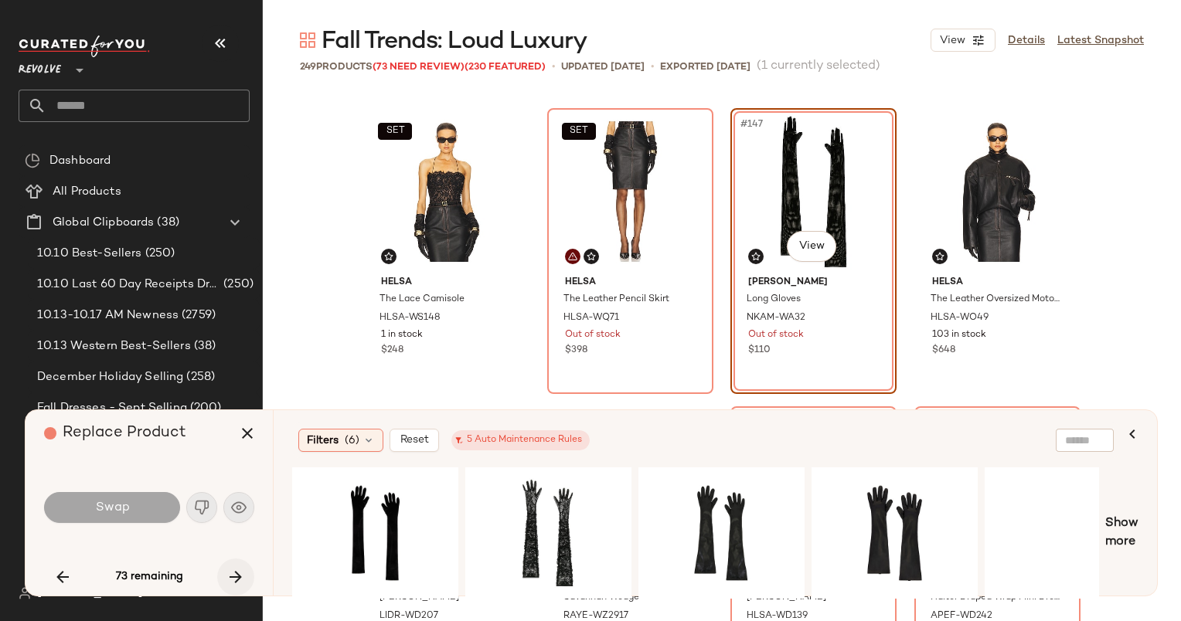
click at [234, 575] on icon "button" at bounding box center [235, 577] width 19 height 19
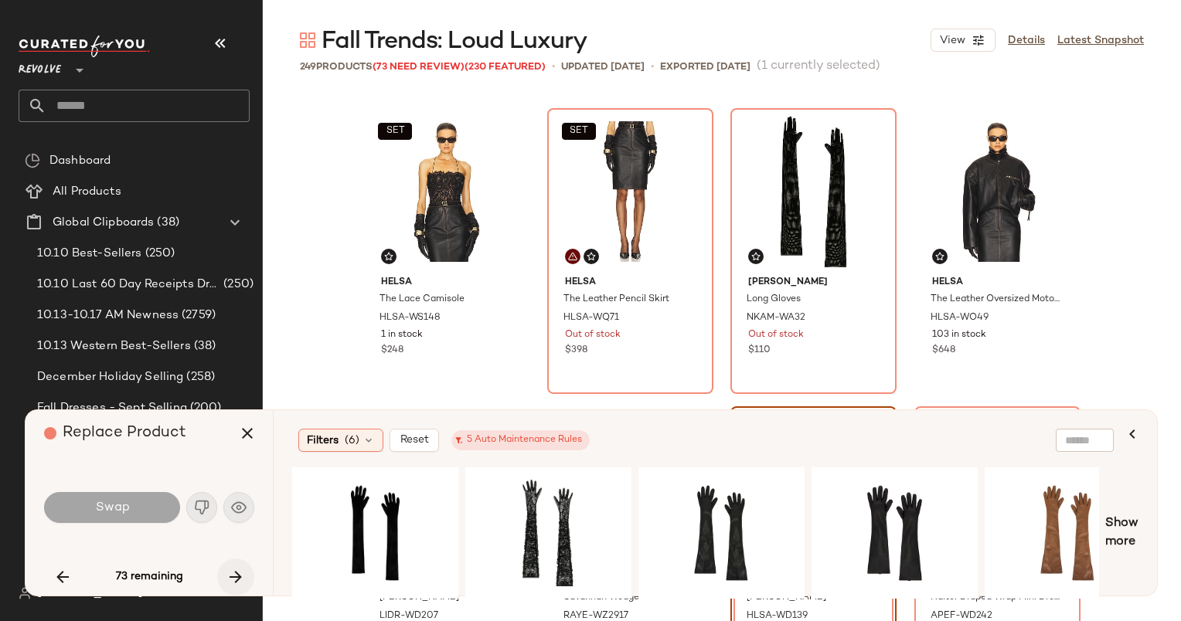
scroll to position [11036, 0]
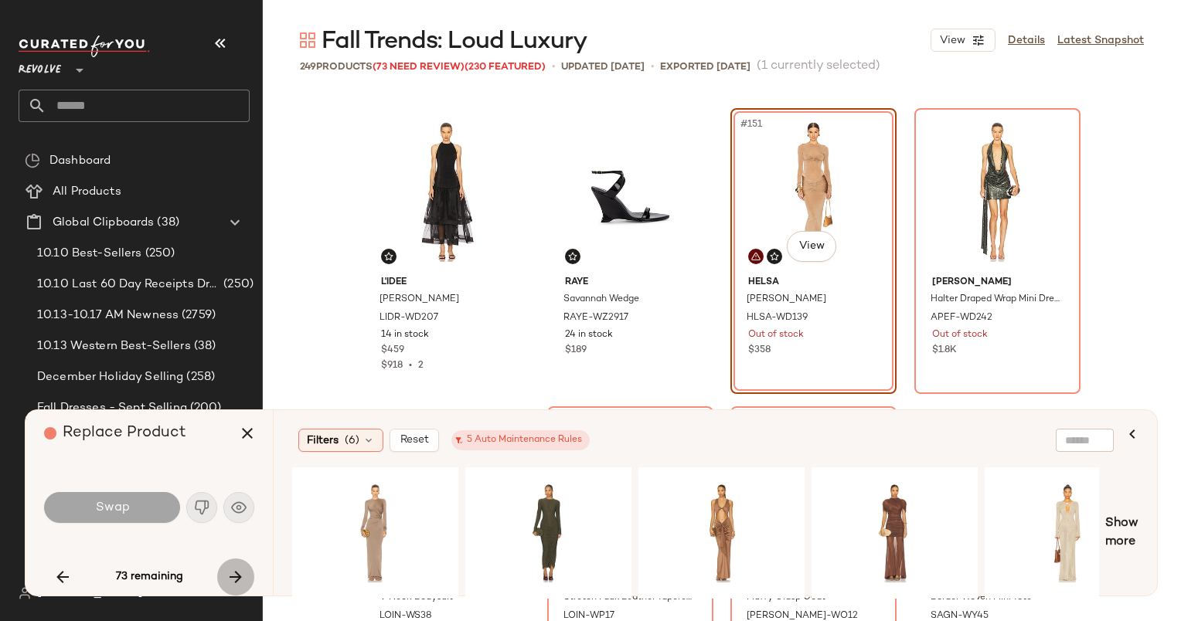
click at [234, 575] on icon "button" at bounding box center [235, 577] width 19 height 19
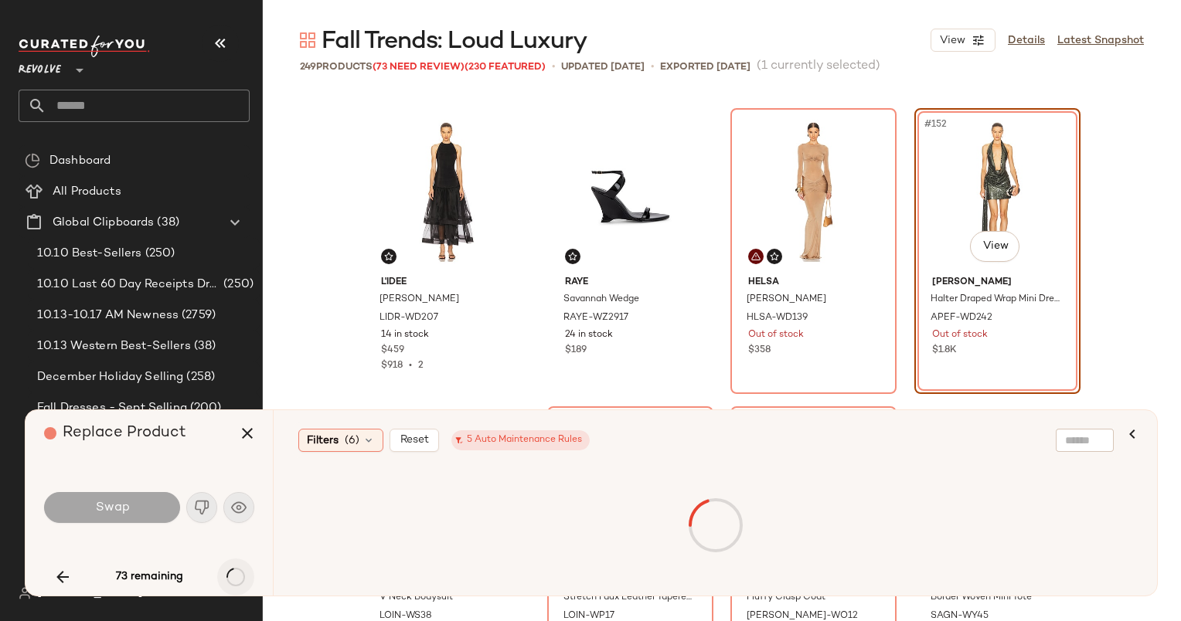
click at [234, 575] on div "73 remaining" at bounding box center [149, 577] width 210 height 37
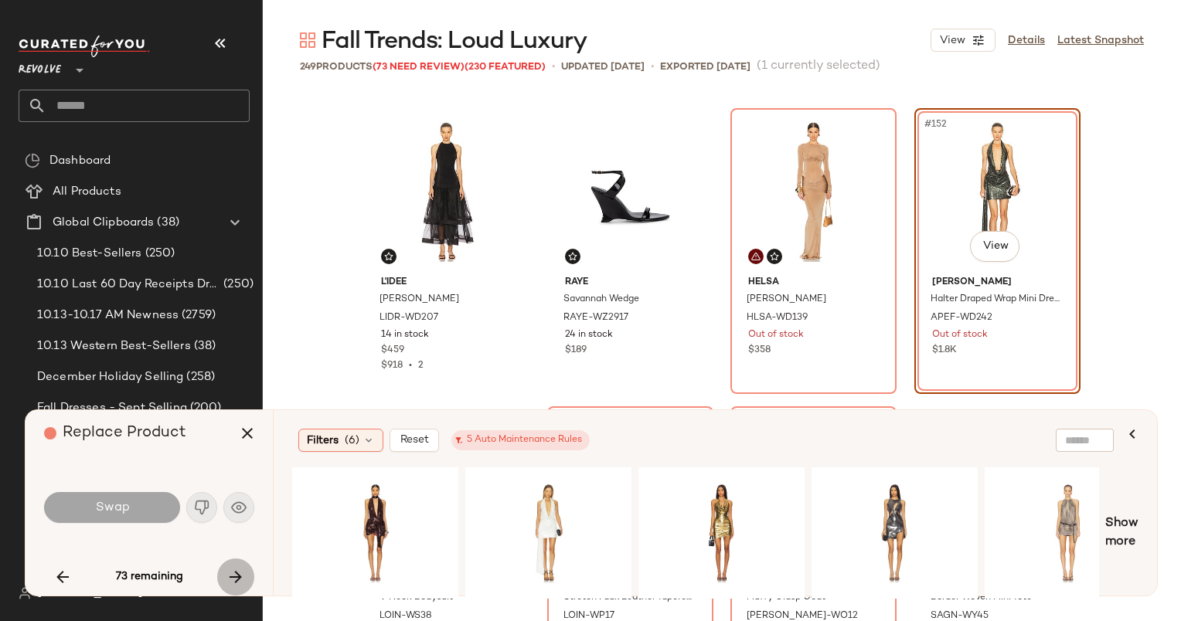
click at [234, 575] on icon "button" at bounding box center [235, 577] width 19 height 19
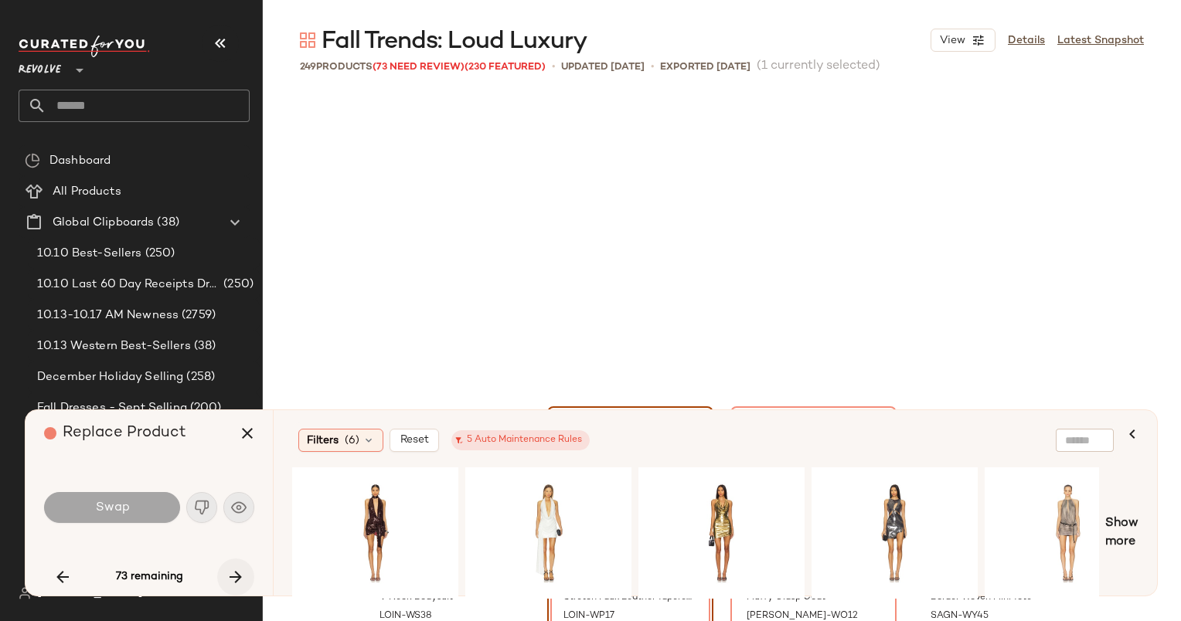
scroll to position [11334, 0]
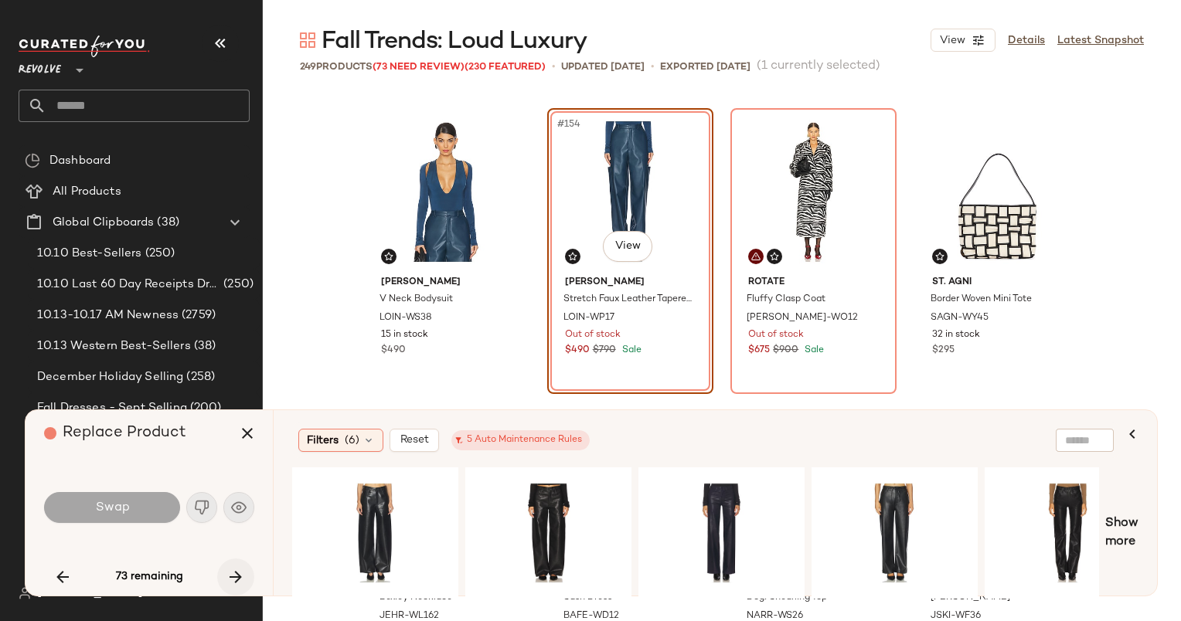
click at [234, 575] on icon "button" at bounding box center [235, 577] width 19 height 19
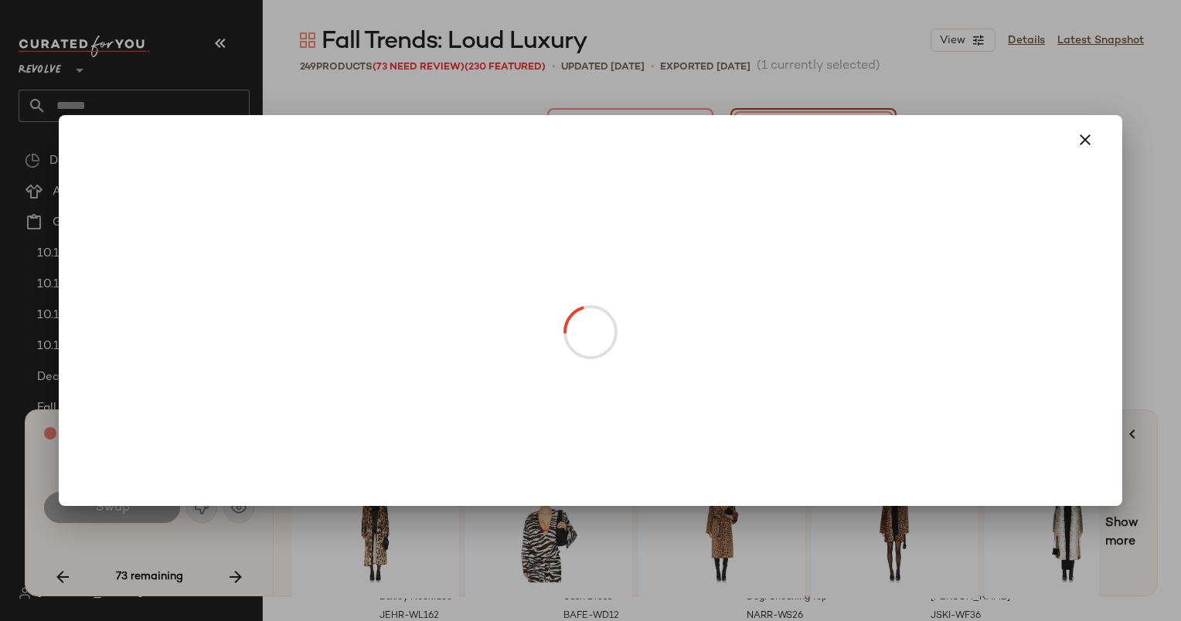
click at [806, 244] on body "Revolve ** Dashboard All Products Global Clipboards (38) 10.10 Best-Sellers (25…" at bounding box center [590, 310] width 1181 height 621
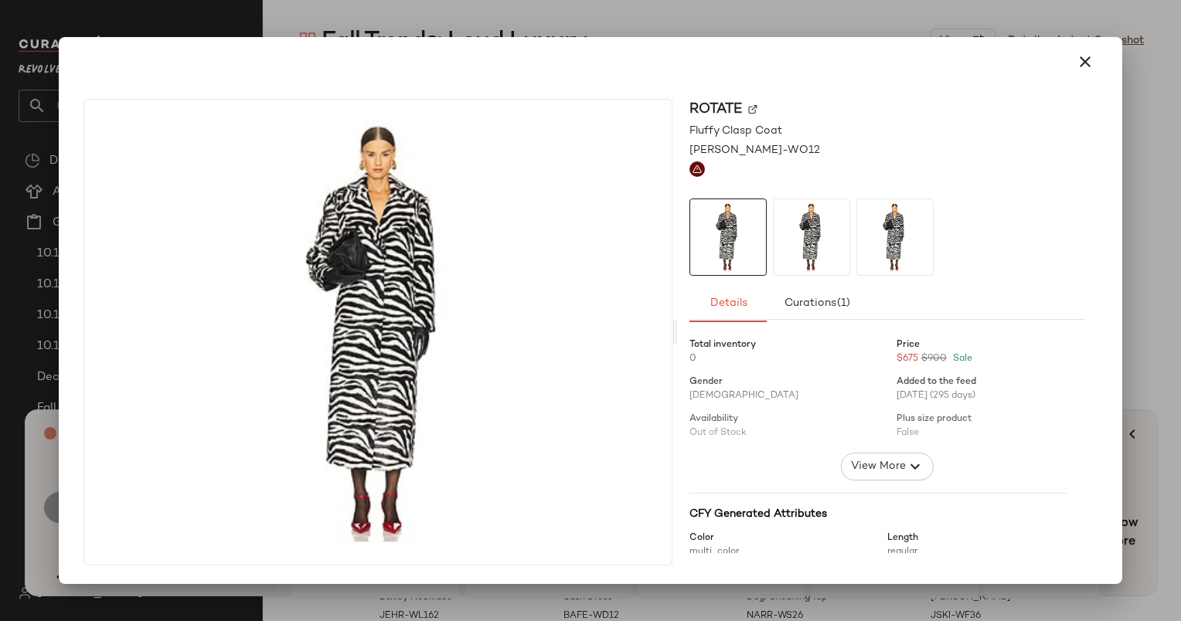
click at [655, 35] on div at bounding box center [590, 310] width 1181 height 621
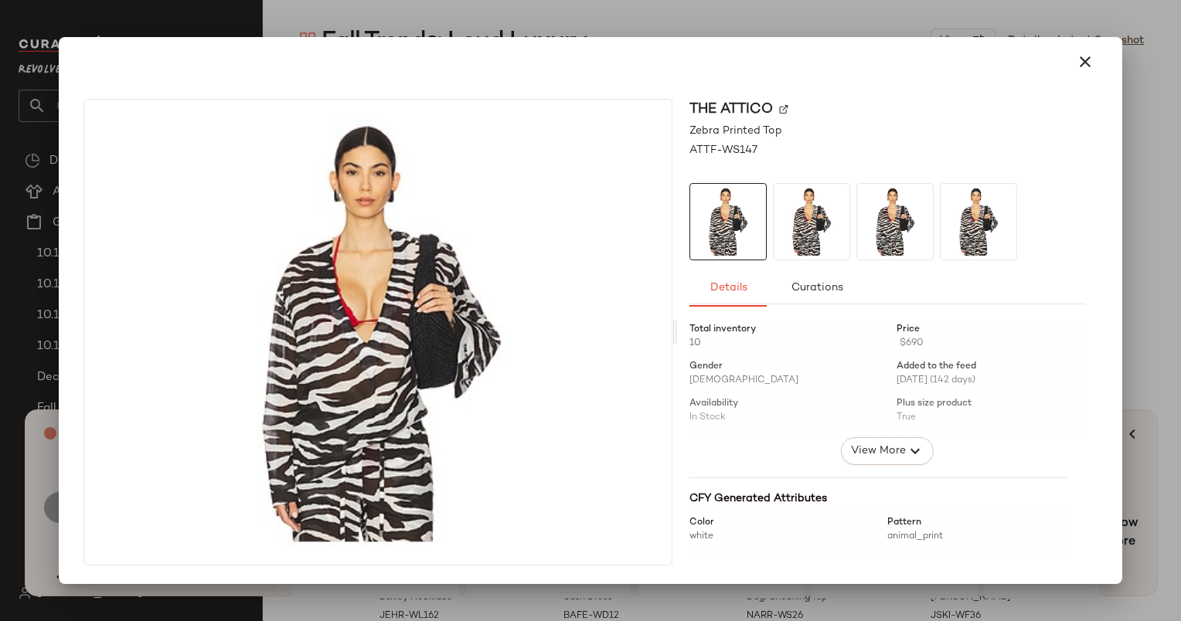
click at [519, 613] on div at bounding box center [590, 310] width 1181 height 621
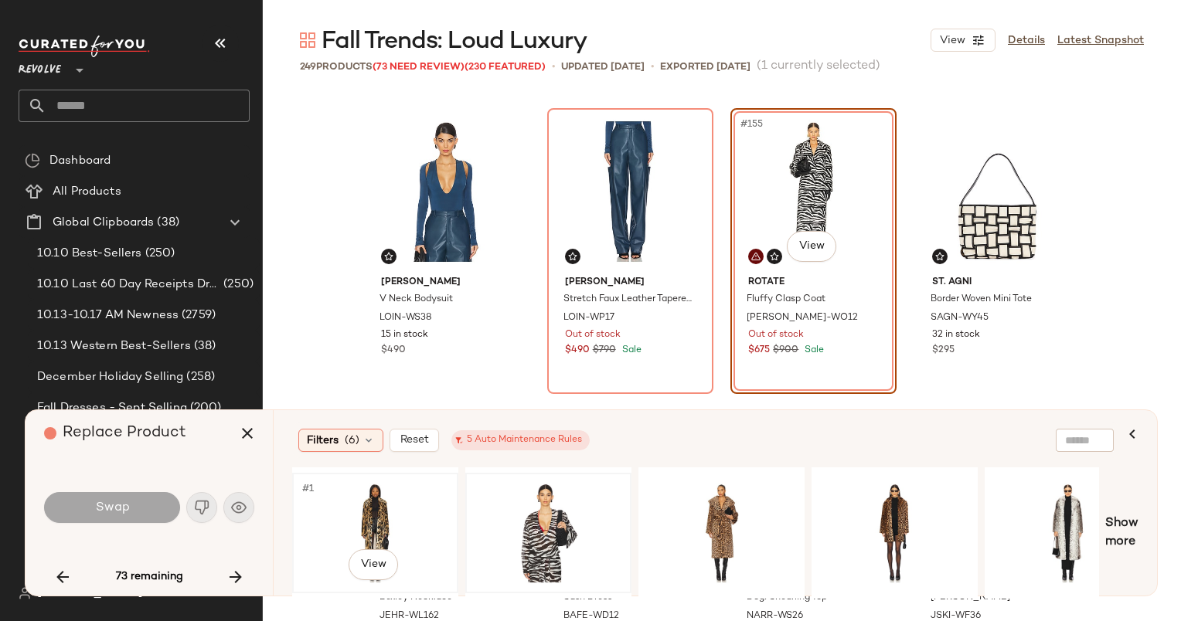
click at [386, 502] on div "#1 View" at bounding box center [375, 533] width 155 height 110
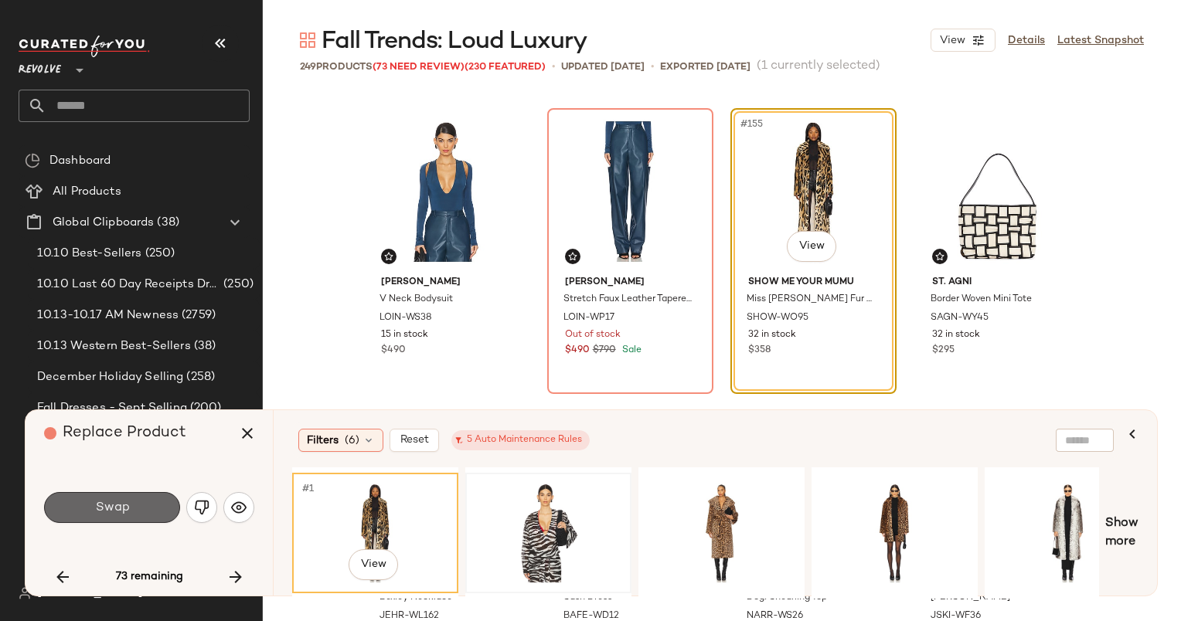
click at [149, 512] on button "Swap" at bounding box center [112, 507] width 136 height 31
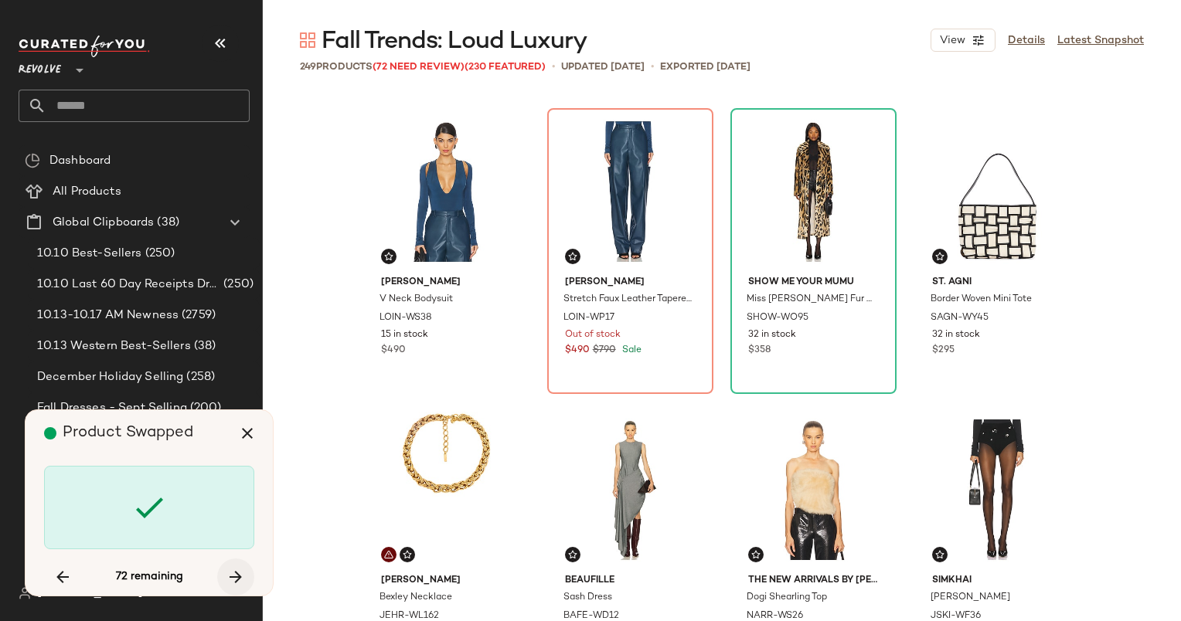
scroll to position [11931, 0]
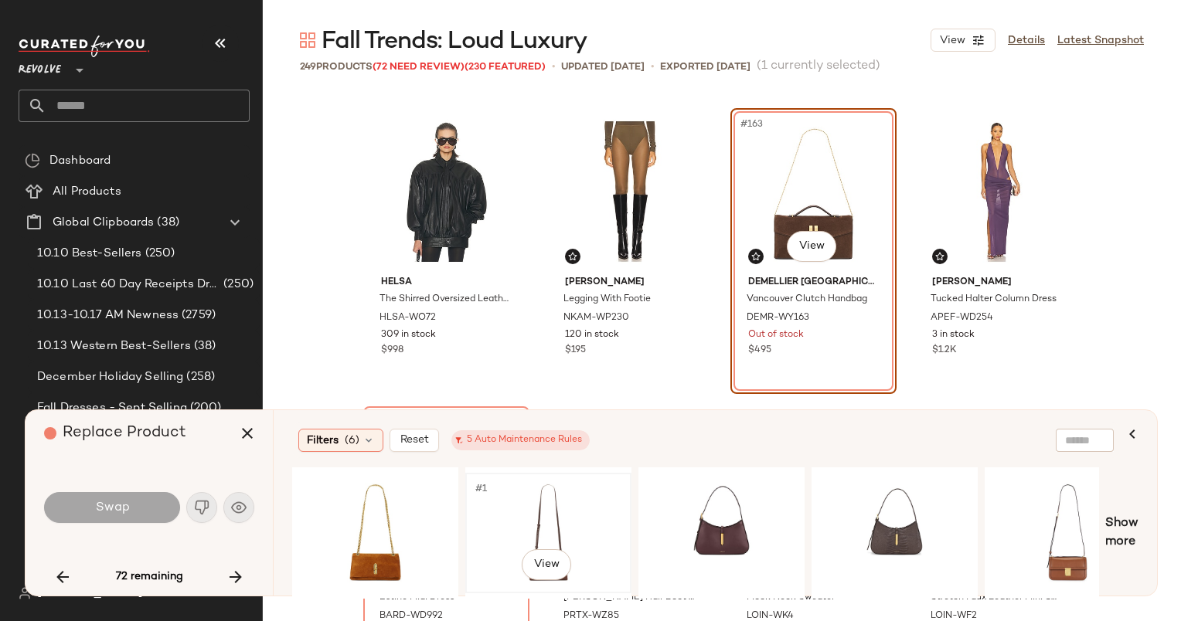
click at [509, 515] on div "#1 View" at bounding box center [548, 533] width 155 height 110
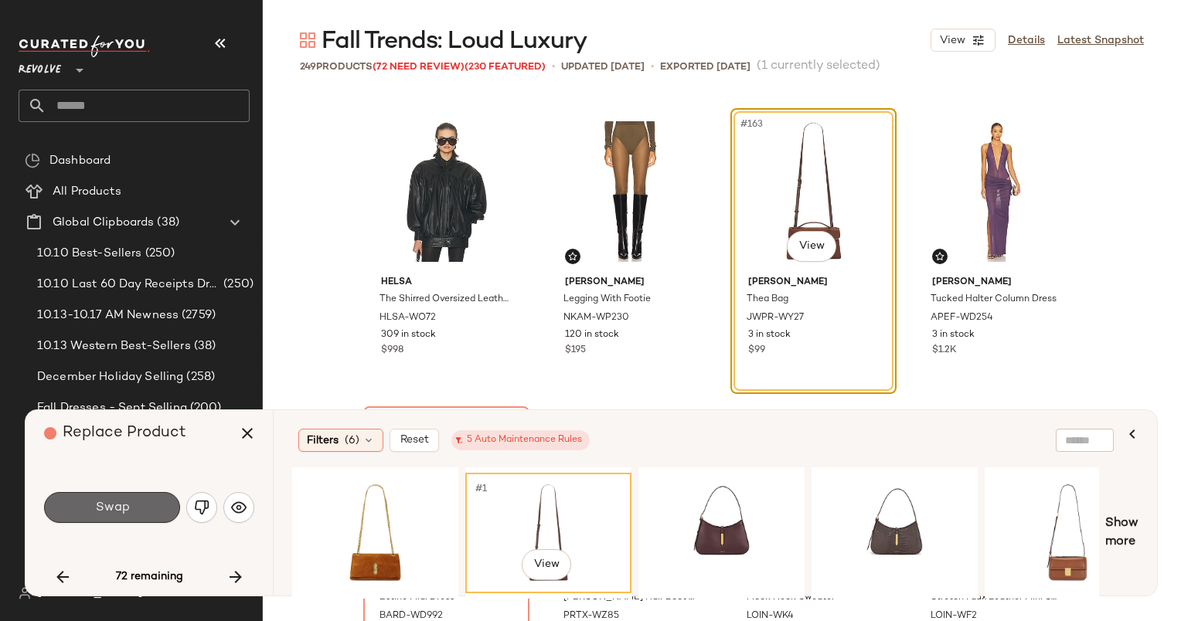
click at [121, 512] on span "Swap" at bounding box center [111, 508] width 35 height 15
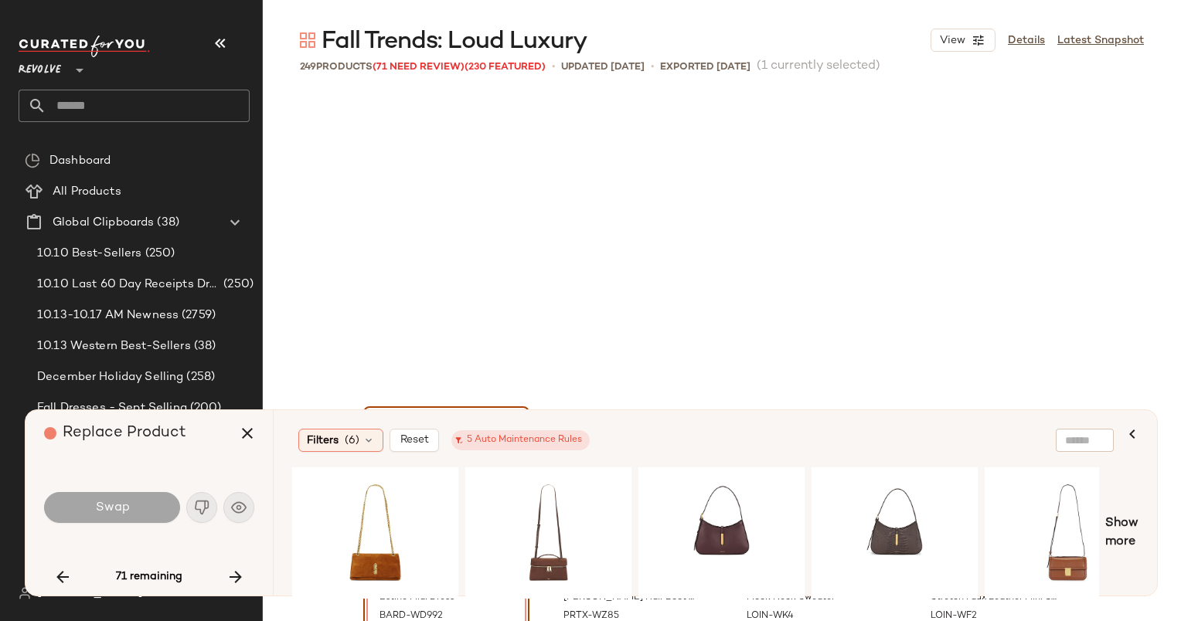
scroll to position [12229, 0]
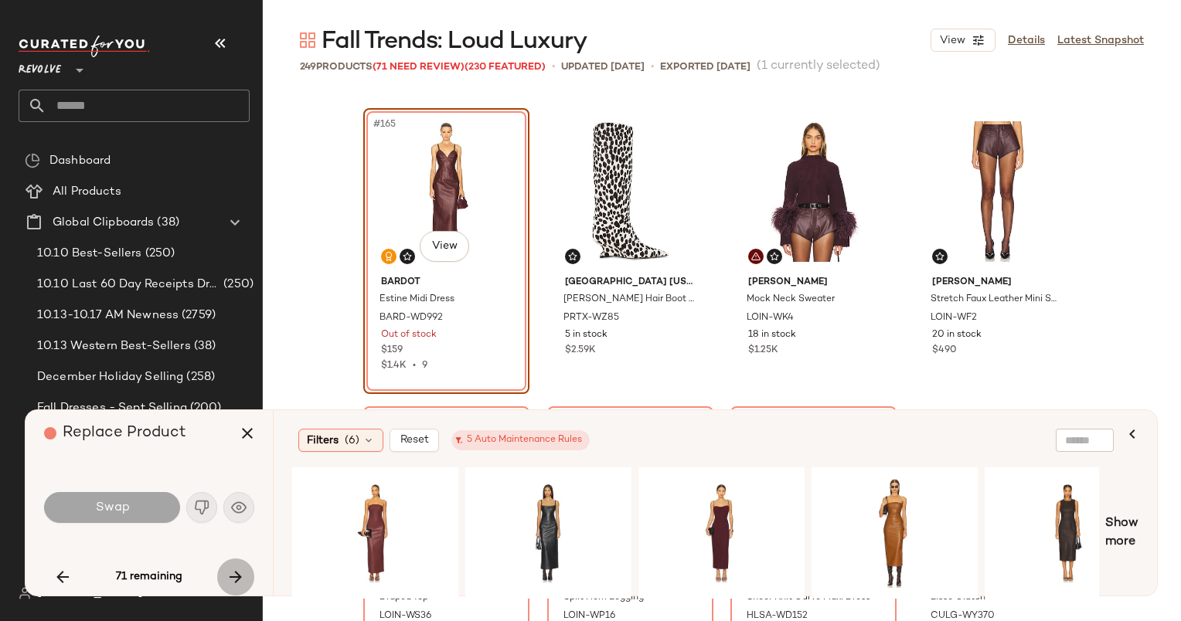
click at [235, 569] on icon "button" at bounding box center [235, 577] width 19 height 19
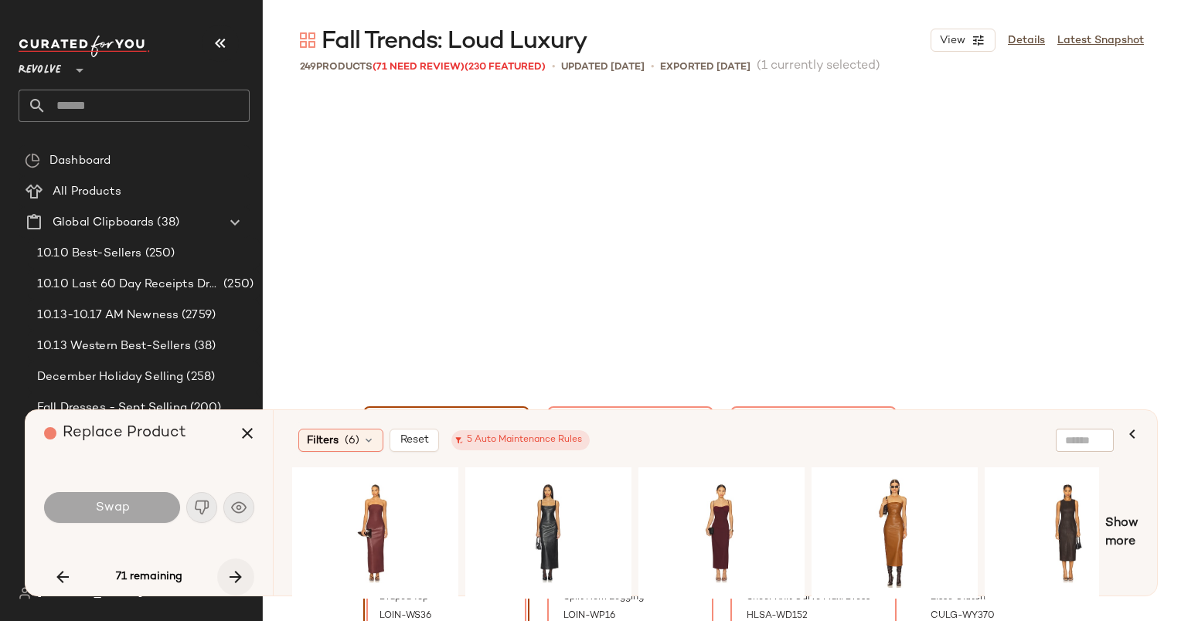
scroll to position [12528, 0]
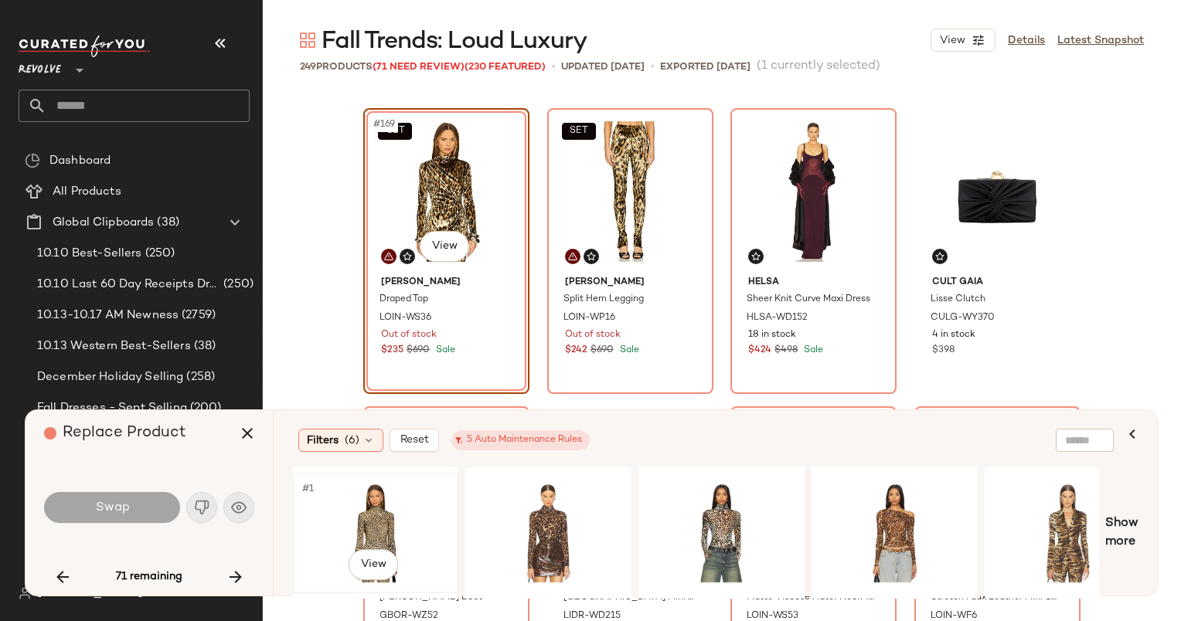
click at [389, 522] on div "#1 View" at bounding box center [375, 533] width 155 height 110
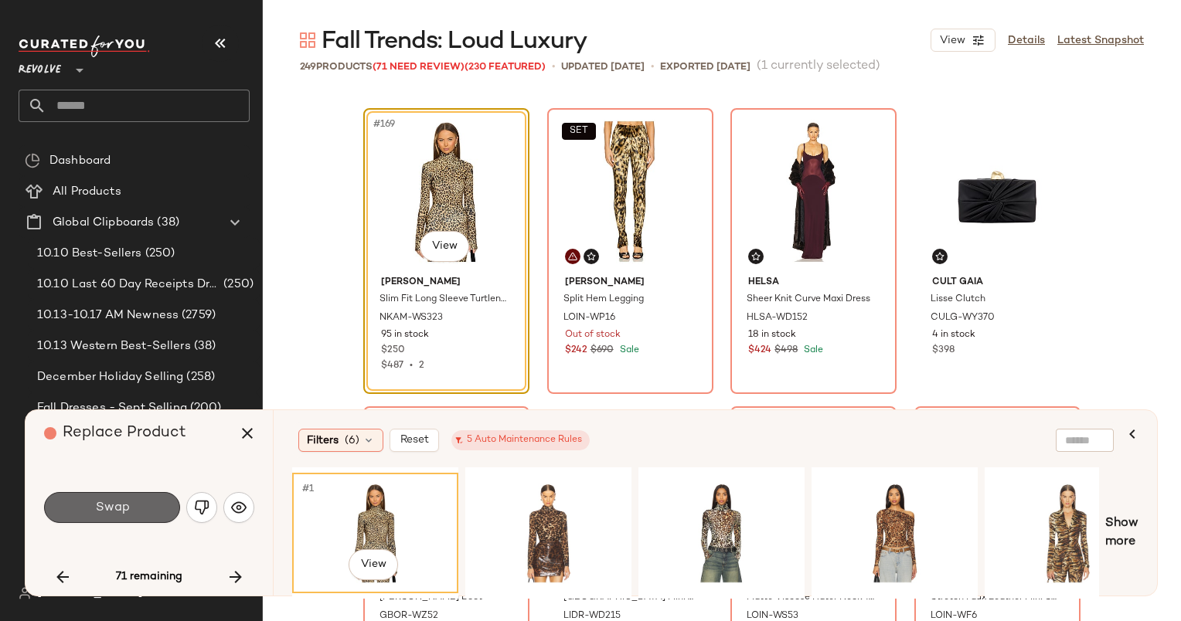
click at [144, 503] on button "Swap" at bounding box center [112, 507] width 136 height 31
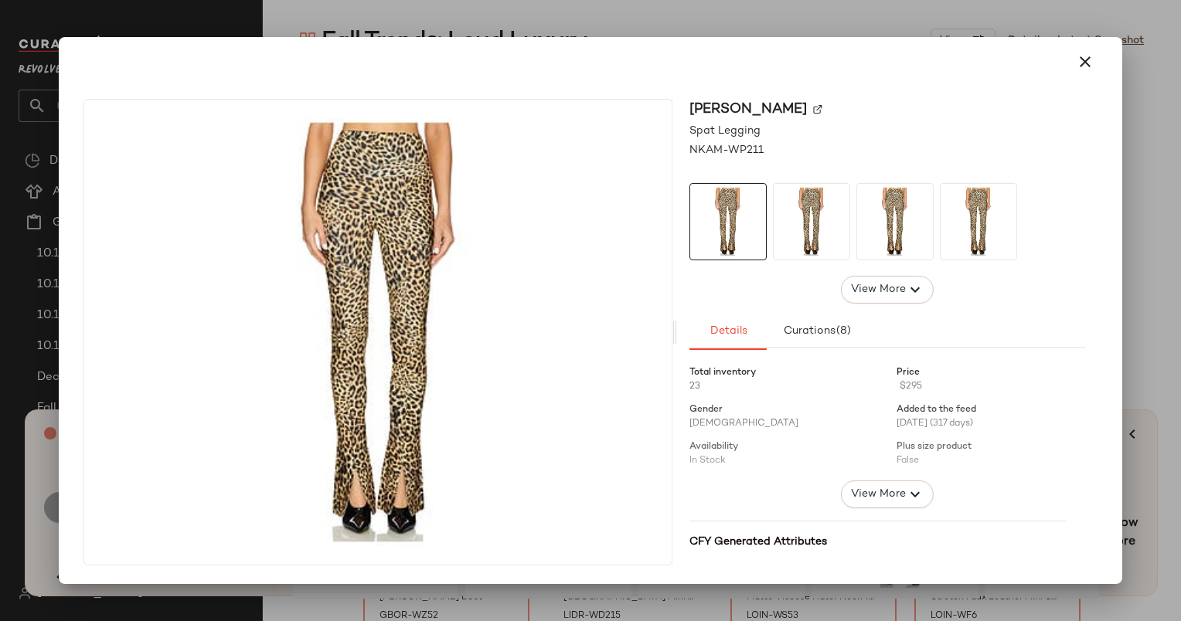
click at [343, 612] on div at bounding box center [590, 310] width 1181 height 621
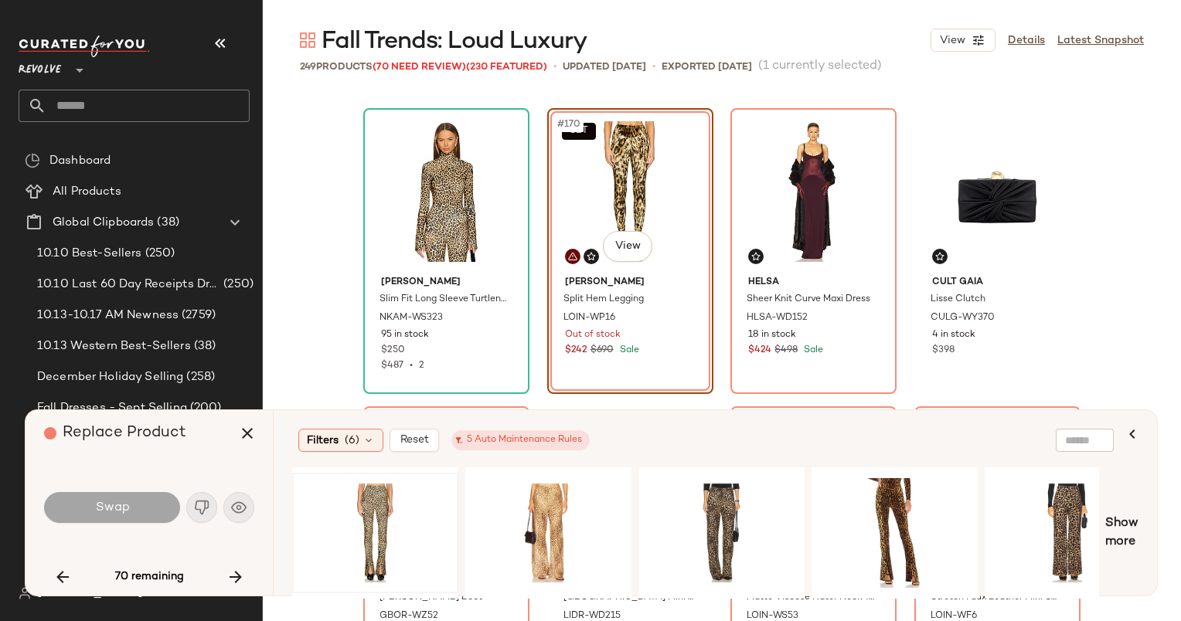
click at [343, 612] on div "[PERSON_NAME] Slim Fit Long Sleeve Turtleneck Top NKAM-WS323 95 in stock $250 $…" at bounding box center [722, 359] width 918 height 532
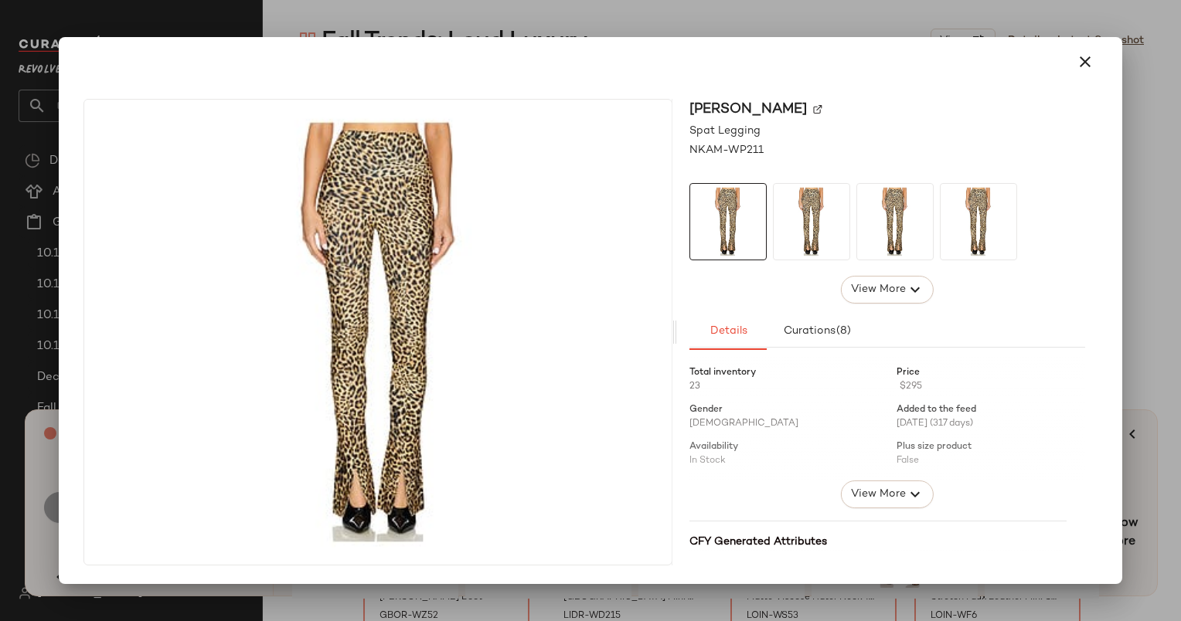
click at [321, 597] on div at bounding box center [590, 310] width 1181 height 621
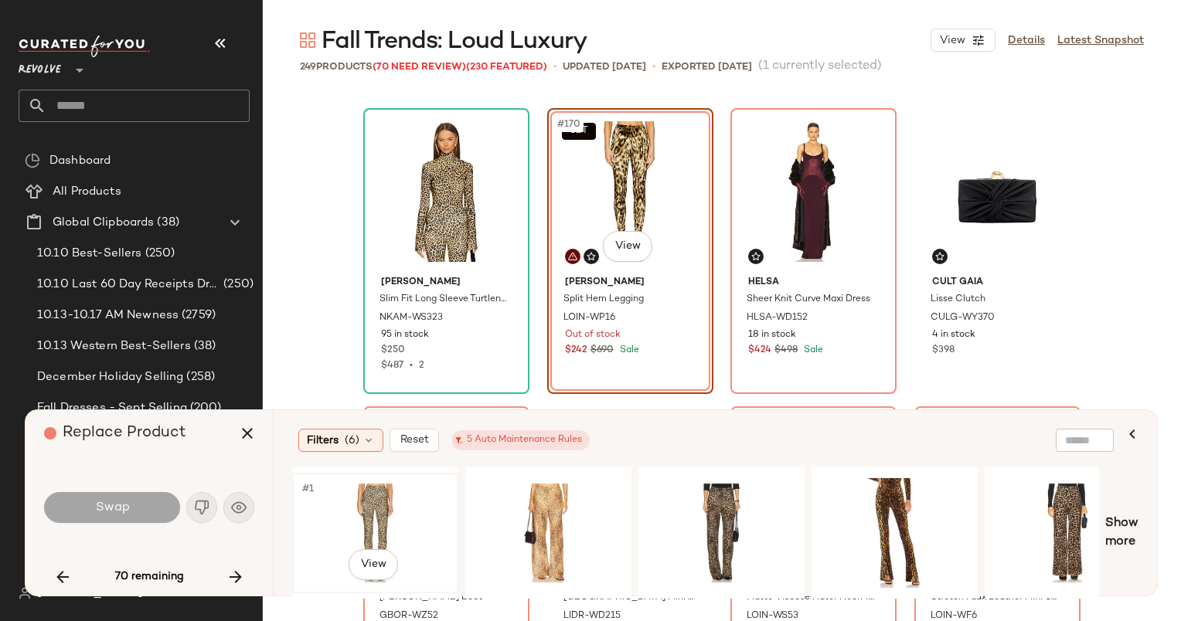
click at [325, 531] on div "#1 View" at bounding box center [375, 533] width 155 height 110
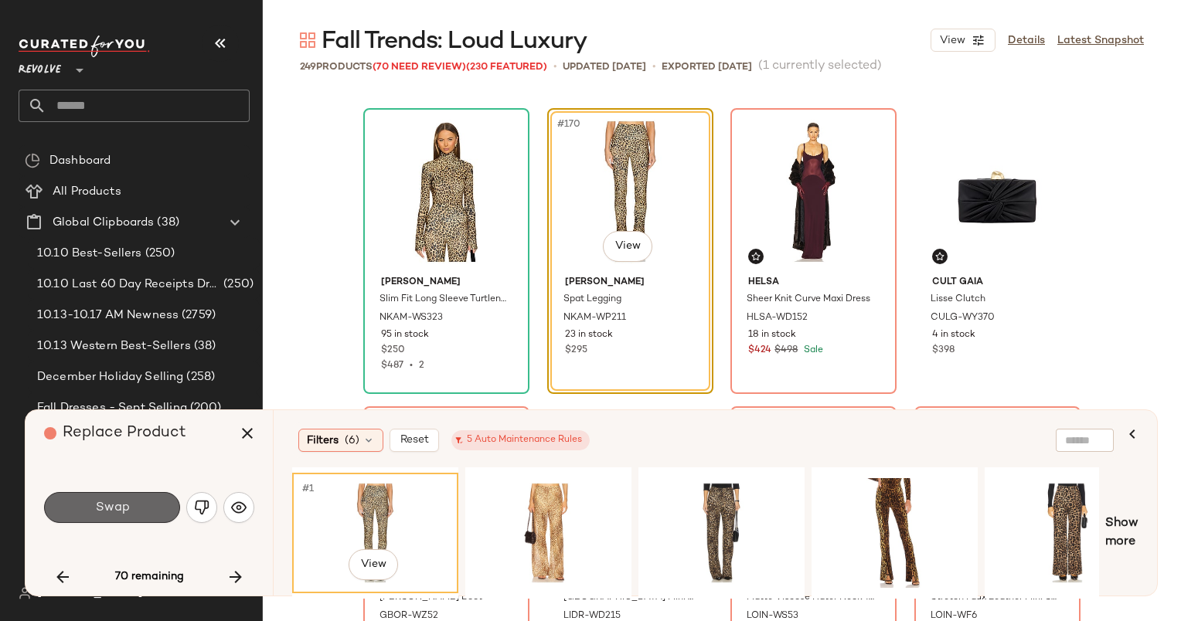
click at [117, 510] on span "Swap" at bounding box center [111, 508] width 35 height 15
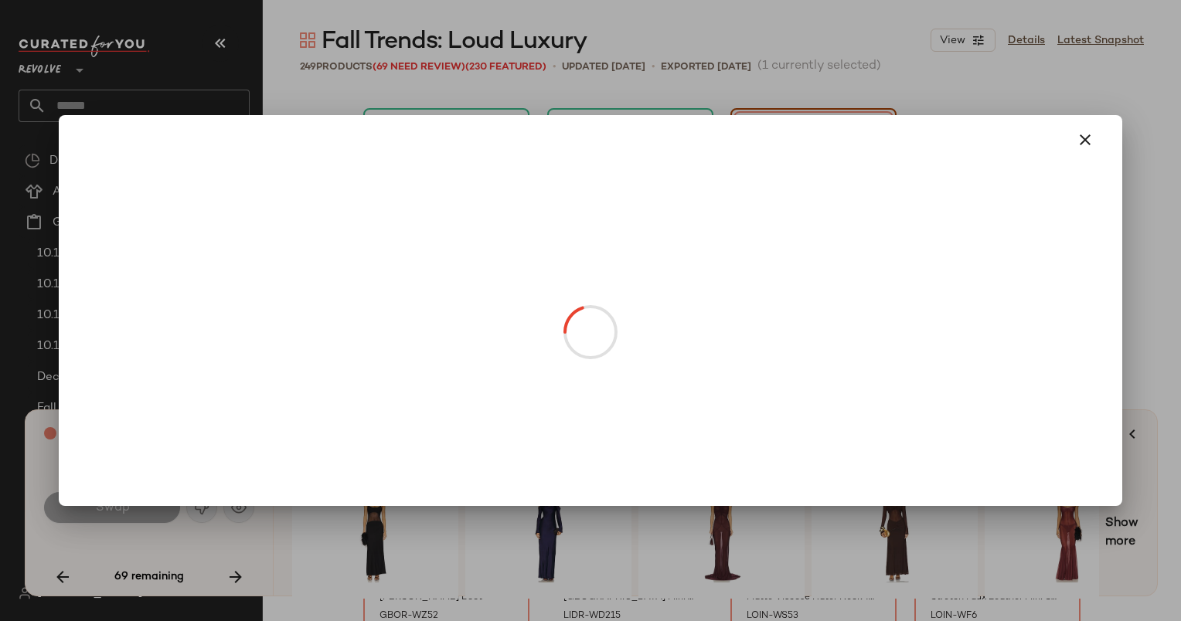
click at [817, 238] on body "Revolve ** Dashboard All Products Global Clipboards (38) 10.10 Best-Sellers (25…" at bounding box center [590, 310] width 1181 height 621
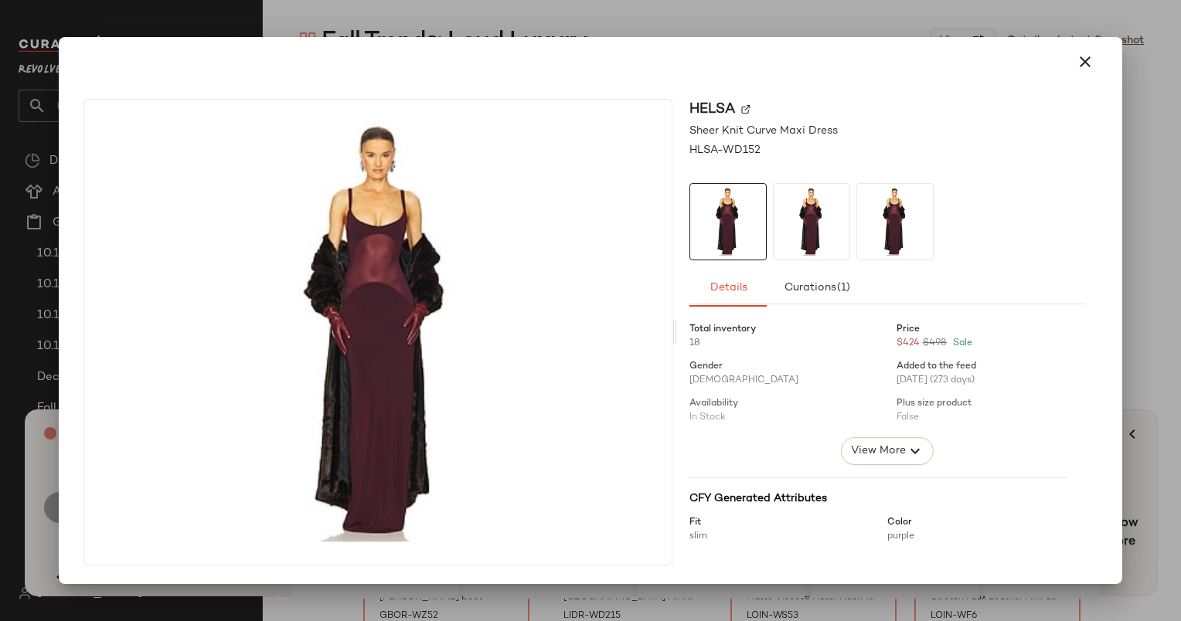
click at [624, 22] on div at bounding box center [590, 310] width 1181 height 621
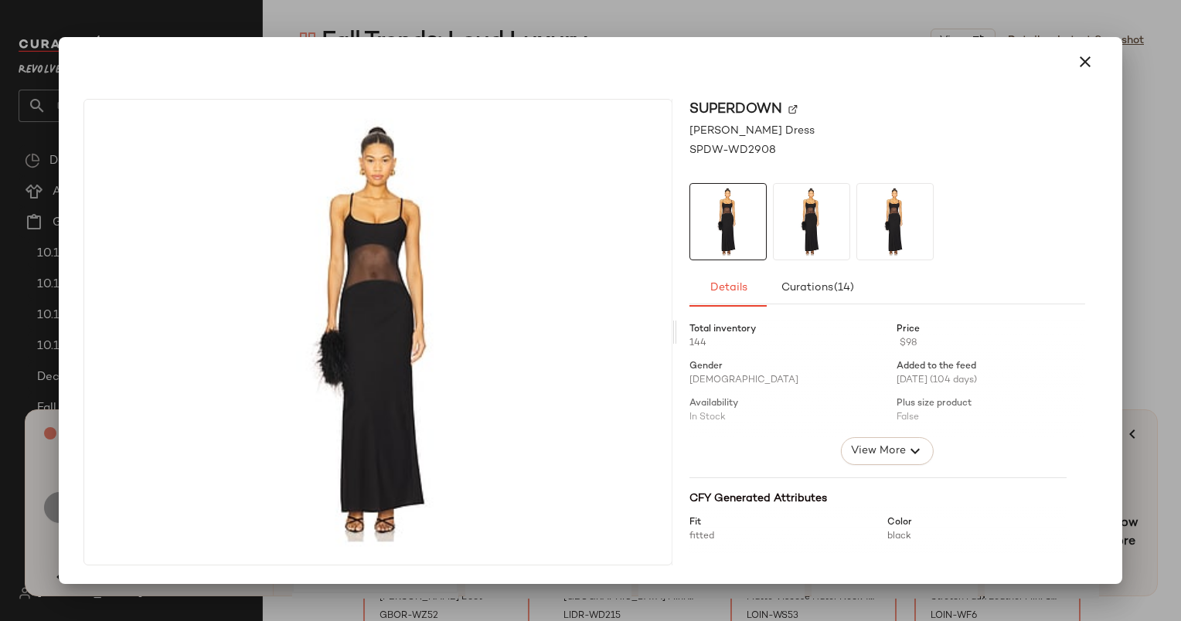
click at [396, 592] on div at bounding box center [590, 310] width 1181 height 621
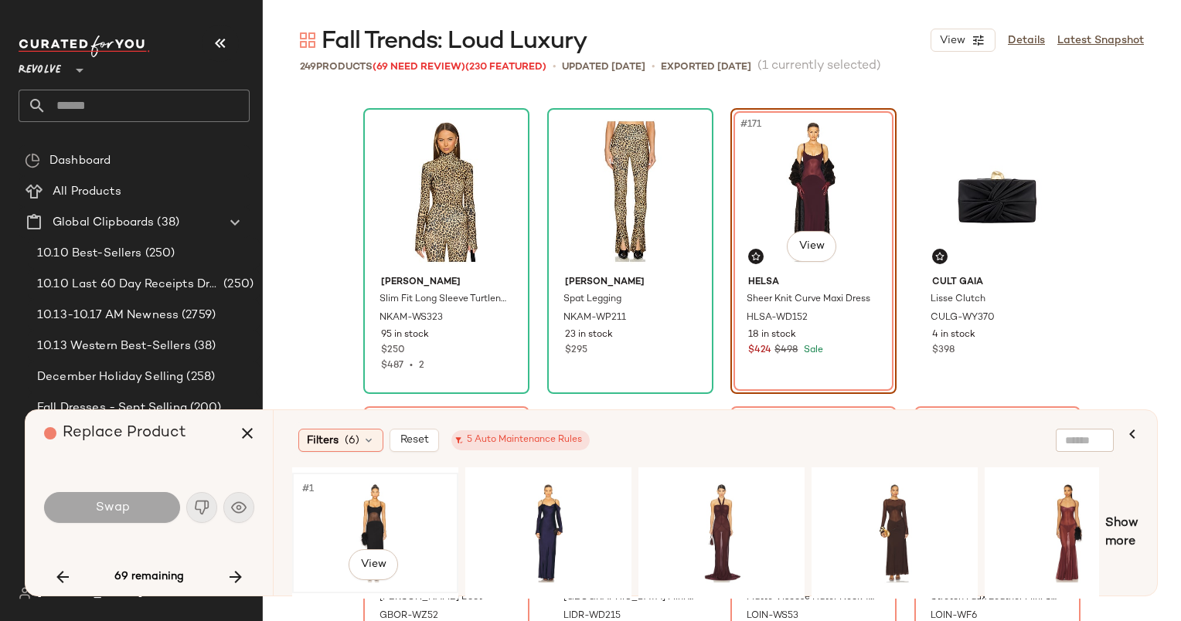
click at [315, 539] on div "#1 View" at bounding box center [375, 533] width 155 height 110
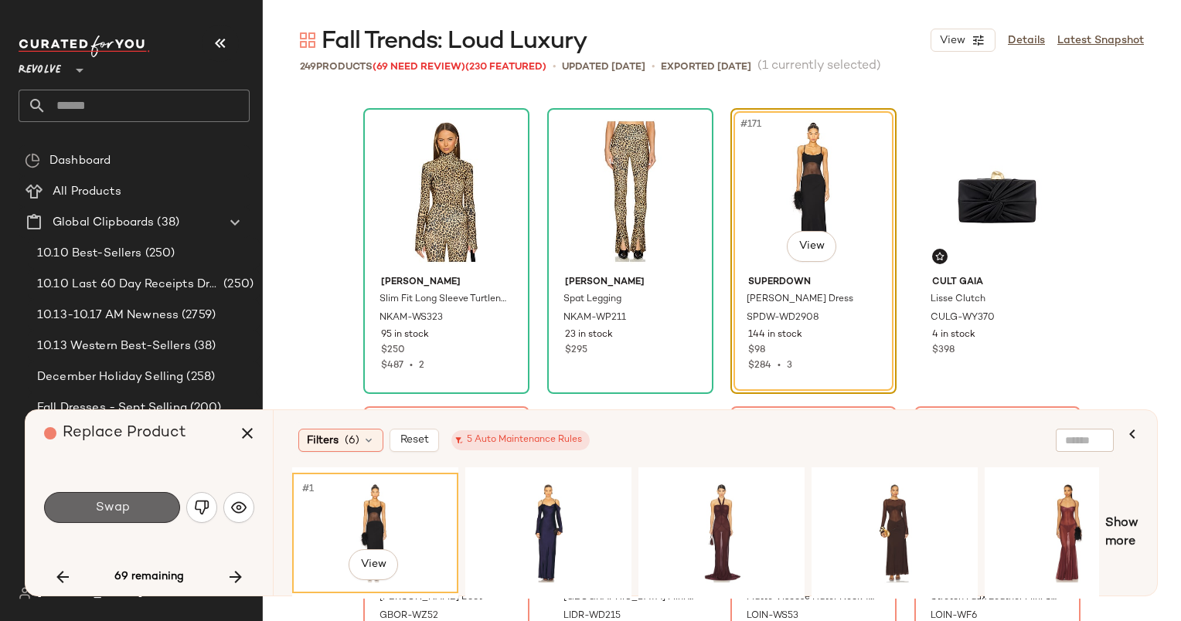
click at [139, 502] on button "Swap" at bounding box center [112, 507] width 136 height 31
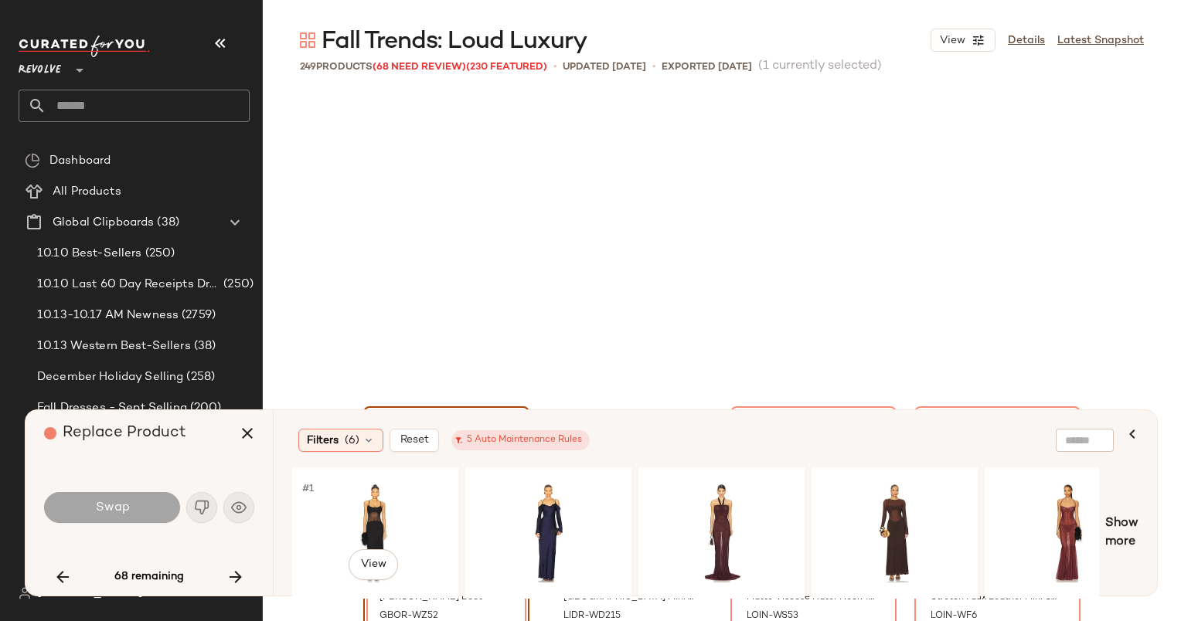
scroll to position [12826, 0]
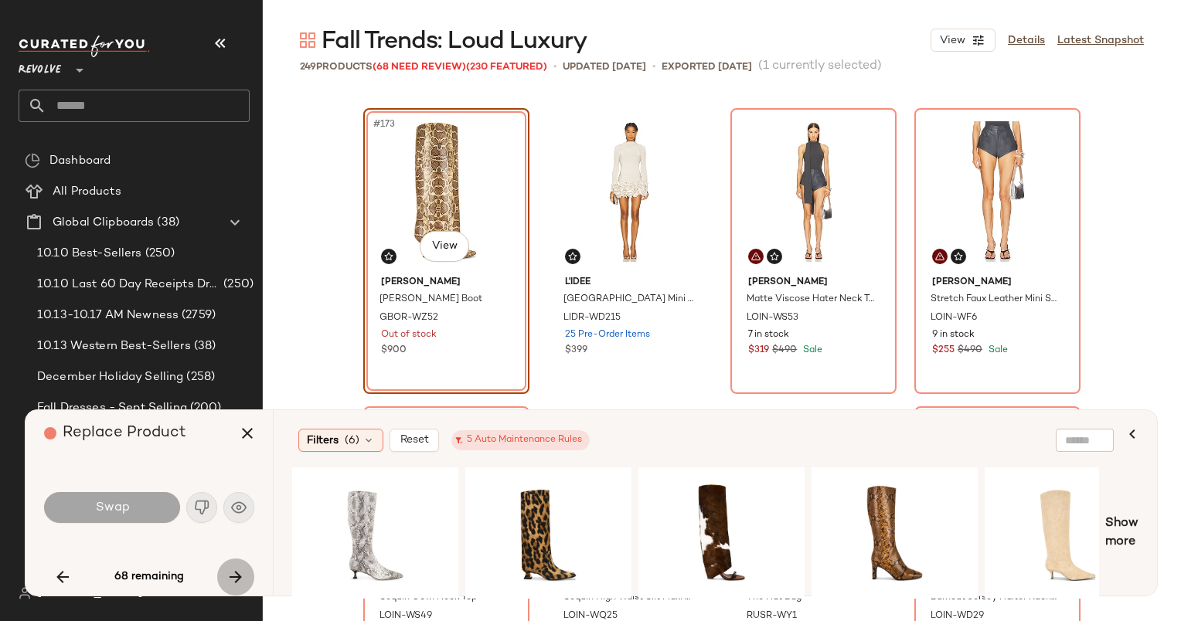
click at [235, 574] on icon "button" at bounding box center [235, 577] width 19 height 19
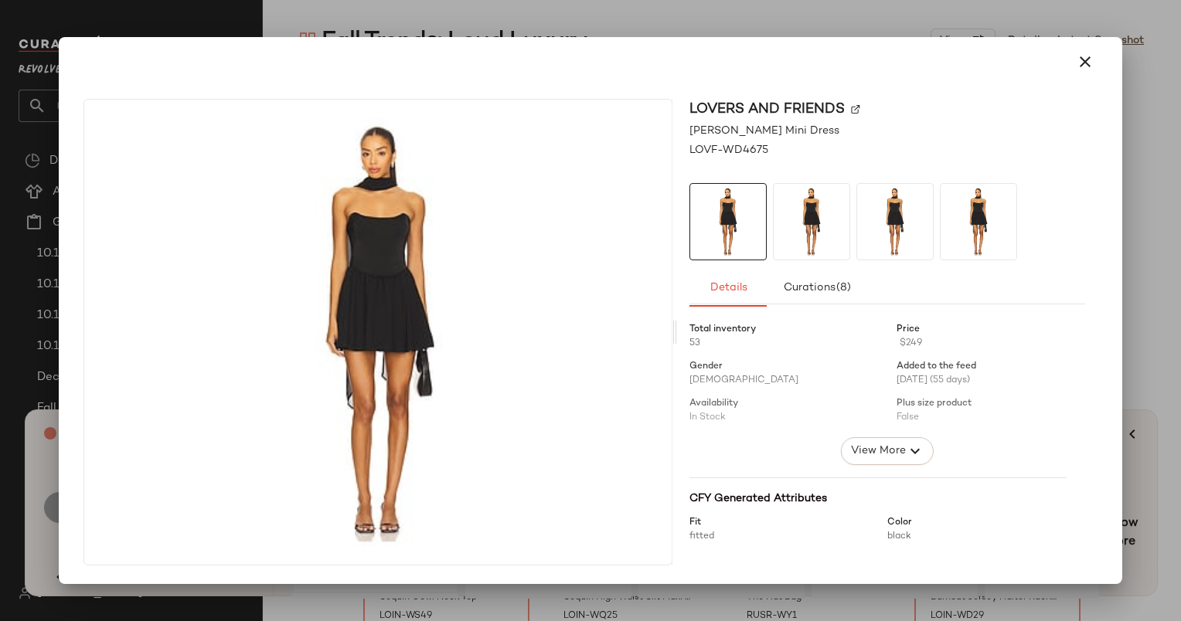
click at [386, 585] on div at bounding box center [590, 310] width 1181 height 621
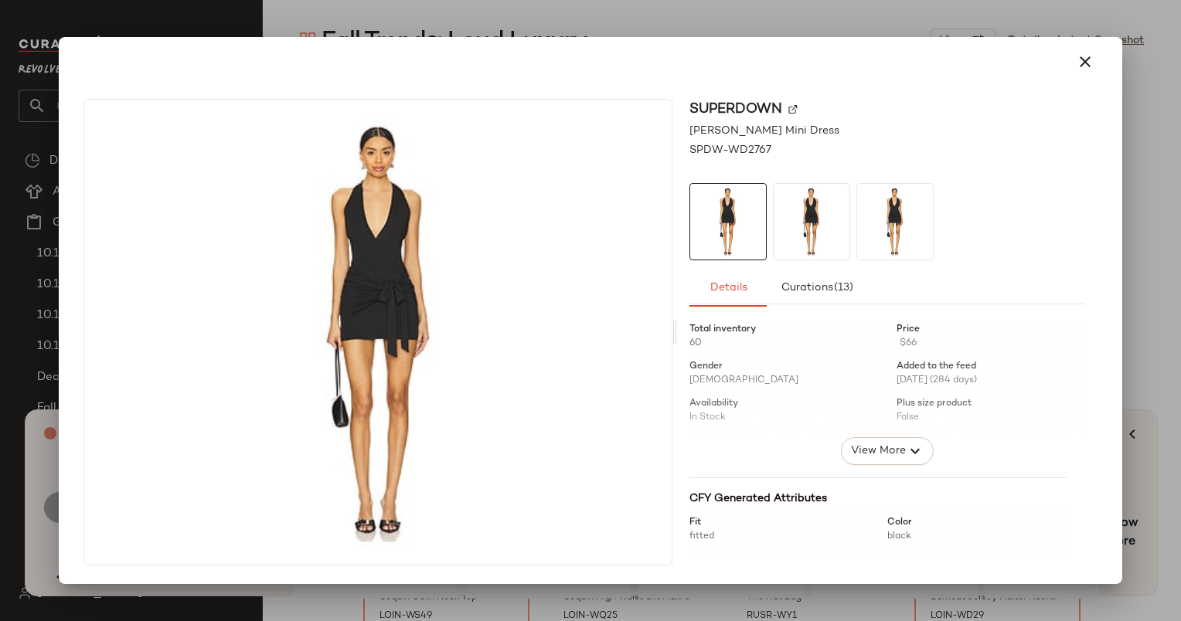
click at [572, 587] on div at bounding box center [590, 310] width 1181 height 621
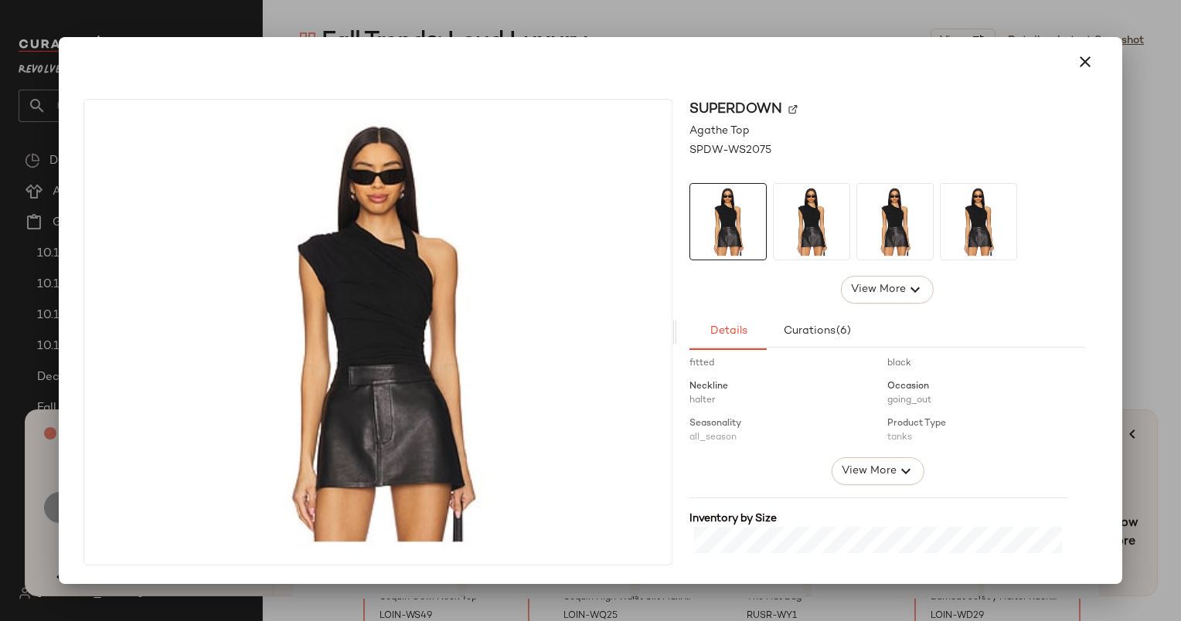
scroll to position [219, 0]
click at [790, 108] on img at bounding box center [792, 109] width 9 height 9
click at [1084, 71] on button "button" at bounding box center [1084, 61] width 37 height 37
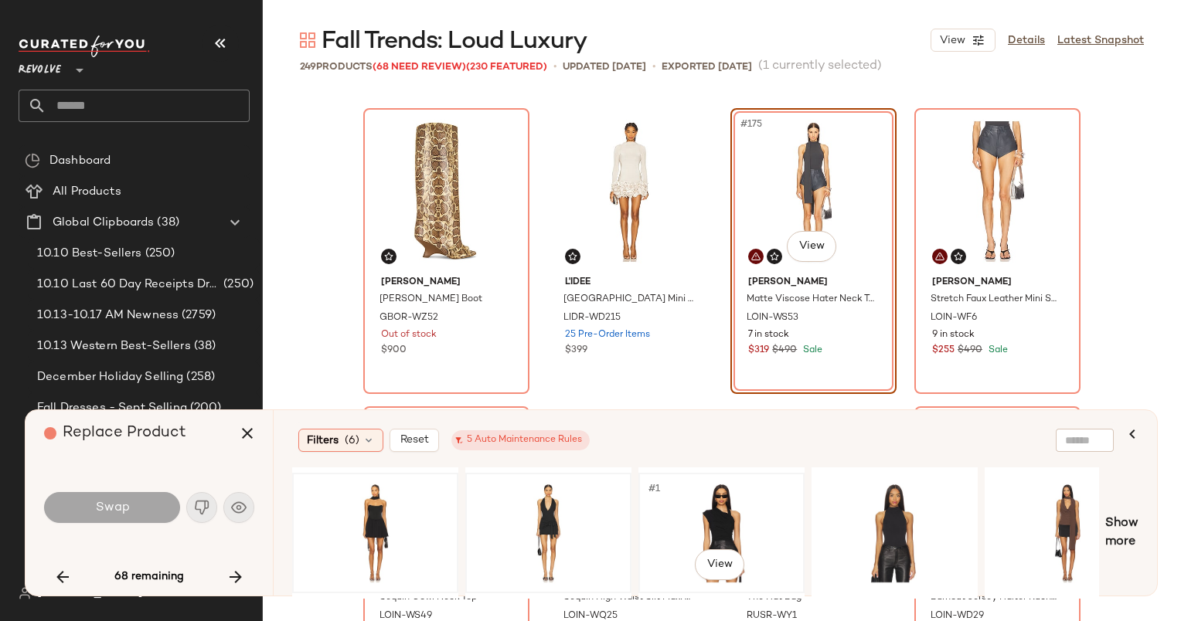
click at [673, 542] on div "#1 View" at bounding box center [721, 533] width 155 height 110
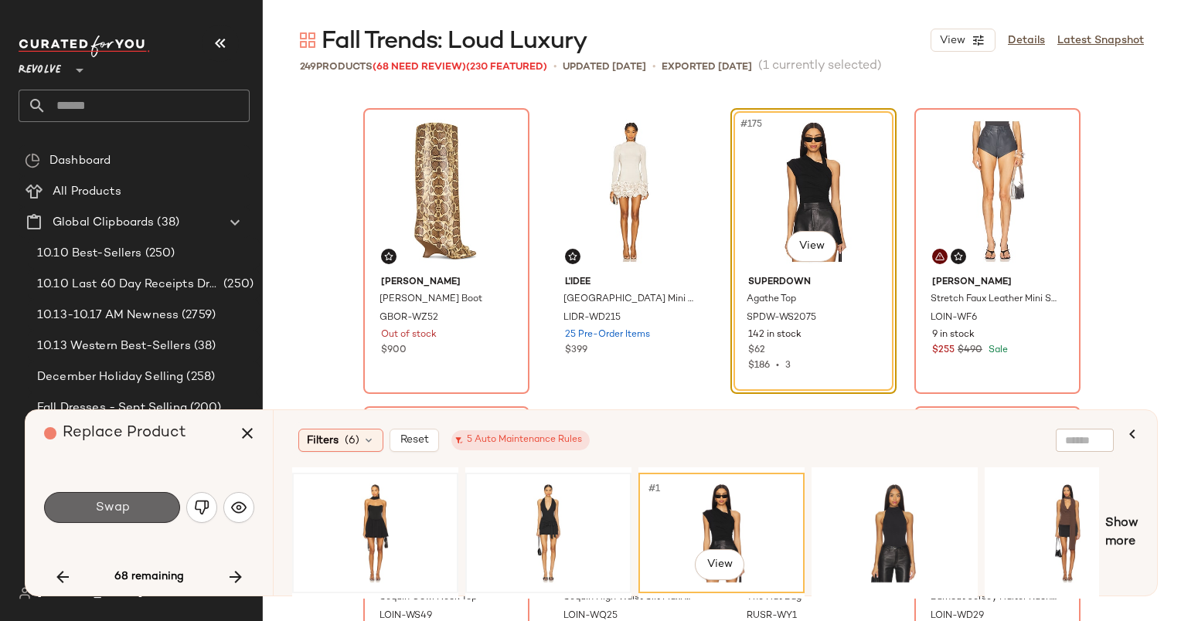
click at [97, 509] on span "Swap" at bounding box center [111, 508] width 35 height 15
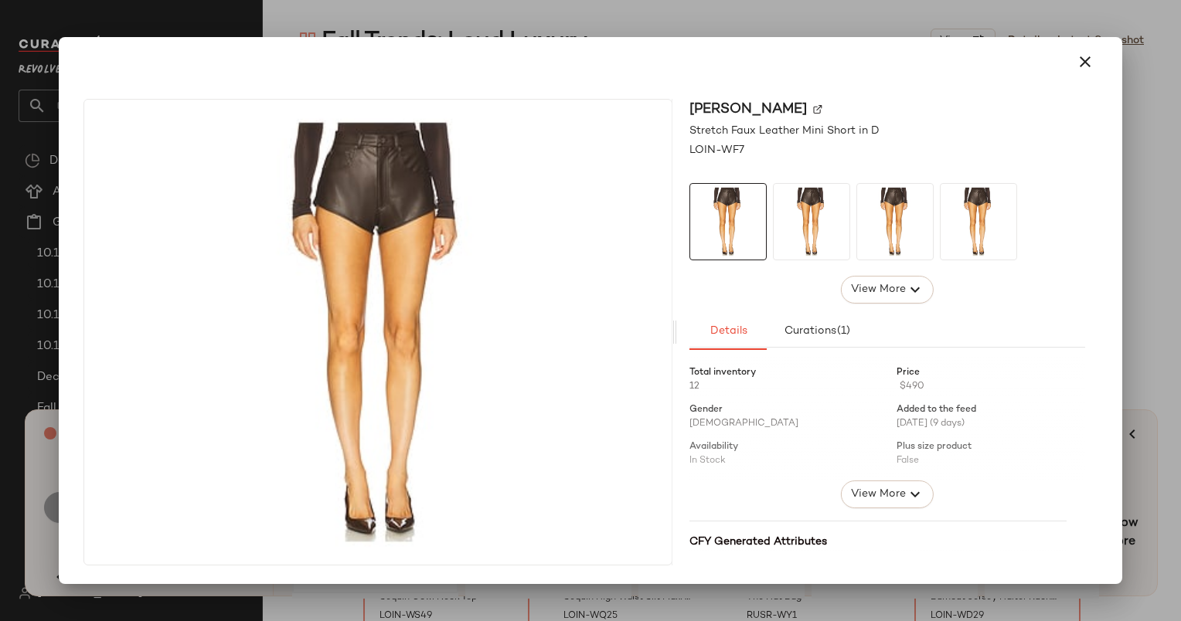
click at [373, 579] on div "[PERSON_NAME] Stretch Faux Leather Mini Short in D LOIN-WF7 View More Details C…" at bounding box center [590, 336] width 1050 height 498
click at [377, 597] on div at bounding box center [590, 310] width 1181 height 621
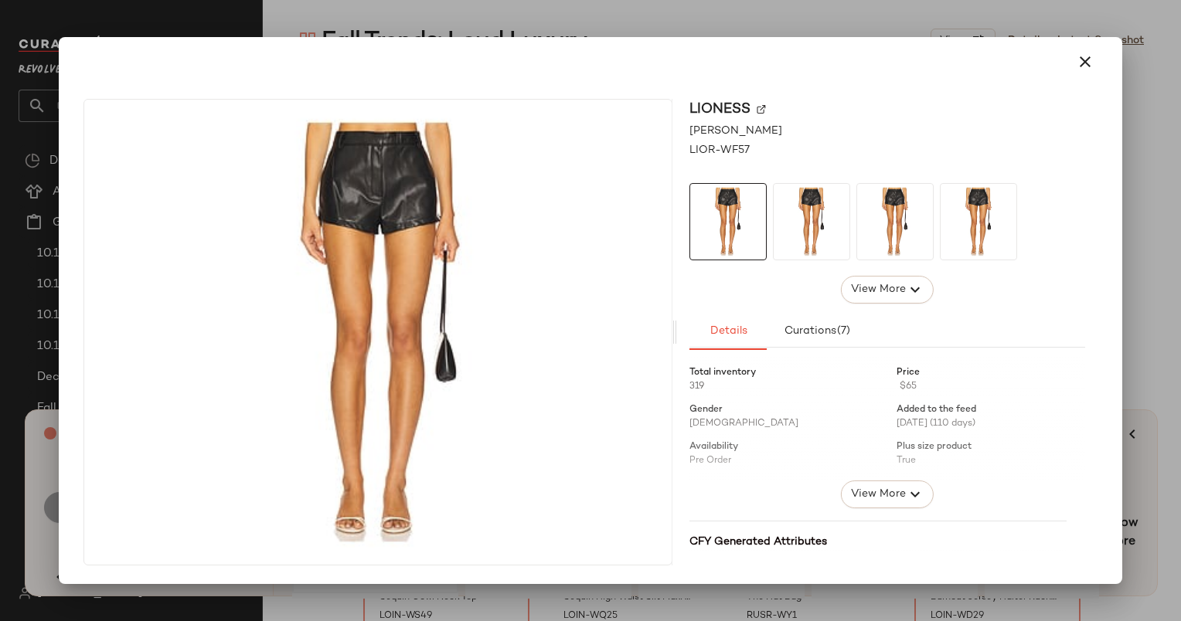
click at [407, 593] on div at bounding box center [590, 310] width 1181 height 621
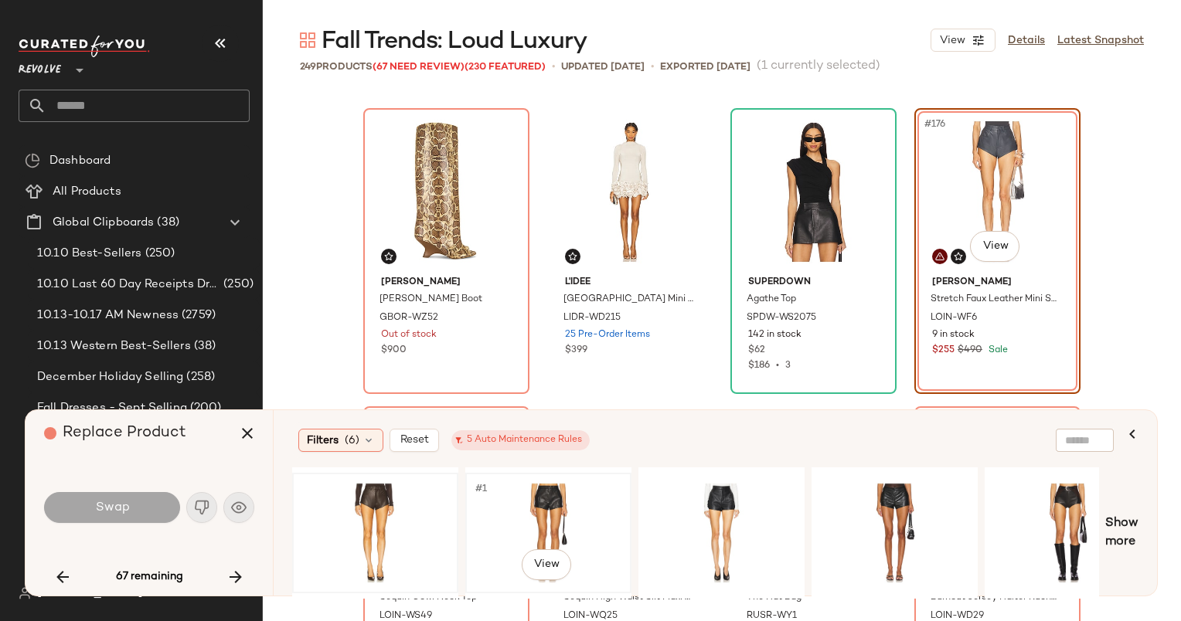
click at [566, 513] on div "#1 View" at bounding box center [548, 533] width 155 height 110
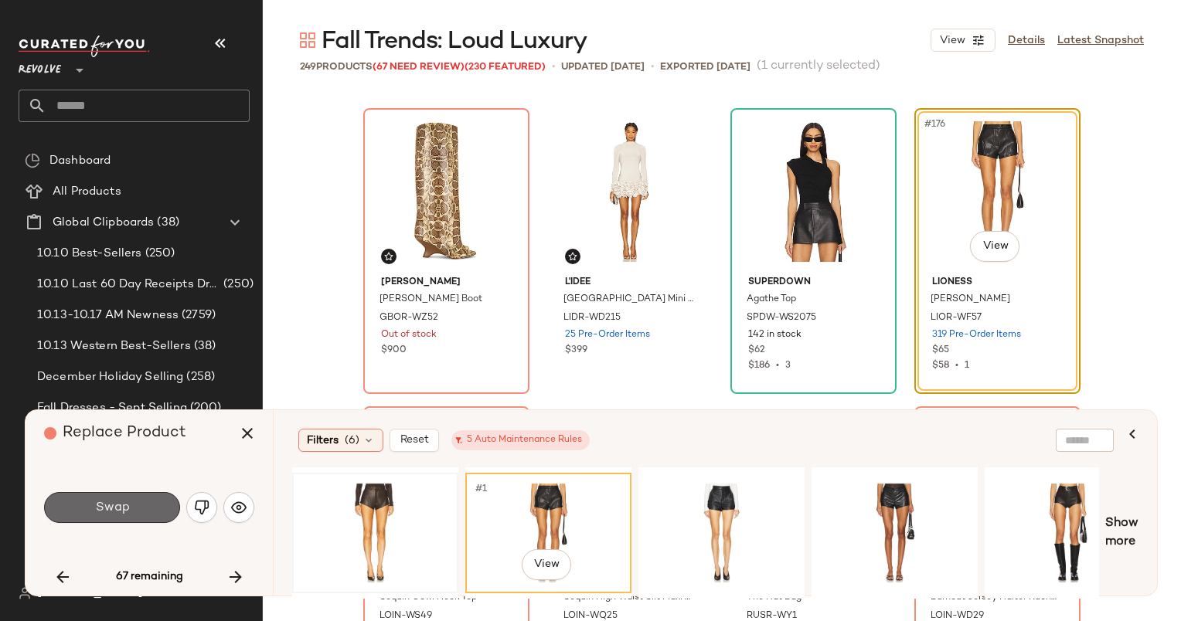
click at [111, 515] on span "Swap" at bounding box center [111, 508] width 35 height 15
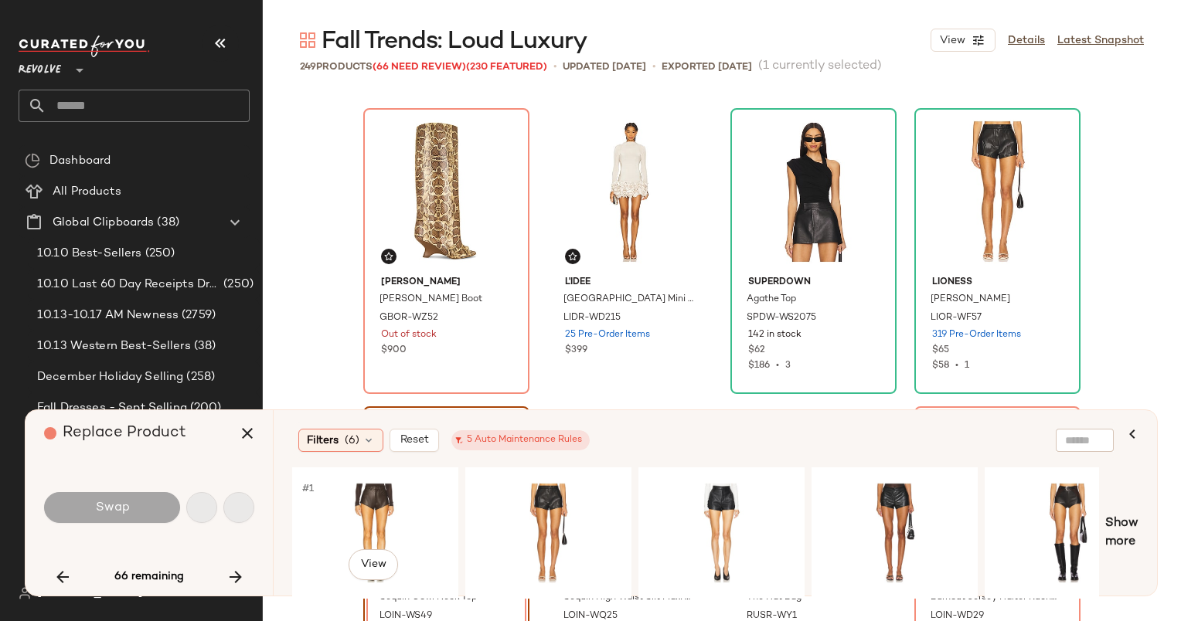
scroll to position [13124, 0]
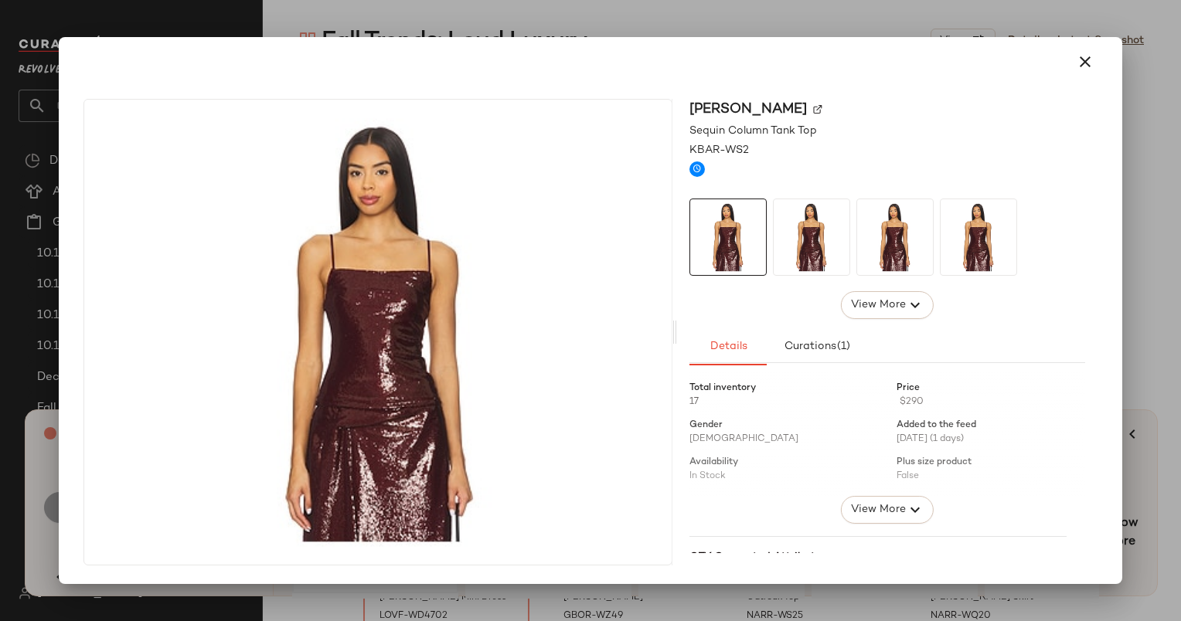
click at [379, 607] on div at bounding box center [590, 310] width 1181 height 621
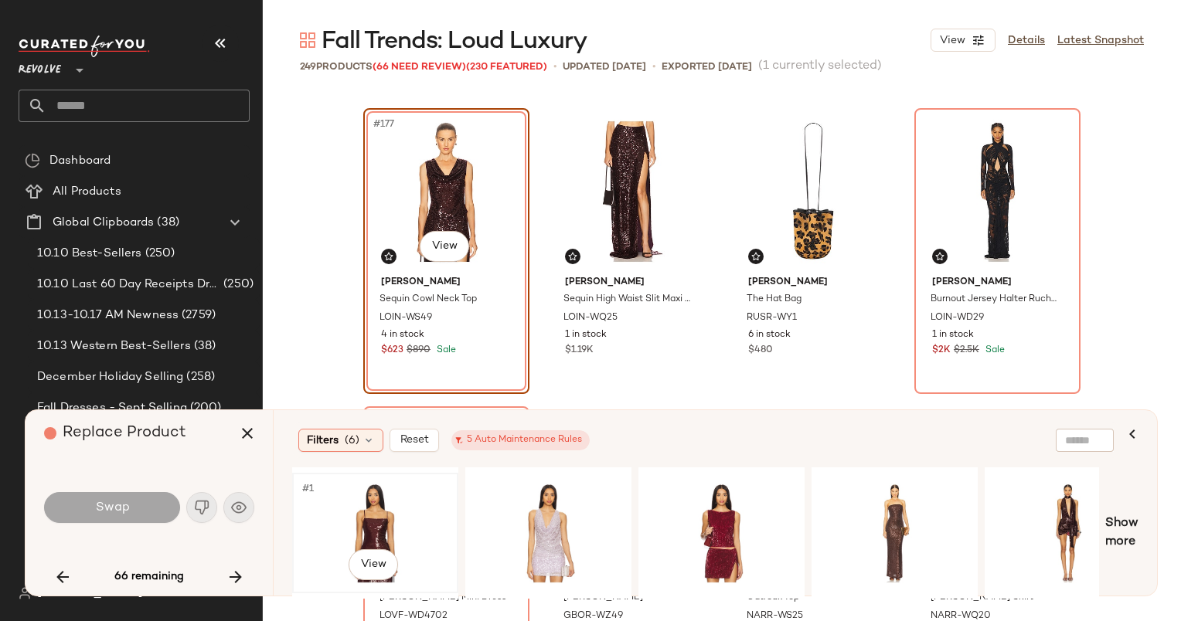
drag, startPoint x: 374, startPoint y: 541, endPoint x: 359, endPoint y: 524, distance: 23.0
click at [359, 524] on div "#1 View" at bounding box center [375, 533] width 155 height 110
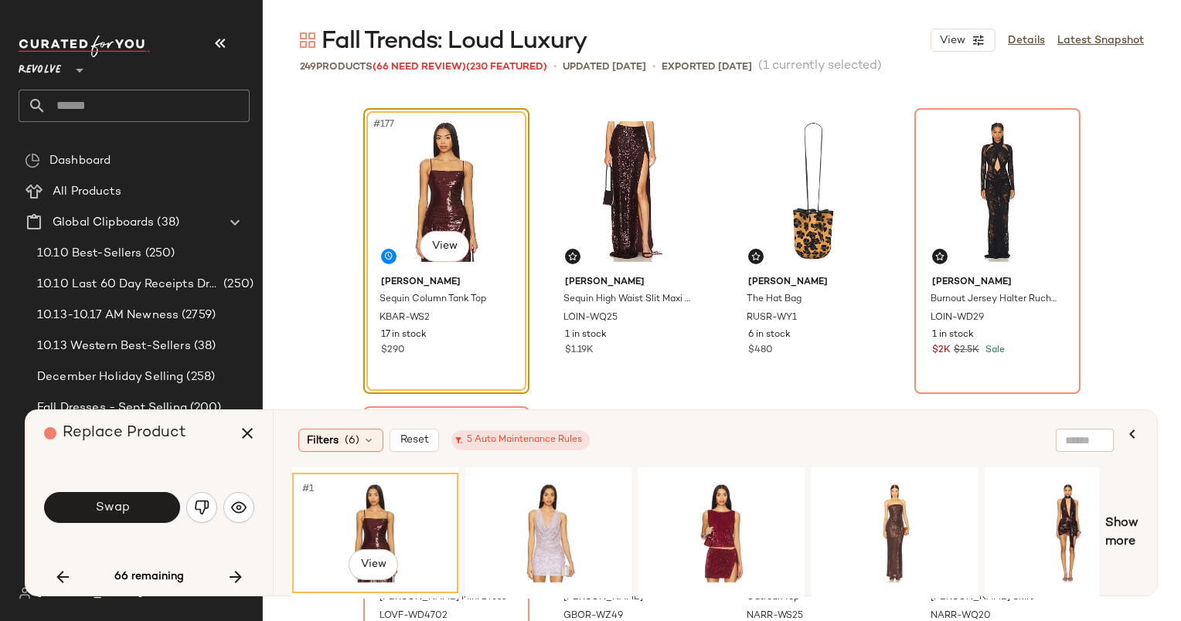
click at [359, 524] on div "#1 View" at bounding box center [375, 533] width 155 height 110
click at [146, 509] on button "Swap" at bounding box center [112, 507] width 136 height 31
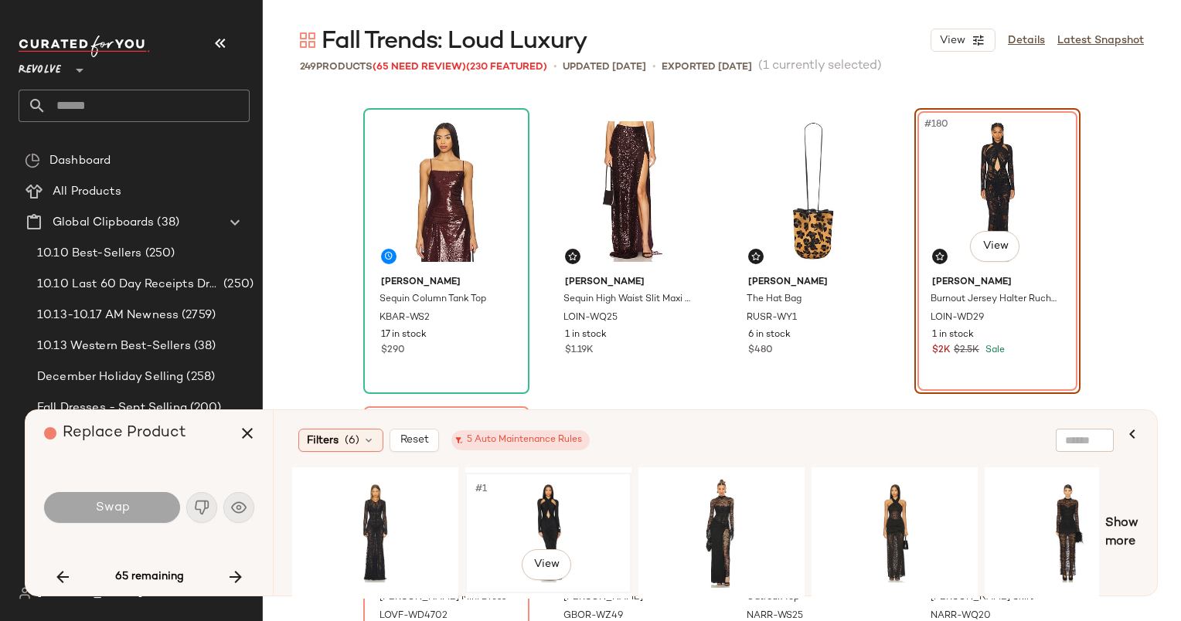
click at [549, 529] on div "#1 View" at bounding box center [548, 533] width 155 height 110
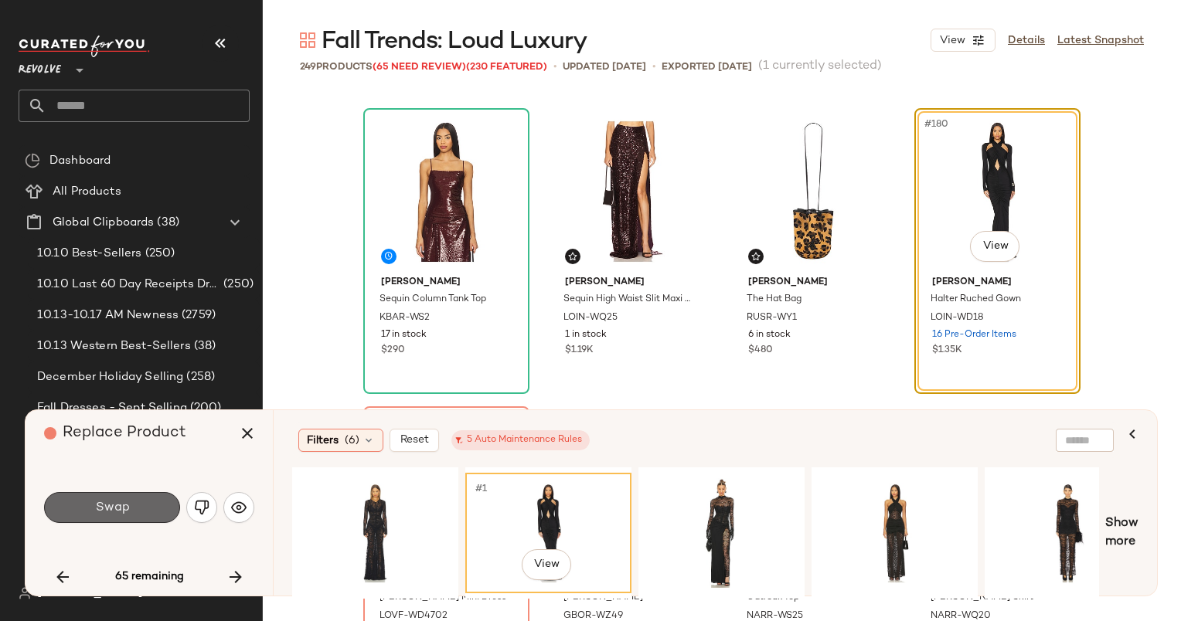
click at [116, 501] on span "Swap" at bounding box center [111, 508] width 35 height 15
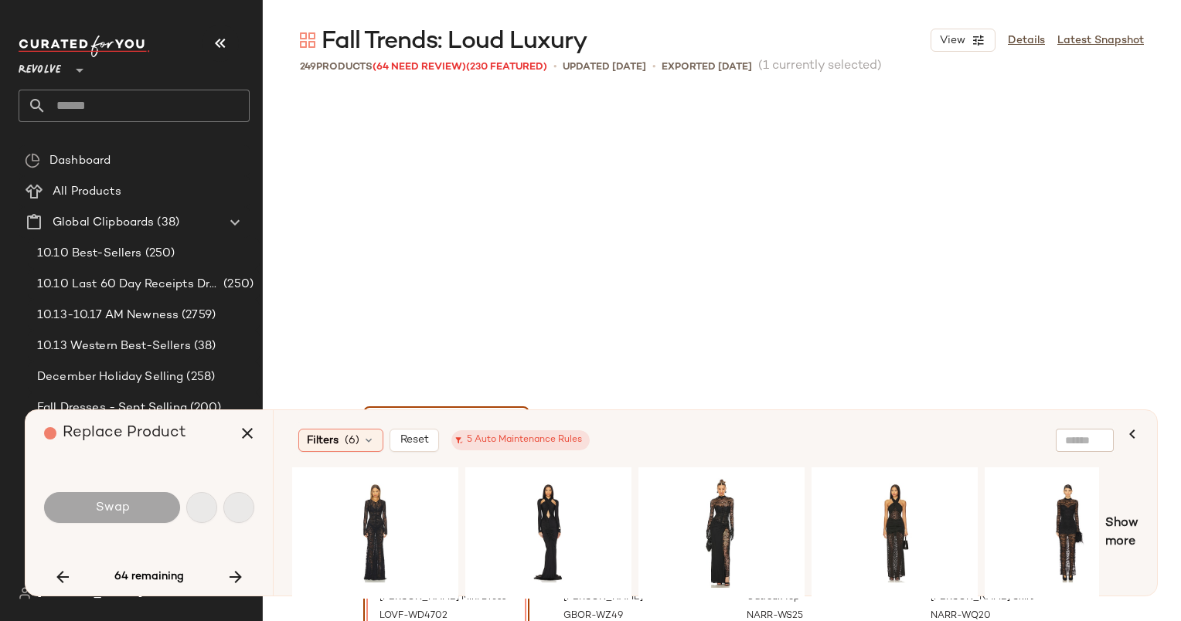
scroll to position [13422, 0]
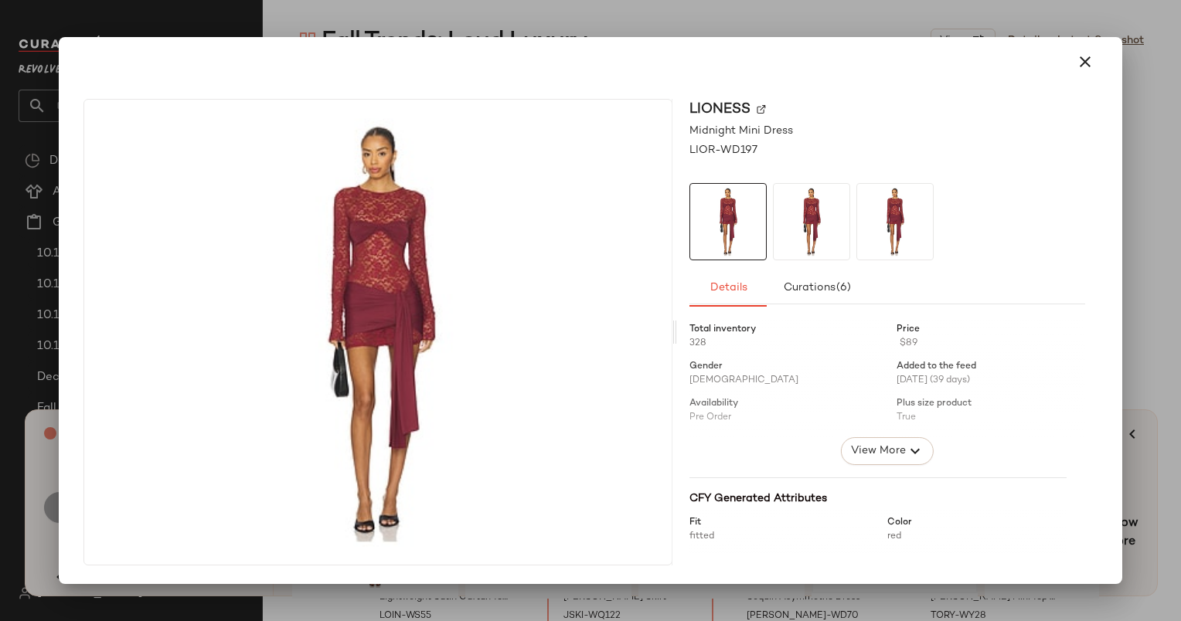
click at [1125, 495] on div at bounding box center [590, 310] width 1181 height 621
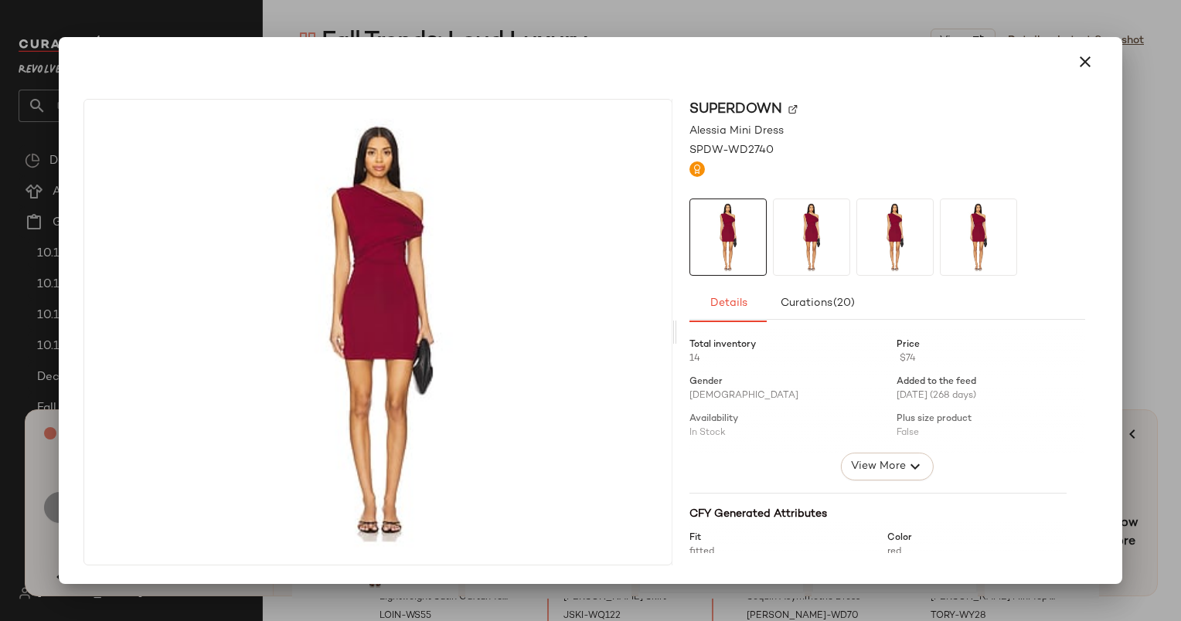
click at [758, 593] on div at bounding box center [590, 310] width 1181 height 621
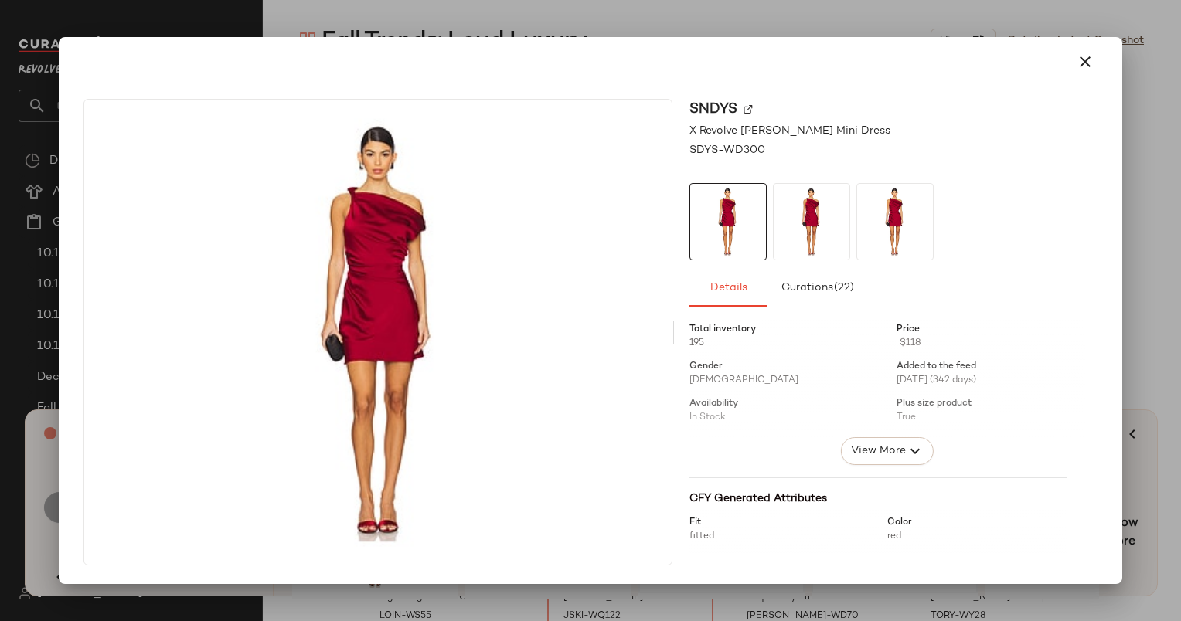
click at [680, 584] on div at bounding box center [590, 310] width 1181 height 621
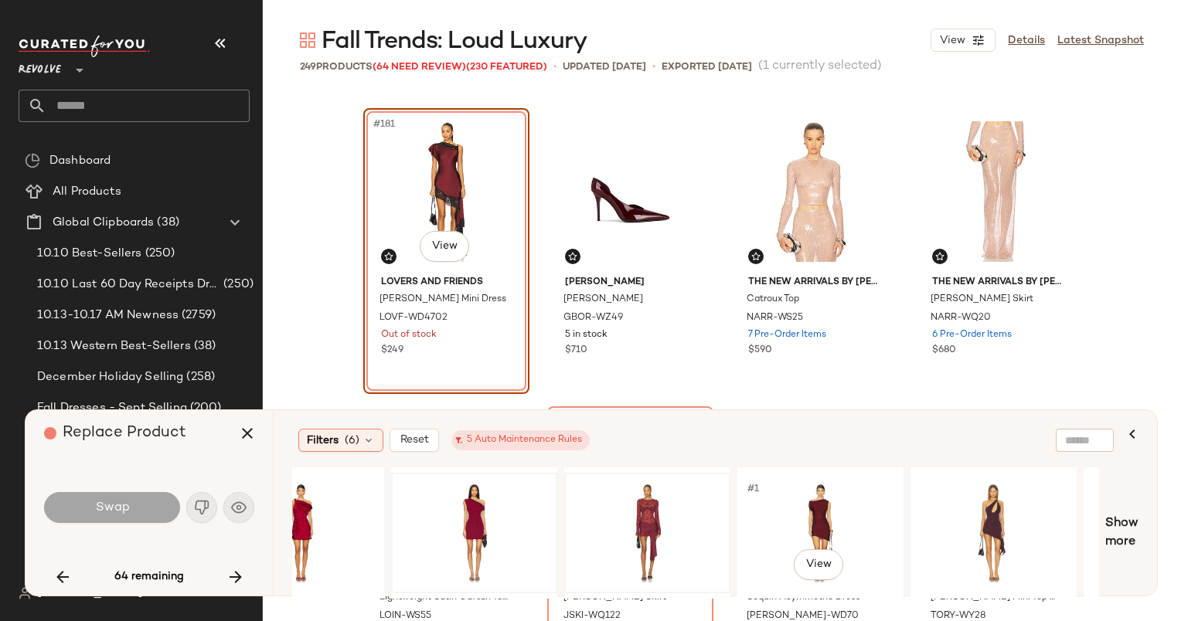
scroll to position [0, 247]
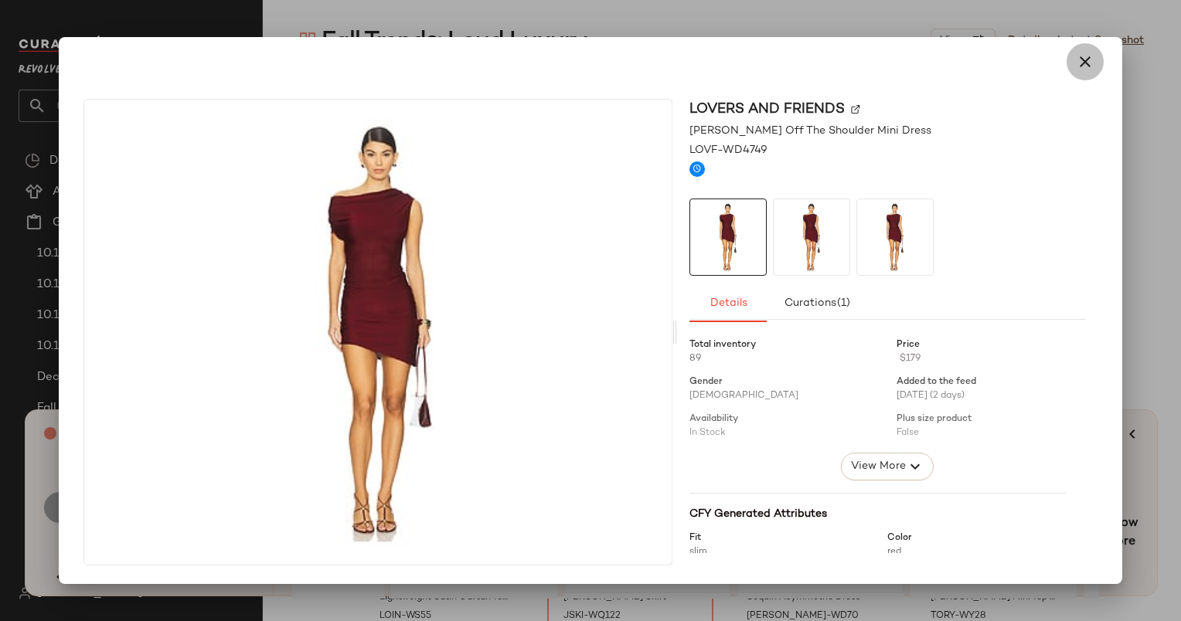
click at [1085, 68] on icon "button" at bounding box center [1085, 62] width 19 height 19
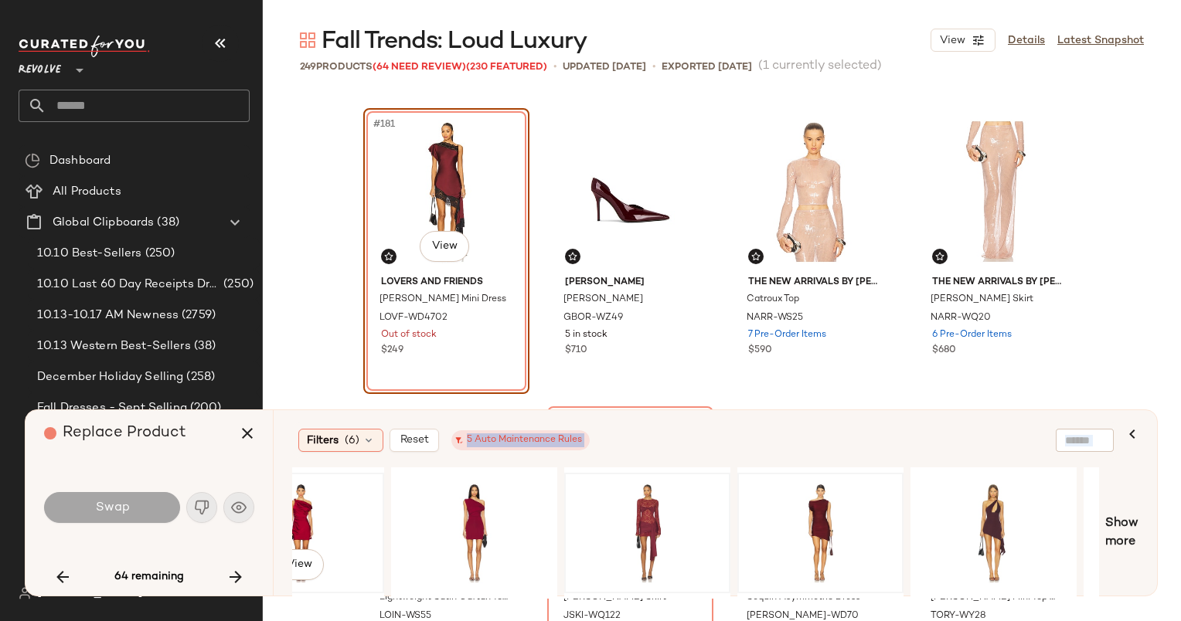
drag, startPoint x: 433, startPoint y: 428, endPoint x: 373, endPoint y: 512, distance: 102.5
click at [373, 512] on div "Filters (6) Reset 5 Auto Maintenance Rules #1 View Show more" at bounding box center [715, 502] width 884 height 185
click at [791, 512] on div "#1 View" at bounding box center [820, 533] width 155 height 110
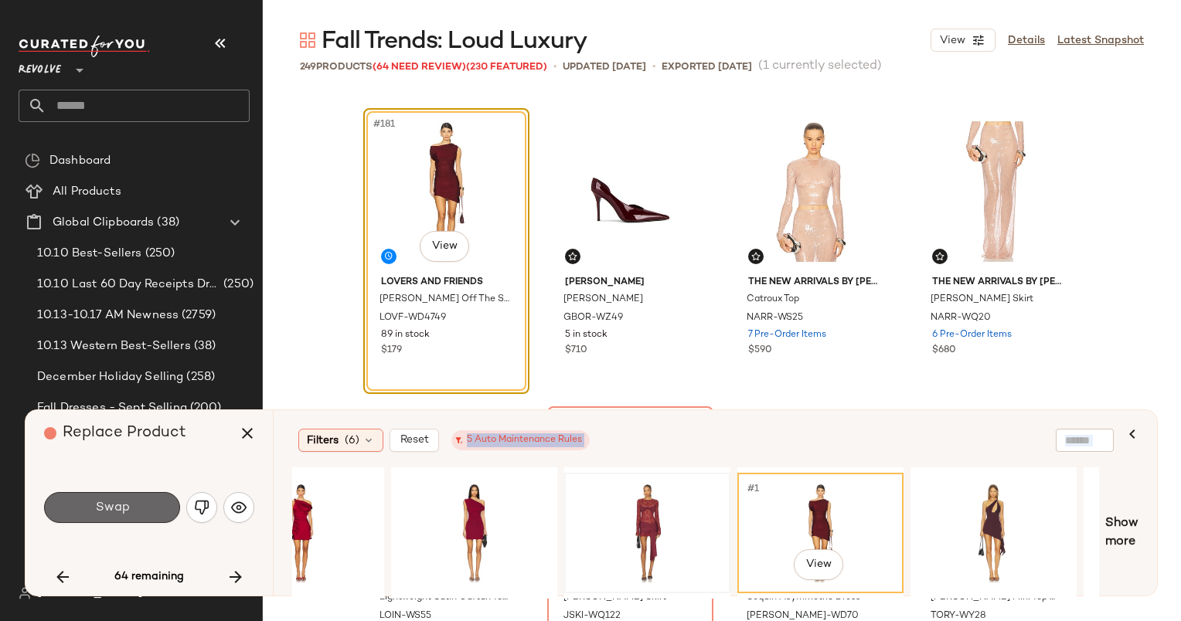
click at [91, 522] on button "Swap" at bounding box center [112, 507] width 136 height 31
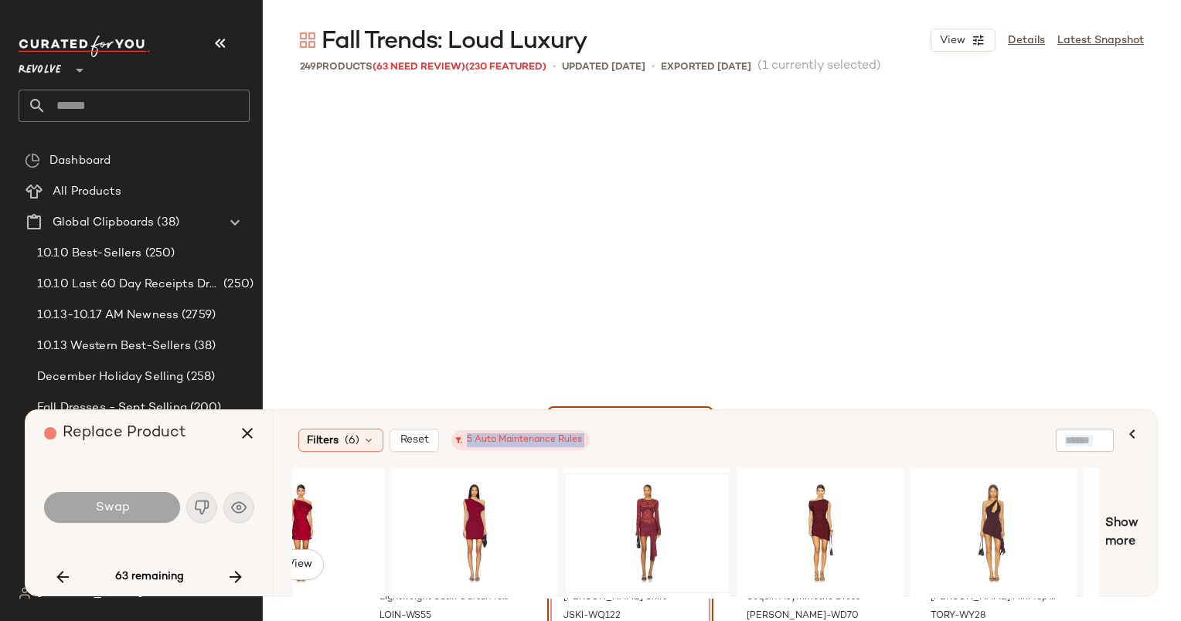
scroll to position [13721, 0]
